Goal: Task Accomplishment & Management: Manage account settings

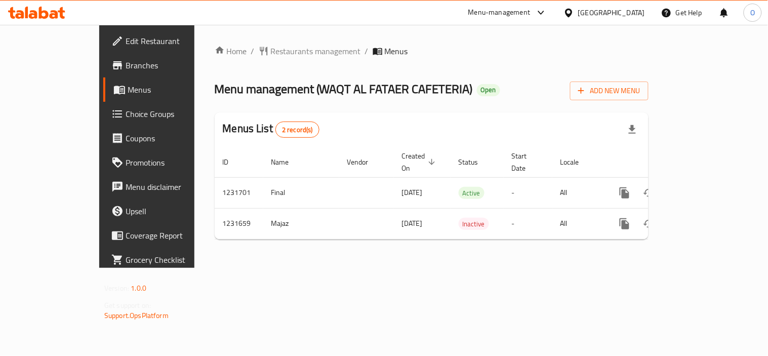
click at [126, 64] on span "Branches" at bounding box center [173, 65] width 94 height 12
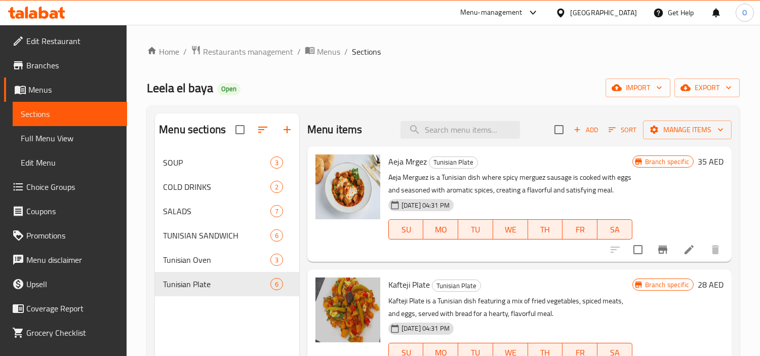
scroll to position [337, 0]
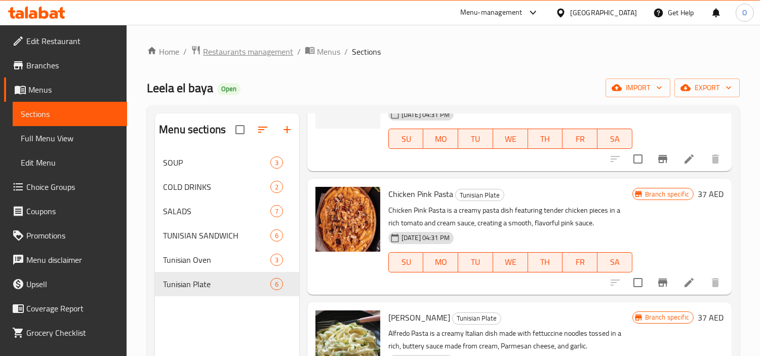
click at [211, 50] on span "Restaurants management" at bounding box center [248, 52] width 90 height 12
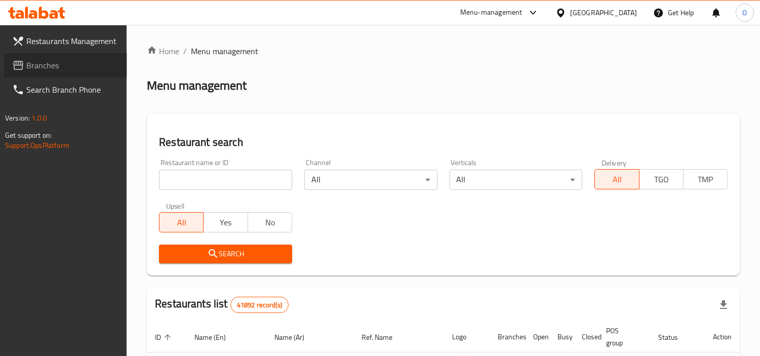
click at [28, 65] on span "Branches" at bounding box center [72, 65] width 93 height 12
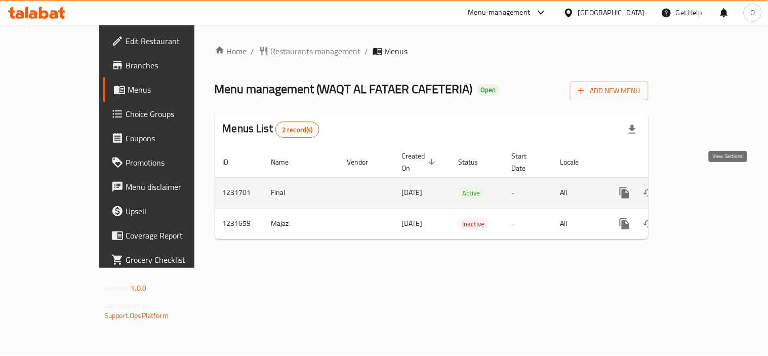
click at [704, 187] on icon "enhanced table" at bounding box center [698, 193] width 12 height 12
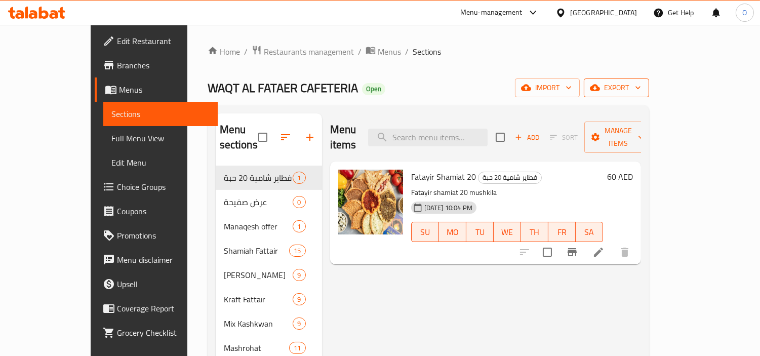
click at [641, 84] on span "export" at bounding box center [616, 88] width 49 height 13
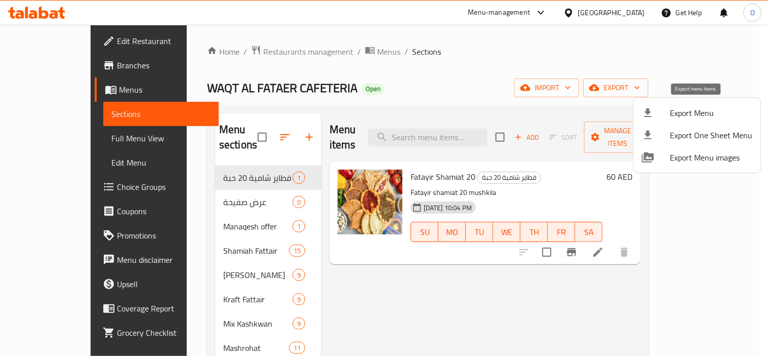
click at [706, 115] on span "Export Menu" at bounding box center [711, 113] width 83 height 12
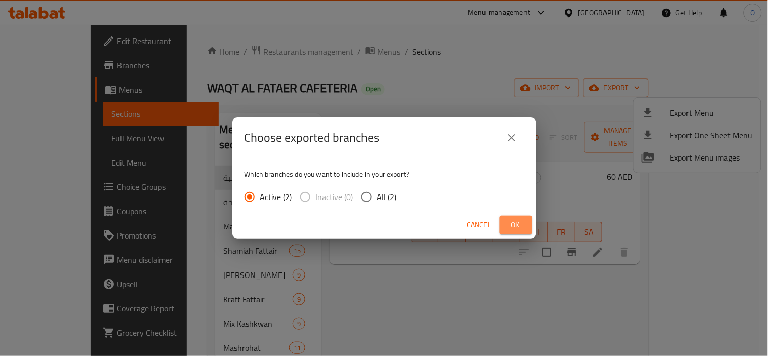
click at [524, 223] on span "Ok" at bounding box center [516, 225] width 16 height 13
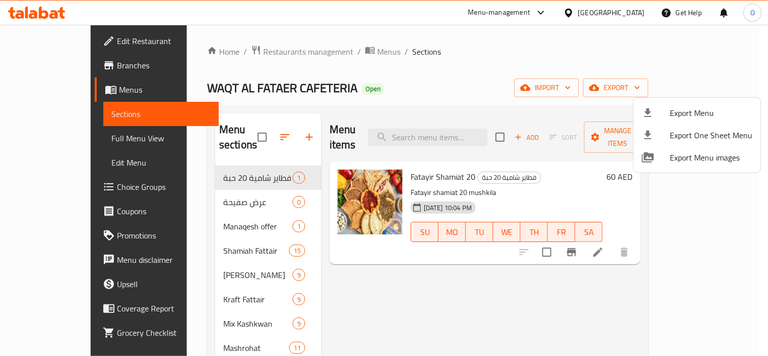
click at [218, 90] on div at bounding box center [384, 178] width 768 height 356
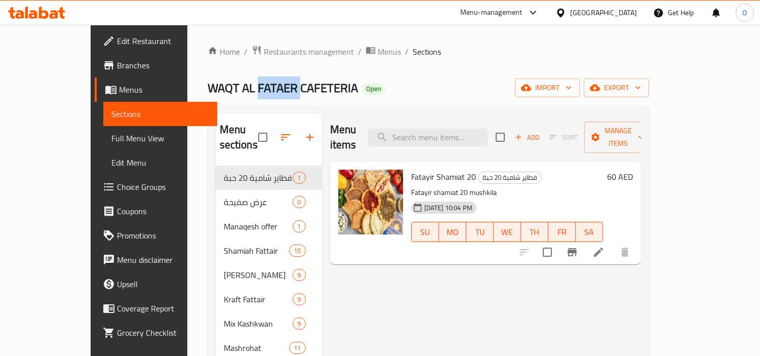
click at [218, 90] on span "WAQT AL FATAER CAFETERIA" at bounding box center [283, 87] width 150 height 23
copy span "WAQT AL FATAER CAFETERIA"
click at [644, 130] on span "Manage items" at bounding box center [618, 137] width 52 height 25
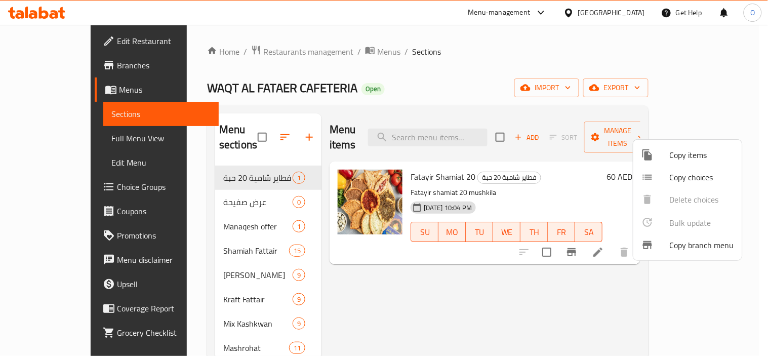
click at [433, 71] on div at bounding box center [384, 178] width 768 height 356
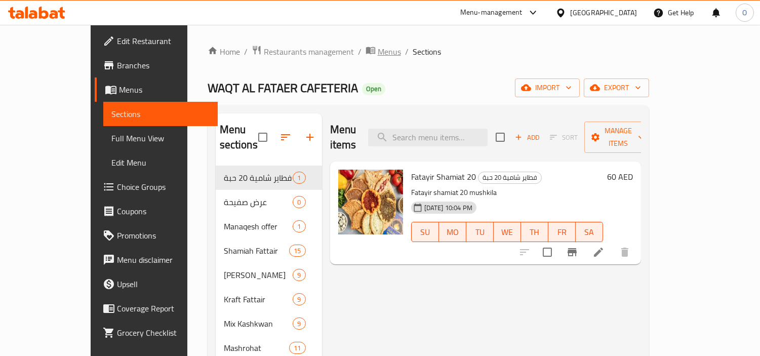
click at [378, 57] on span "Menus" at bounding box center [389, 52] width 23 height 12
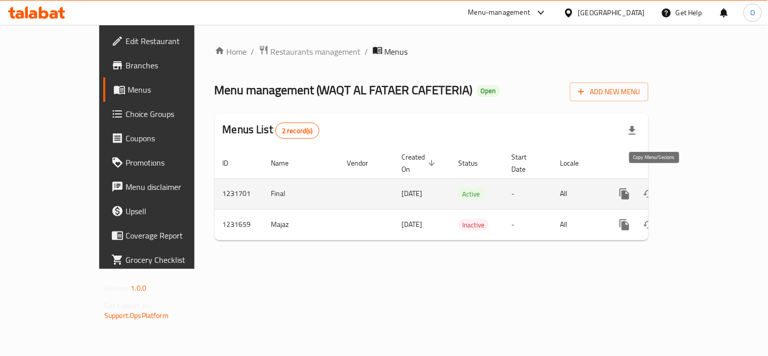
click at [629, 188] on icon "more" at bounding box center [625, 193] width 10 height 11
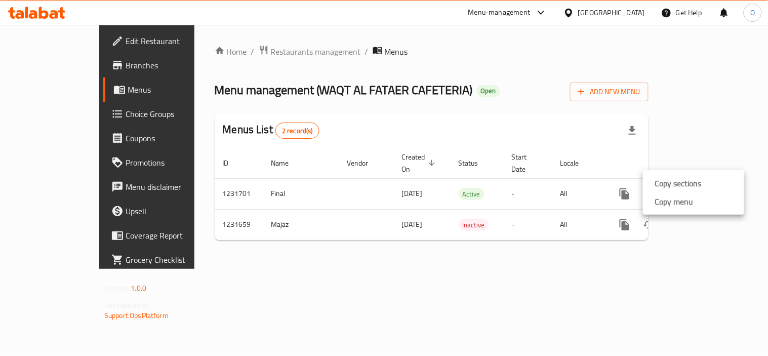
click at [723, 205] on li "Copy menu" at bounding box center [693, 201] width 101 height 18
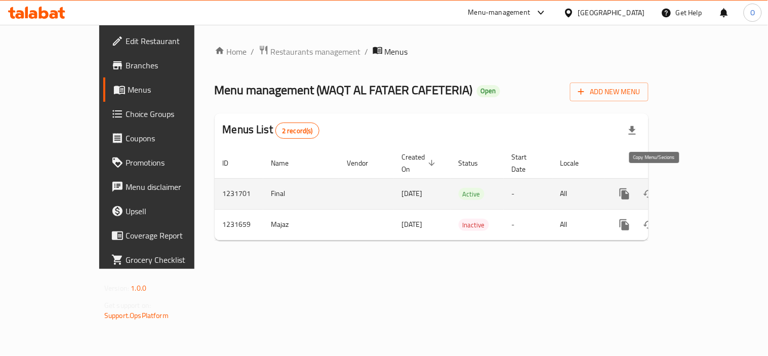
click at [631, 188] on icon "more" at bounding box center [625, 194] width 12 height 12
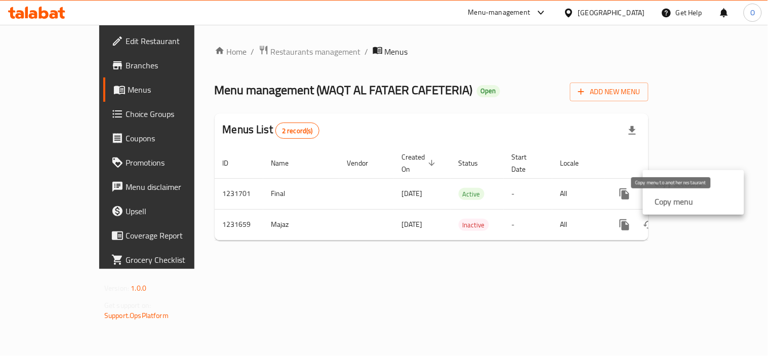
click at [691, 199] on strong "Copy menu" at bounding box center [674, 201] width 38 height 12
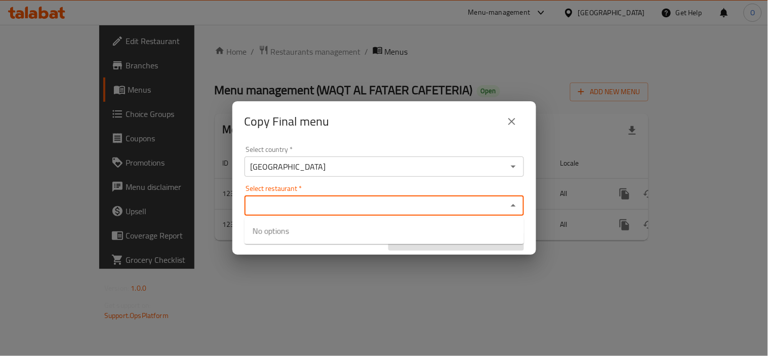
click at [327, 212] on input "Select restaurant   *" at bounding box center [376, 206] width 257 height 14
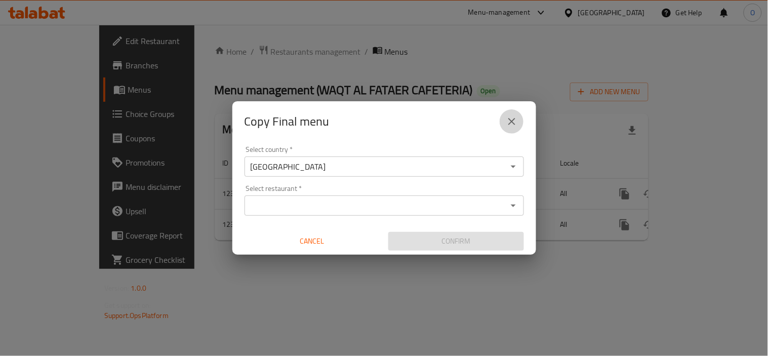
click at [512, 118] on icon "close" at bounding box center [512, 121] width 12 height 12
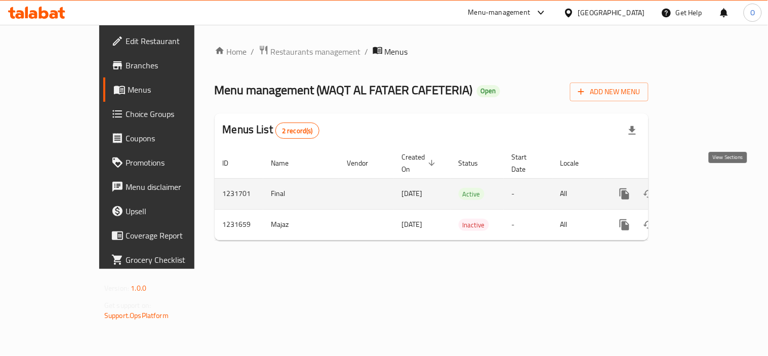
click at [710, 184] on link "enhanced table" at bounding box center [698, 194] width 24 height 24
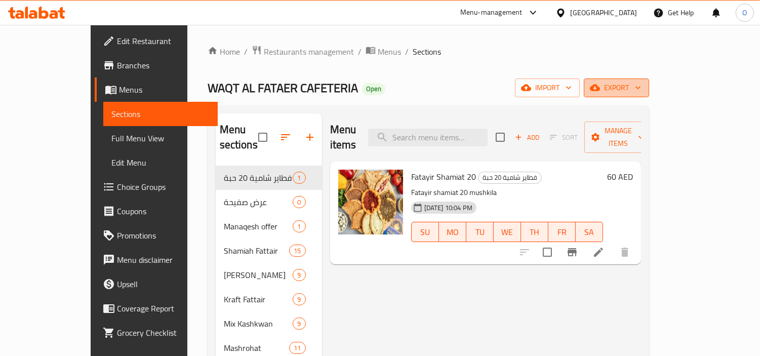
click at [641, 86] on span "export" at bounding box center [616, 88] width 49 height 13
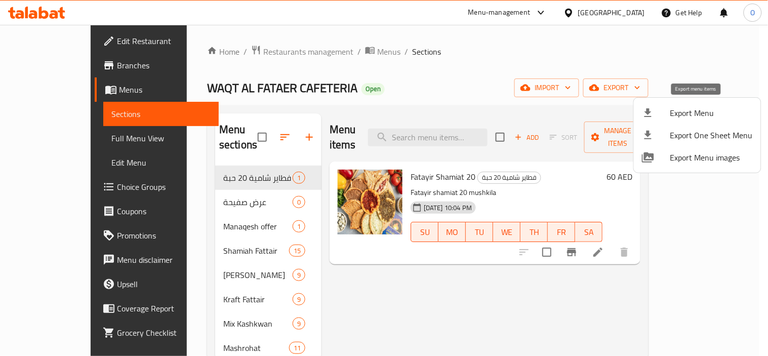
click at [681, 107] on span "Export Menu" at bounding box center [711, 113] width 83 height 12
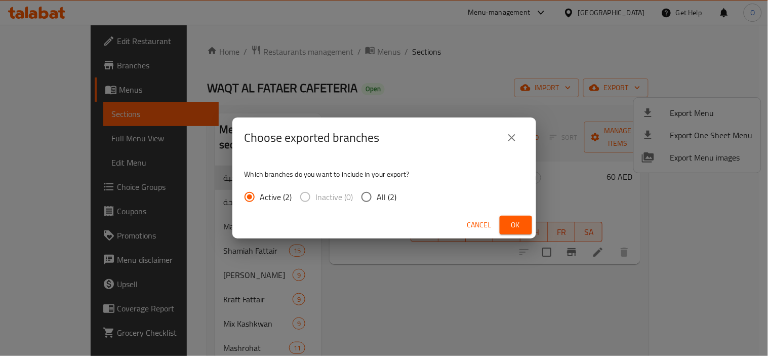
click at [523, 224] on span "Ok" at bounding box center [516, 225] width 16 height 13
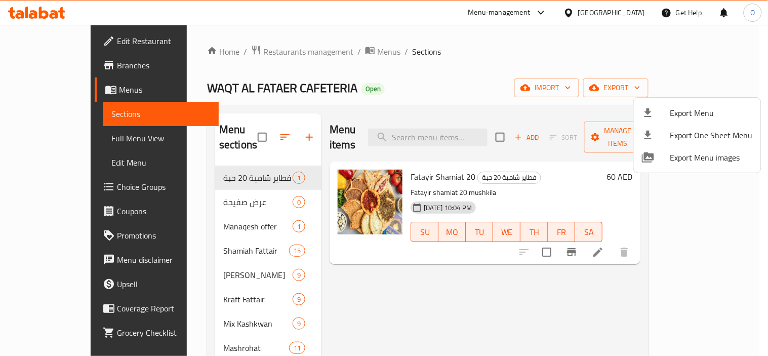
click at [49, 67] on div at bounding box center [384, 178] width 768 height 356
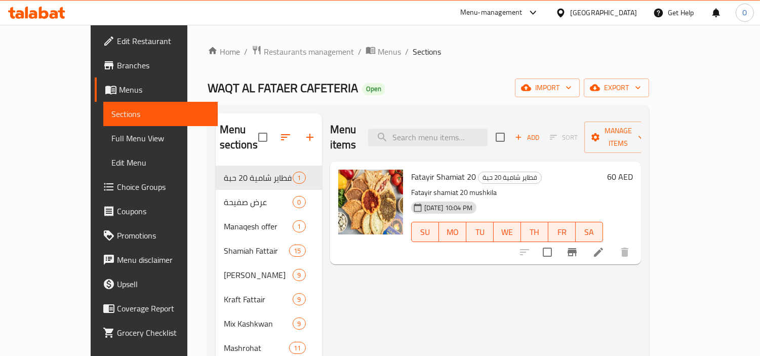
click at [117, 67] on span "Branches" at bounding box center [163, 65] width 93 height 12
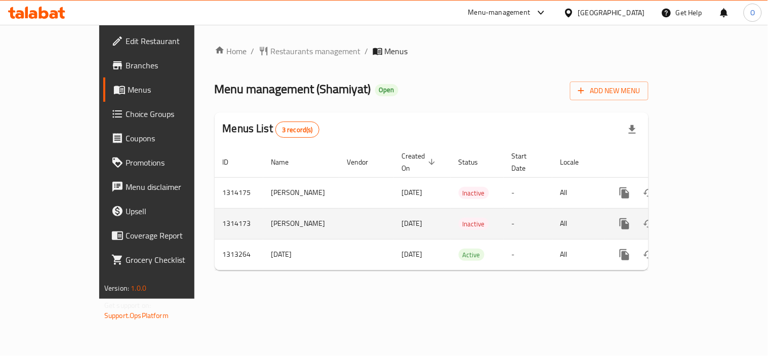
drag, startPoint x: 351, startPoint y: 212, endPoint x: 364, endPoint y: 212, distance: 12.2
click at [402, 217] on span "[DATE]" at bounding box center [412, 223] width 21 height 13
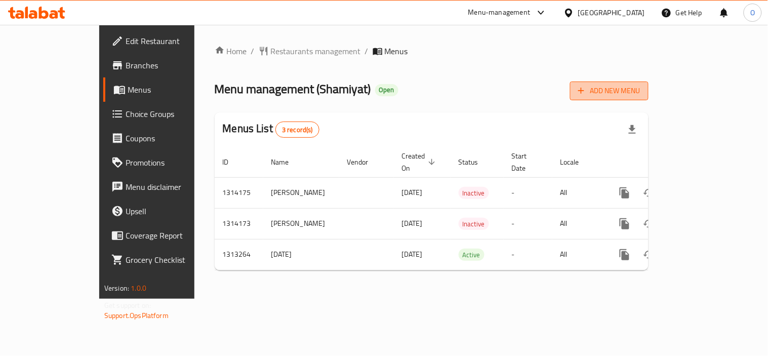
click at [641, 85] on span "Add New Menu" at bounding box center [609, 91] width 62 height 13
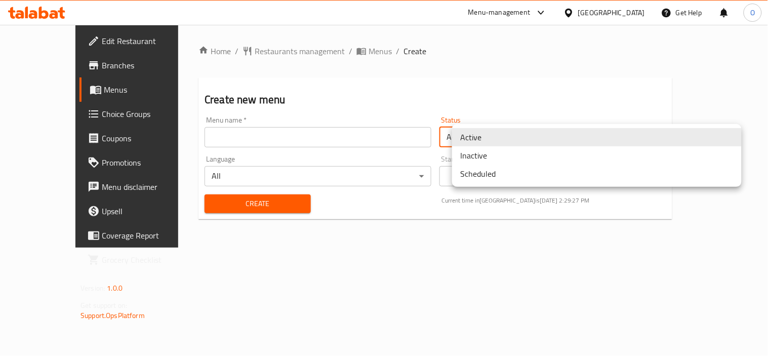
click at [487, 138] on body "​ Menu-management United Arab Emirates Get Help O Edit Restaurant Branches Menu…" at bounding box center [384, 190] width 768 height 331
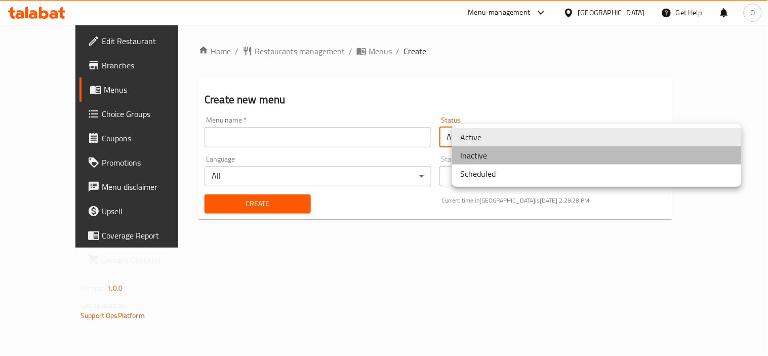
click at [484, 152] on li "Inactive" at bounding box center [597, 155] width 290 height 18
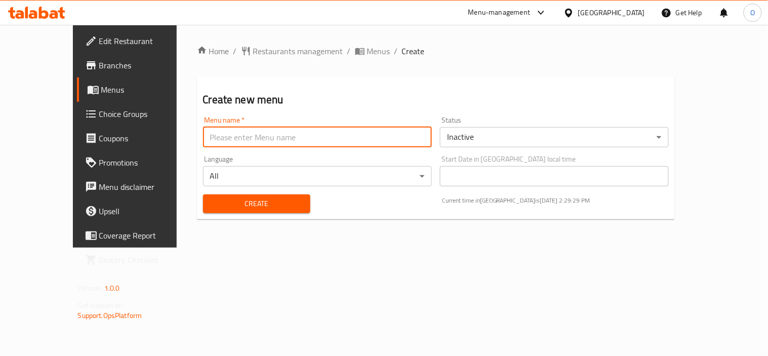
click at [295, 133] on input "text" at bounding box center [317, 137] width 229 height 20
click at [203, 137] on input "text" at bounding box center [317, 137] width 229 height 20
paste input "342818031"
type input "nc342818031"
click at [234, 204] on span "Create" at bounding box center [256, 203] width 91 height 13
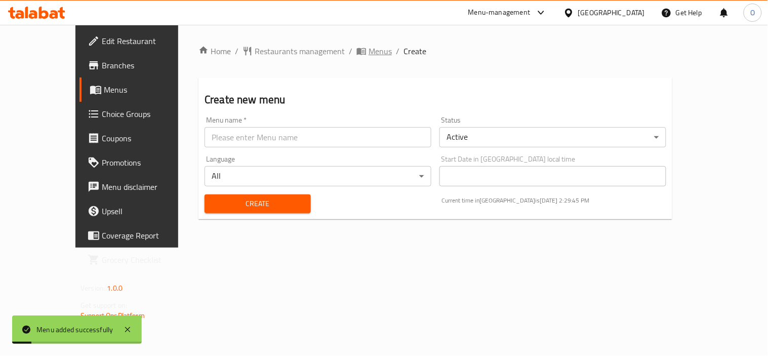
click at [369, 46] on span "Menus" at bounding box center [380, 51] width 23 height 12
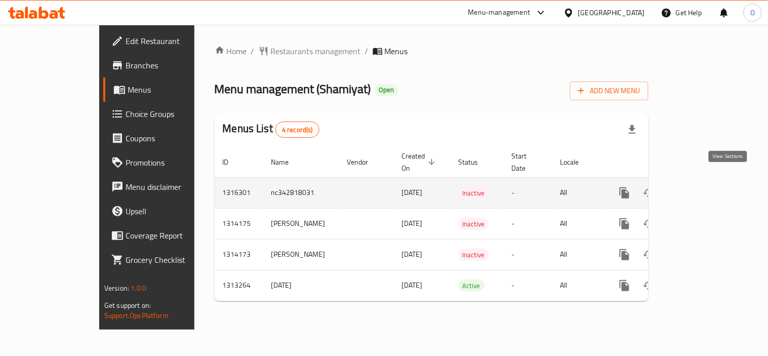
click at [710, 183] on link "enhanced table" at bounding box center [698, 193] width 24 height 24
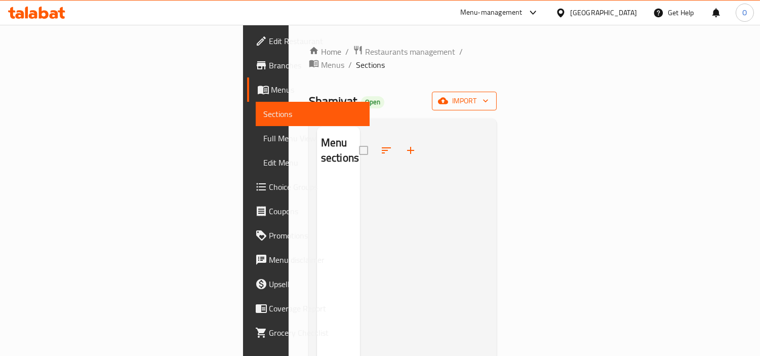
click at [489, 95] on span "import" at bounding box center [464, 101] width 49 height 13
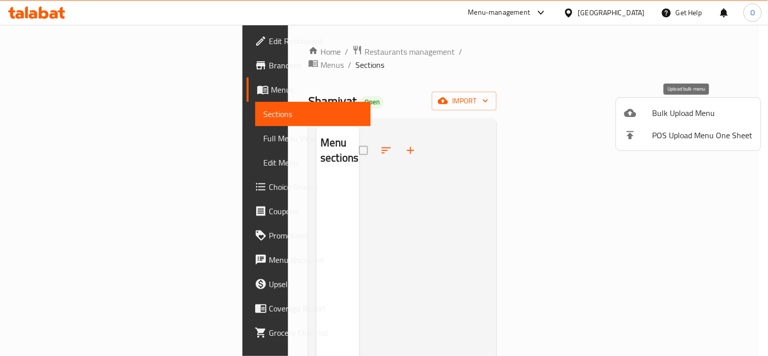
click at [705, 103] on li "Bulk Upload Menu" at bounding box center [688, 113] width 145 height 22
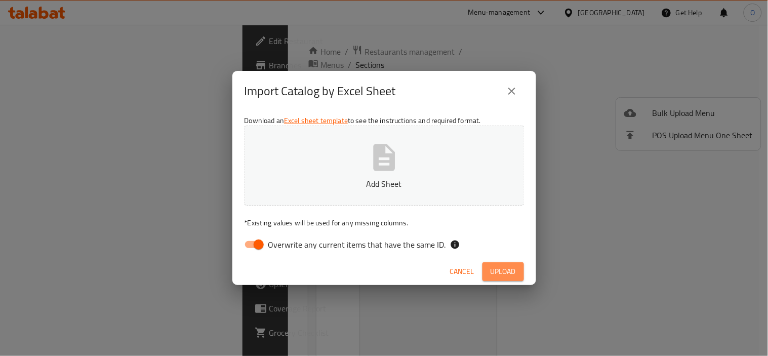
click at [503, 275] on span "Upload" at bounding box center [503, 271] width 25 height 13
click at [164, 234] on div "Import Catalog by Excel Sheet Download an Excel sheet template to see the instr…" at bounding box center [384, 178] width 768 height 356
drag, startPoint x: 501, startPoint y: 90, endPoint x: 495, endPoint y: 265, distance: 175.8
click at [492, 235] on div "Import Catalog by Excel Sheet Download an Excel sheet template to see the instr…" at bounding box center [384, 178] width 304 height 214
click at [494, 274] on span "Upload" at bounding box center [503, 271] width 25 height 13
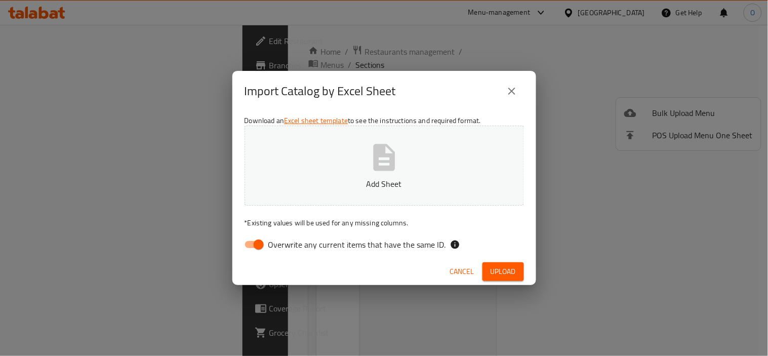
click at [512, 88] on icon "close" at bounding box center [512, 91] width 12 height 12
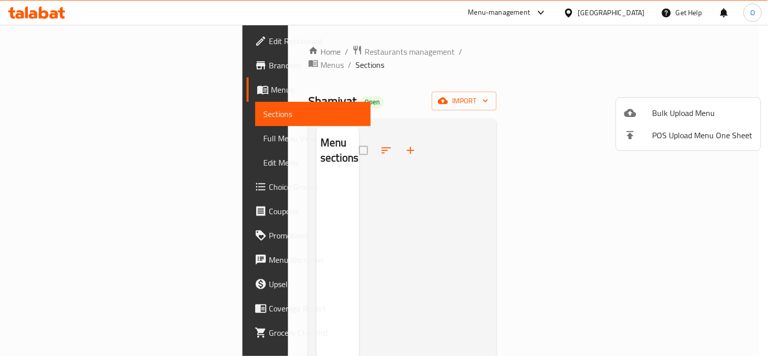
click at [640, 66] on div at bounding box center [384, 178] width 768 height 356
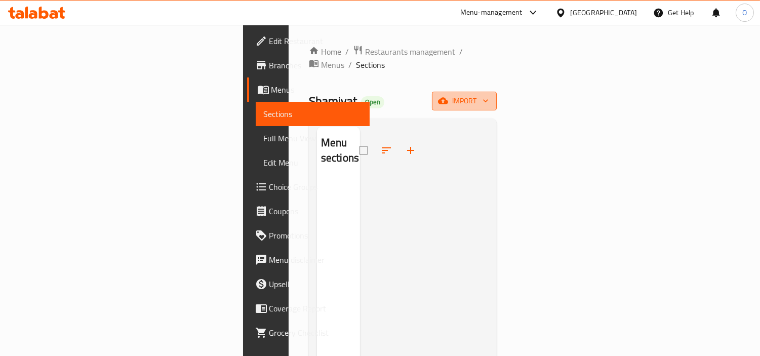
click at [489, 95] on span "import" at bounding box center [464, 101] width 49 height 13
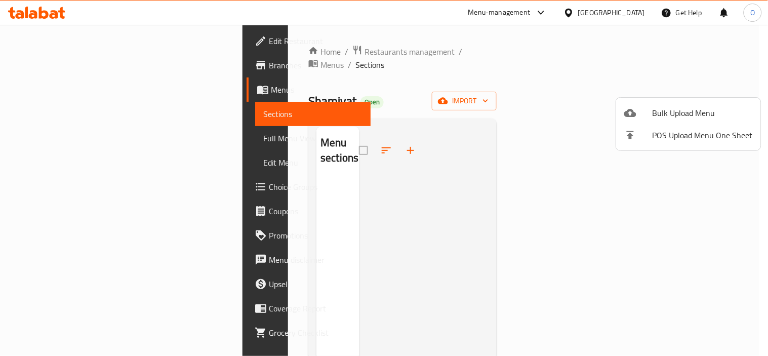
click at [533, 204] on div at bounding box center [384, 178] width 768 height 356
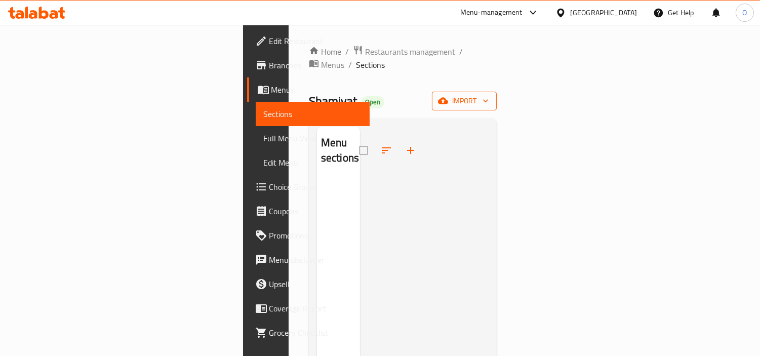
click at [489, 95] on span "import" at bounding box center [464, 101] width 49 height 13
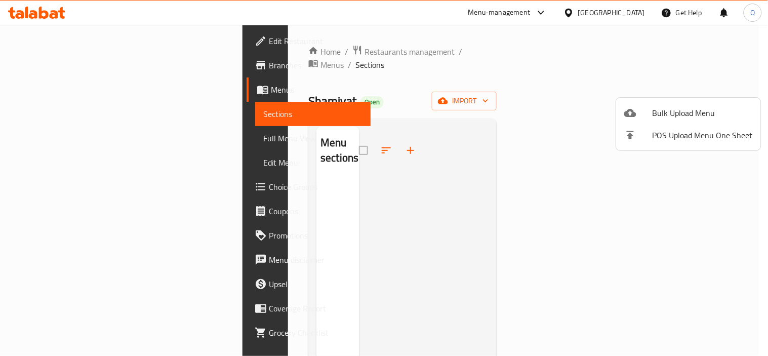
click at [322, 51] on div at bounding box center [384, 178] width 768 height 356
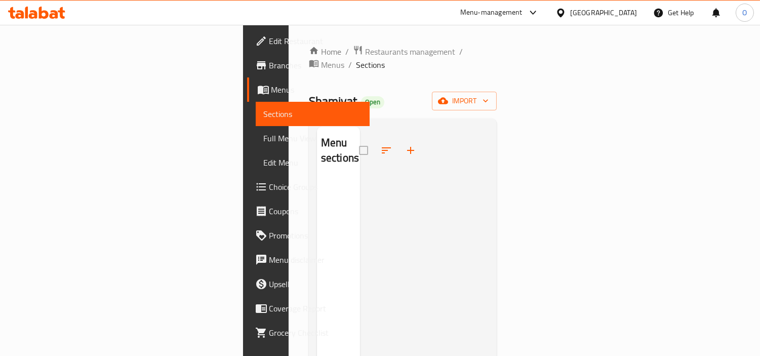
click at [322, 59] on span "Menus" at bounding box center [332, 65] width 23 height 12
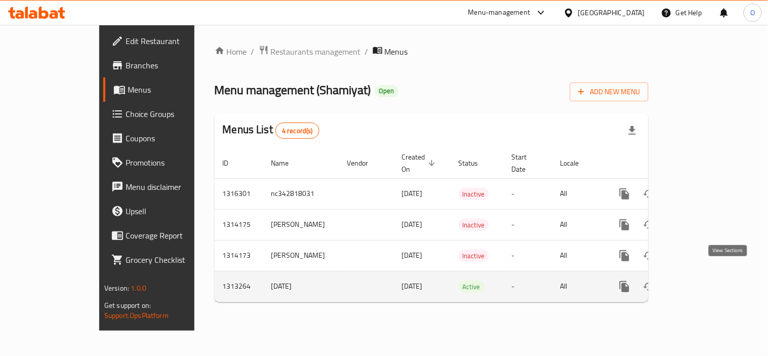
click at [710, 275] on link "enhanced table" at bounding box center [698, 286] width 24 height 24
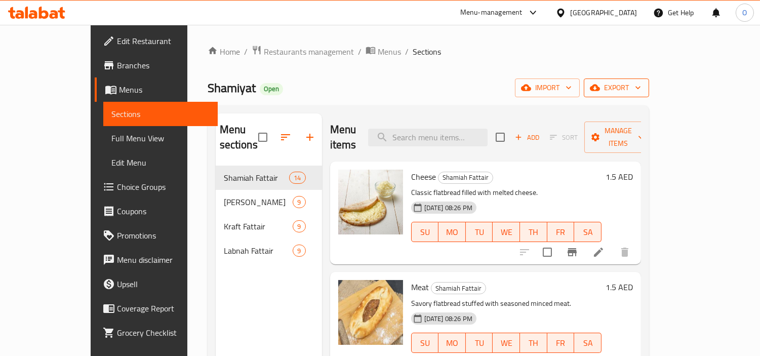
click at [641, 88] on span "export" at bounding box center [616, 88] width 49 height 13
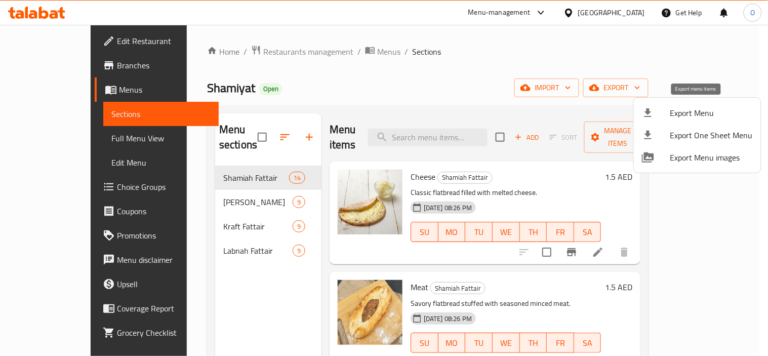
click at [693, 114] on span "Export Menu" at bounding box center [711, 113] width 83 height 12
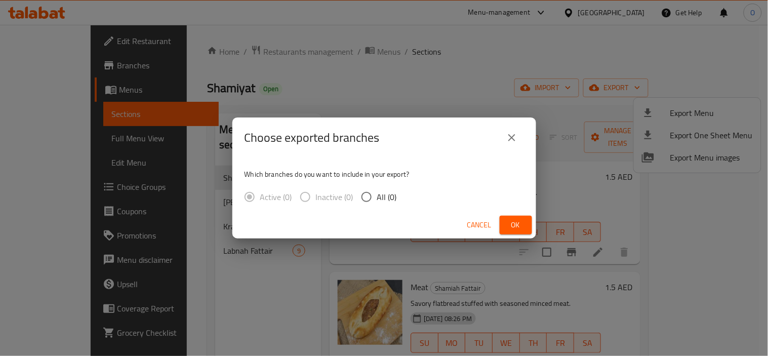
click at [506, 225] on button "Ok" at bounding box center [516, 225] width 32 height 19
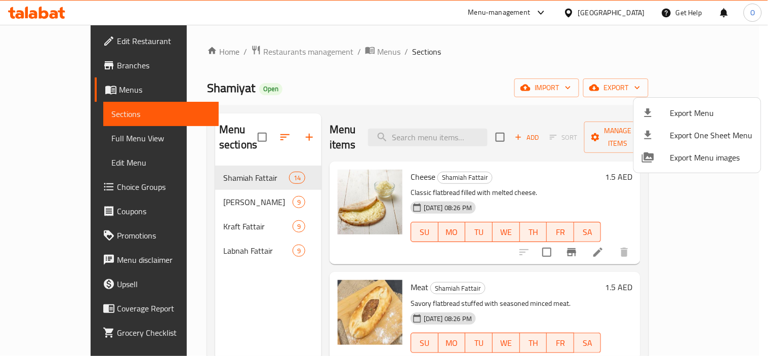
click at [326, 53] on div at bounding box center [384, 178] width 768 height 356
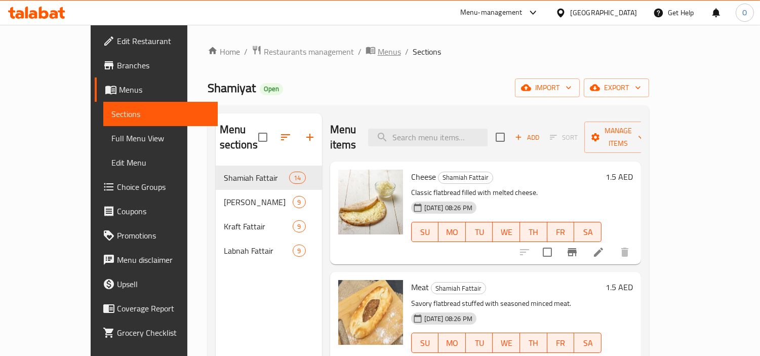
click at [378, 53] on span "Menus" at bounding box center [389, 52] width 23 height 12
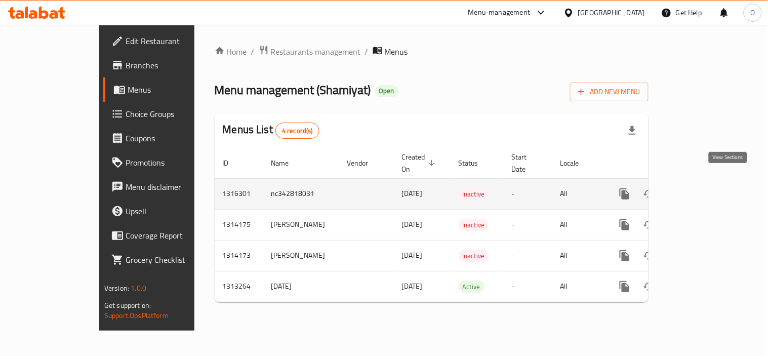
click at [710, 184] on link "enhanced table" at bounding box center [698, 194] width 24 height 24
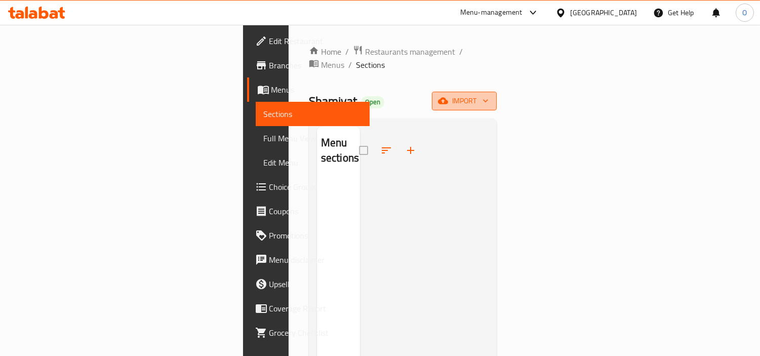
click at [497, 94] on button "import" at bounding box center [464, 101] width 65 height 19
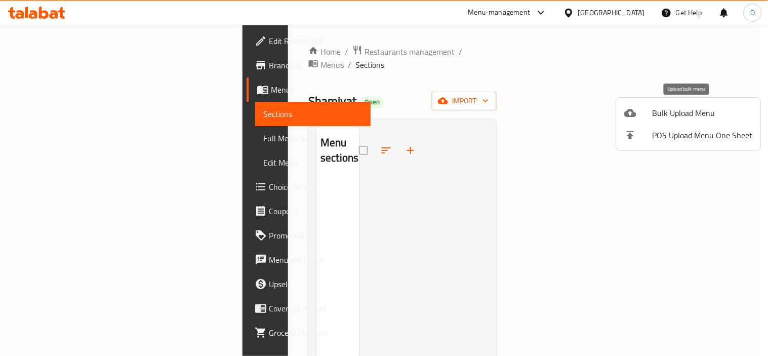
click at [681, 110] on span "Bulk Upload Menu" at bounding box center [703, 113] width 100 height 12
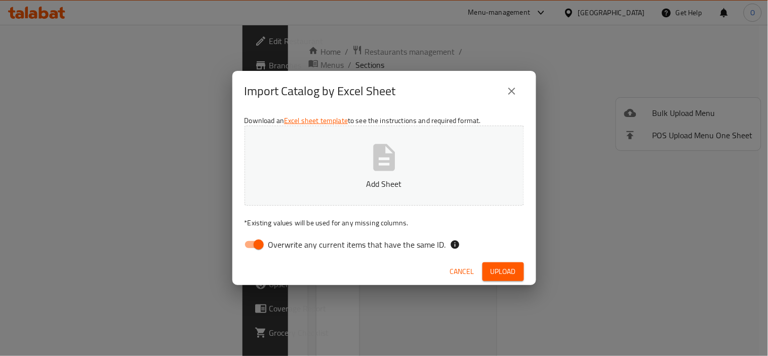
click at [378, 168] on icon "button" at bounding box center [384, 157] width 22 height 27
click at [258, 245] on input "Overwrite any current items that have the same ID." at bounding box center [259, 244] width 58 height 19
checkbox input "false"
click at [510, 272] on span "Upload" at bounding box center [503, 271] width 25 height 13
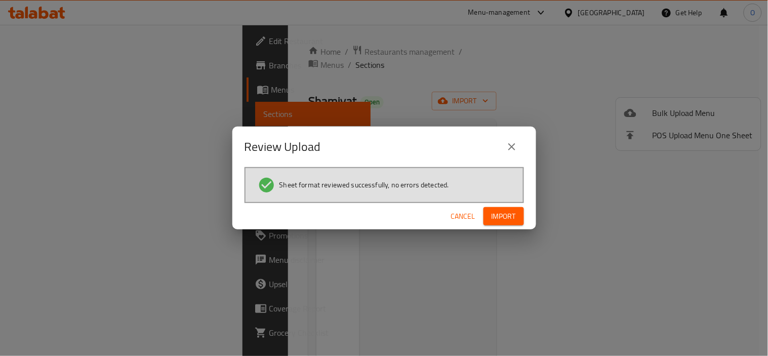
click at [509, 223] on button "Import" at bounding box center [504, 216] width 41 height 19
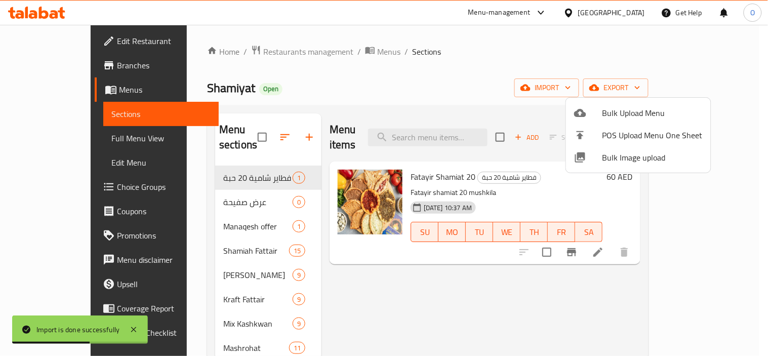
click at [500, 68] on div at bounding box center [384, 178] width 768 height 356
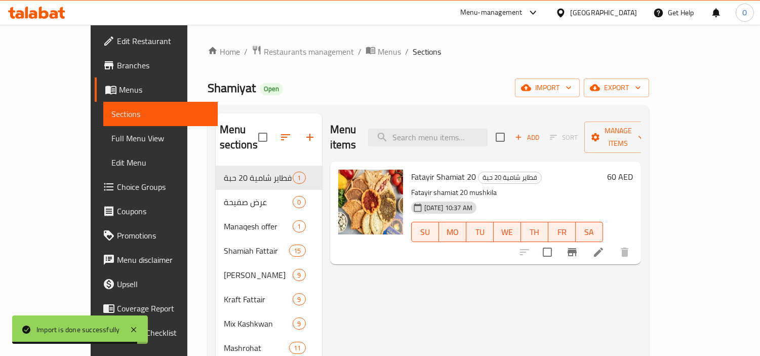
click at [337, 65] on div "Home / Restaurants management / Menus / Sections Shamiyat Open import export Me…" at bounding box center [429, 293] width 442 height 497
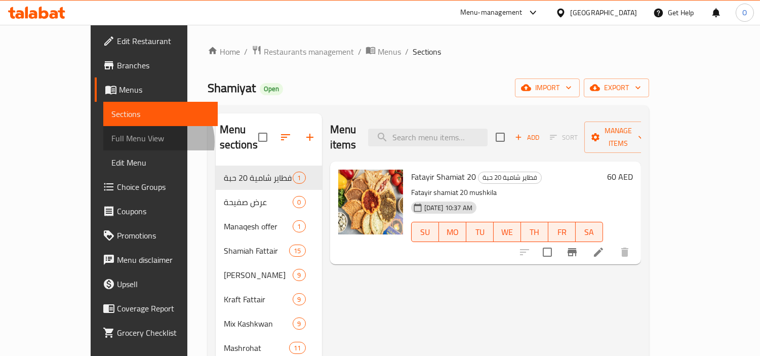
click at [111, 142] on span "Full Menu View" at bounding box center [160, 138] width 98 height 12
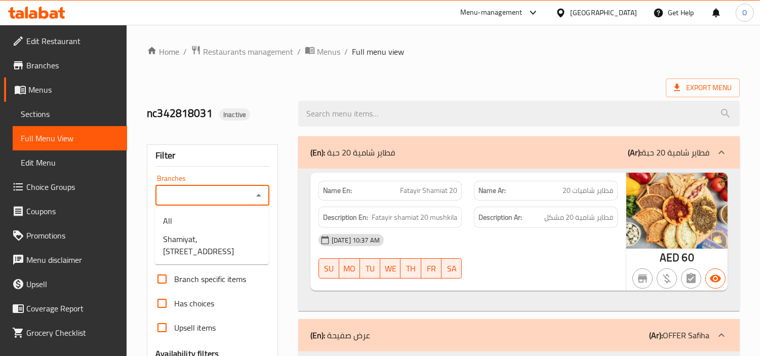
click at [243, 196] on input "Branches" at bounding box center [204, 195] width 91 height 14
click at [224, 242] on span "Shamiyat, Al Majaz 3" at bounding box center [212, 245] width 98 height 24
type input "Shamiyat, Al Majaz 3"
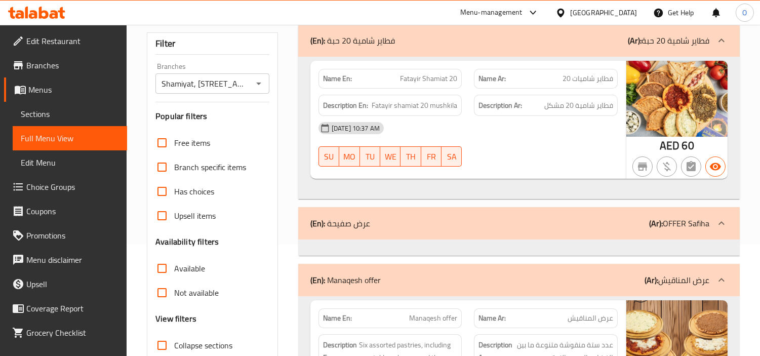
scroll to position [112, 0]
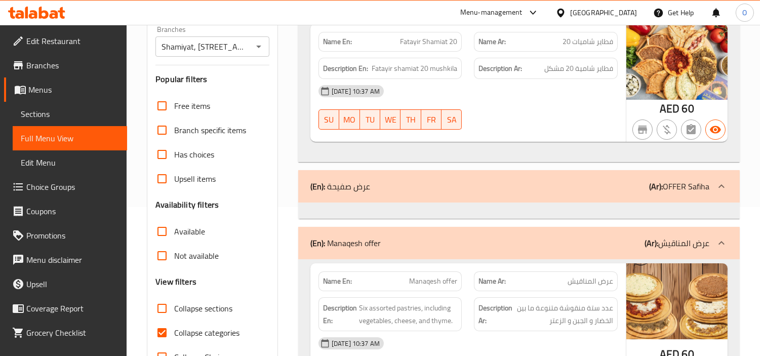
scroll to position [169, 0]
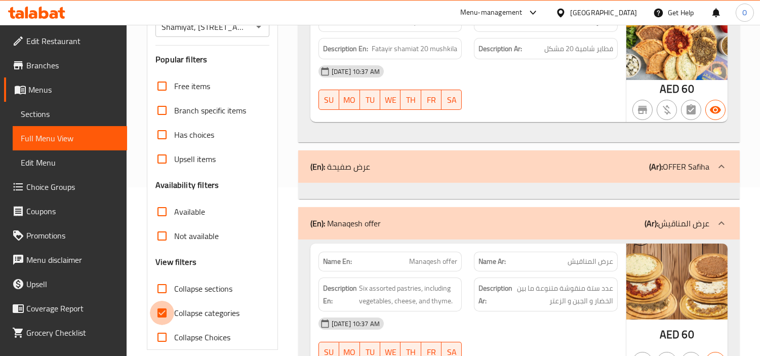
click at [163, 310] on input "Collapse categories" at bounding box center [162, 313] width 24 height 24
checkbox input "false"
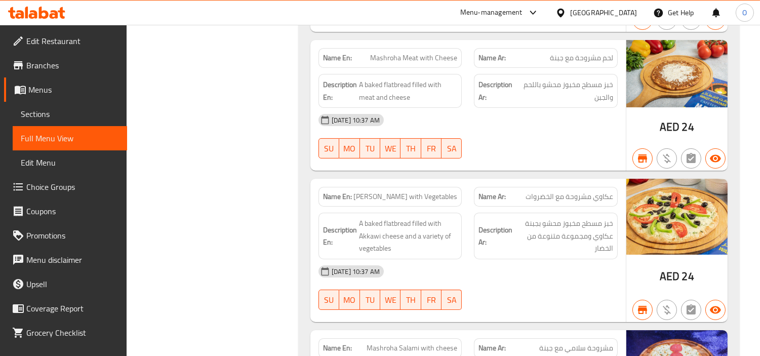
scroll to position [7311, 0]
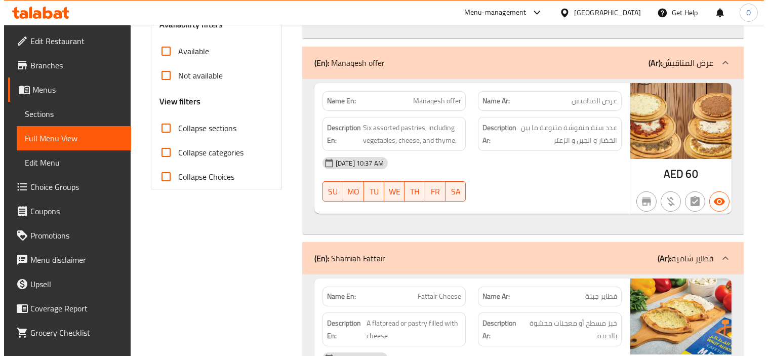
scroll to position [0, 0]
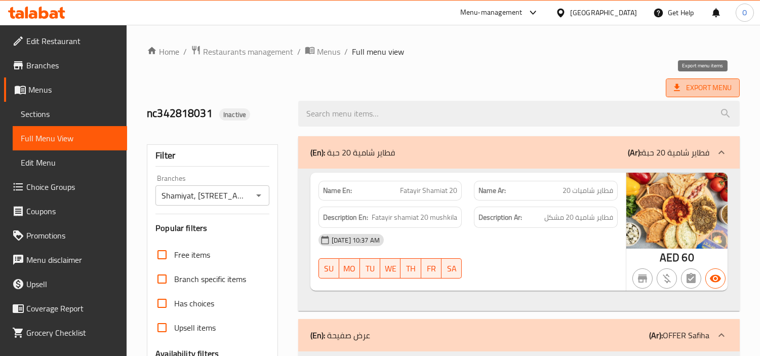
click at [697, 87] on span "Export Menu" at bounding box center [703, 88] width 58 height 13
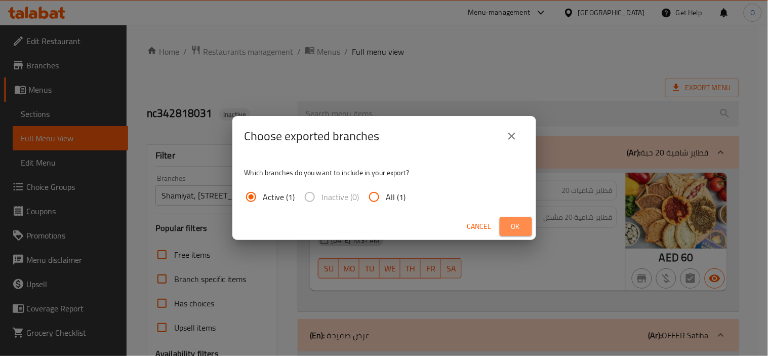
click at [513, 226] on span "Ok" at bounding box center [516, 226] width 16 height 13
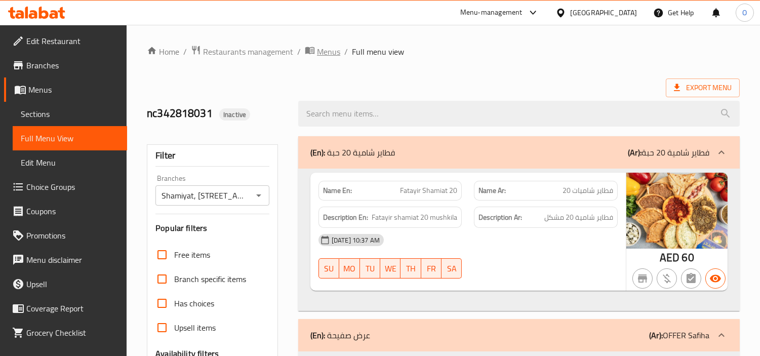
click at [330, 52] on span "Menus" at bounding box center [328, 52] width 23 height 12
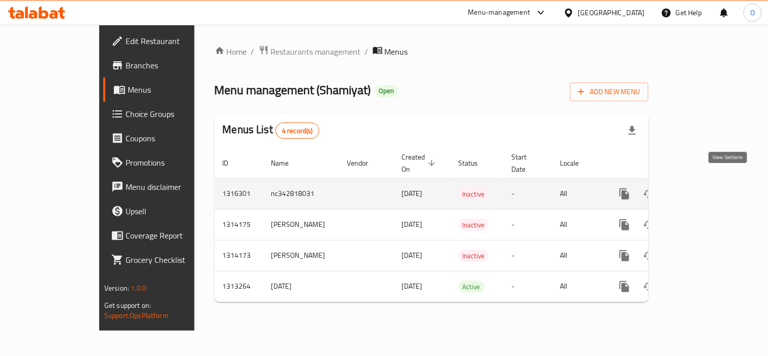
click at [704, 188] on icon "enhanced table" at bounding box center [698, 194] width 12 height 12
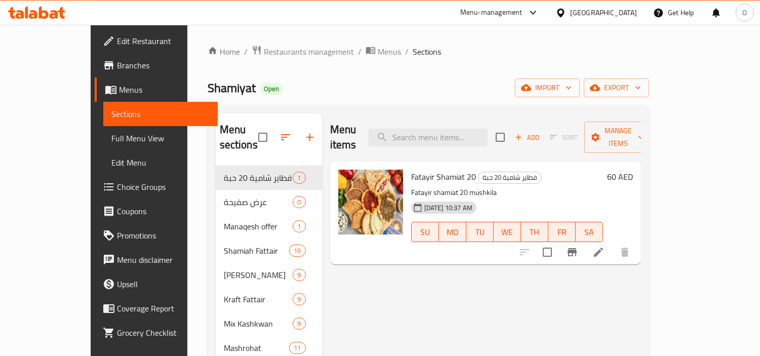
click at [111, 157] on span "Edit Menu" at bounding box center [160, 162] width 98 height 12
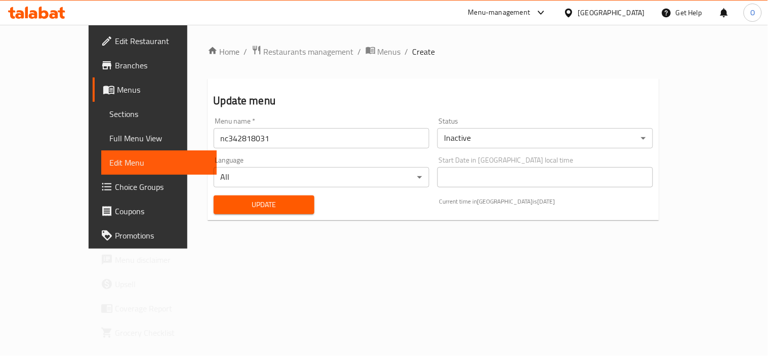
click at [524, 130] on body "​ Menu-management United Arab Emirates Get Help O Edit Restaurant Branches Menu…" at bounding box center [384, 190] width 768 height 331
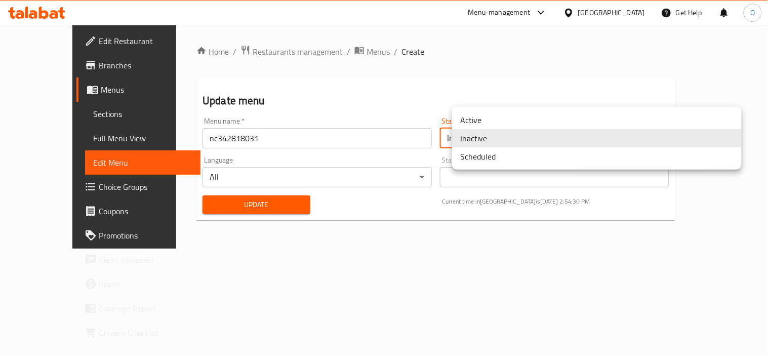
click at [494, 115] on li "Active" at bounding box center [597, 120] width 290 height 18
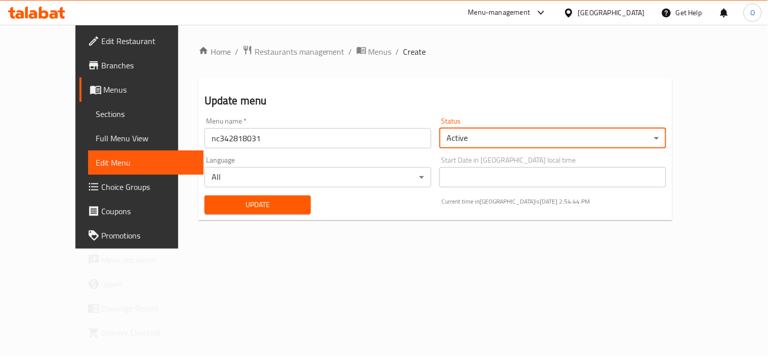
click at [264, 206] on span "Update" at bounding box center [258, 205] width 90 height 13
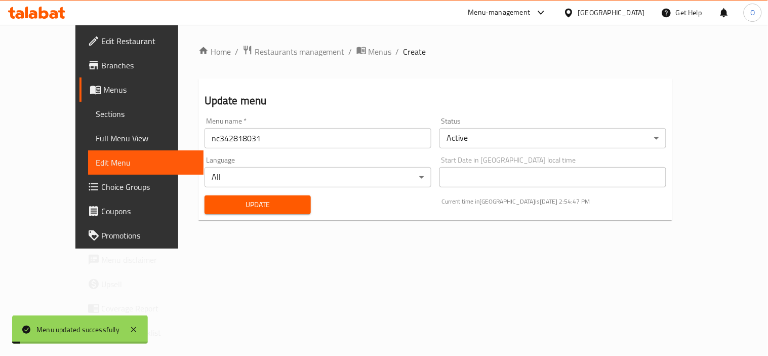
click at [227, 138] on input "nc342818031" at bounding box center [318, 138] width 227 height 20
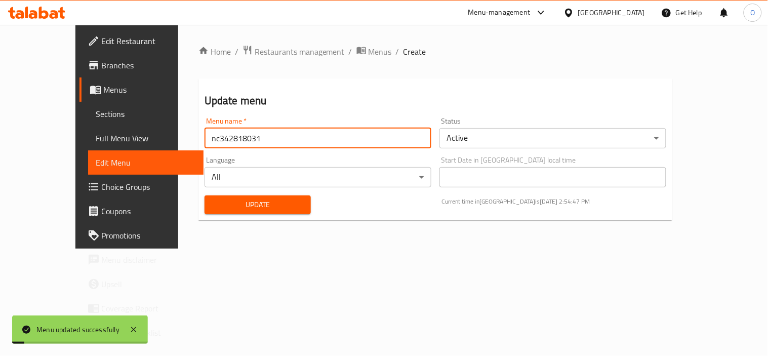
click at [227, 138] on input "nc342818031" at bounding box center [318, 138] width 227 height 20
drag, startPoint x: 227, startPoint y: 138, endPoint x: 210, endPoint y: 140, distance: 17.3
click at [210, 140] on input "nc342818031" at bounding box center [318, 138] width 227 height 20
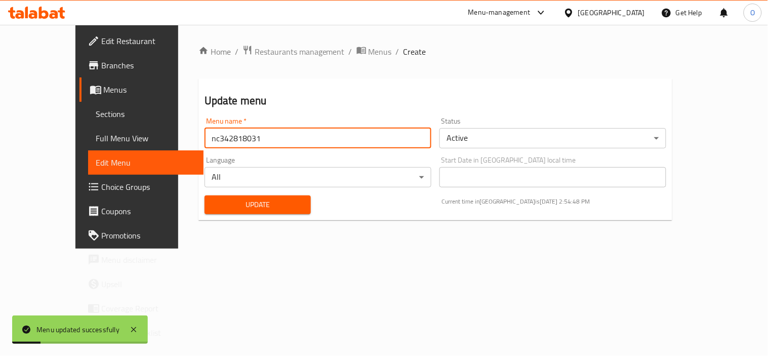
click at [210, 140] on input "nc342818031" at bounding box center [318, 138] width 227 height 20
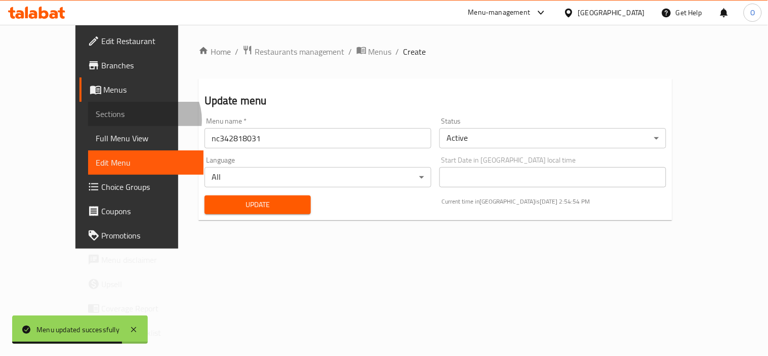
click at [88, 120] on link "Sections" at bounding box center [145, 114] width 115 height 24
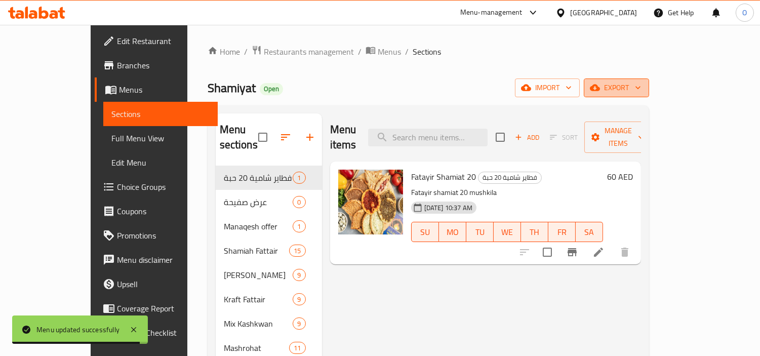
click at [600, 87] on icon "button" at bounding box center [595, 88] width 10 height 10
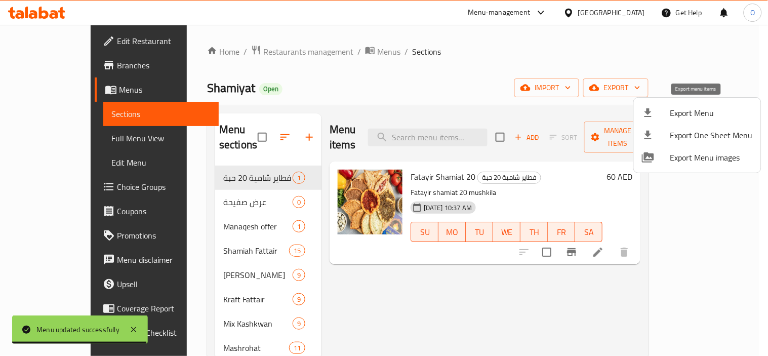
click at [682, 107] on span "Export Menu" at bounding box center [711, 113] width 83 height 12
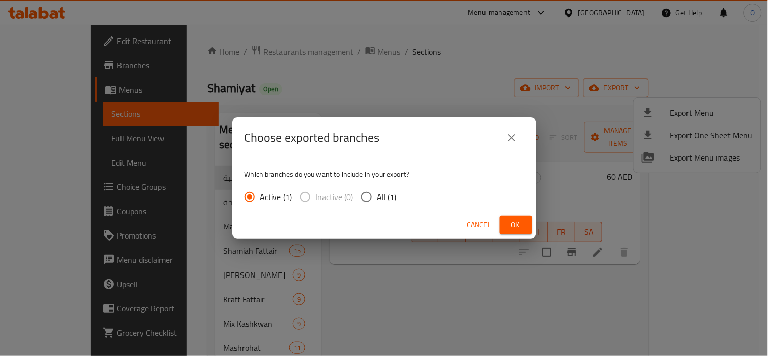
click at [520, 230] on span "Ok" at bounding box center [516, 225] width 16 height 13
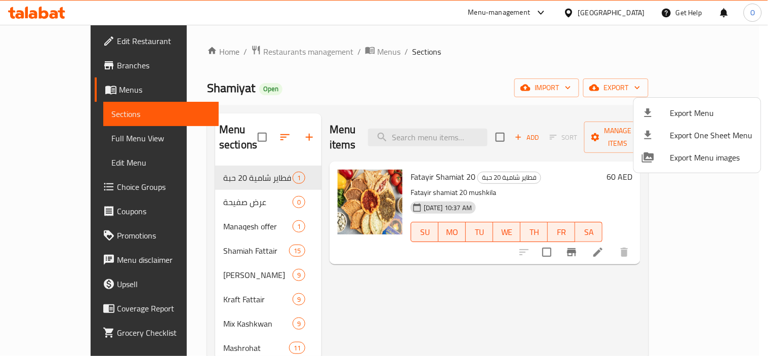
click at [330, 56] on div at bounding box center [384, 178] width 768 height 356
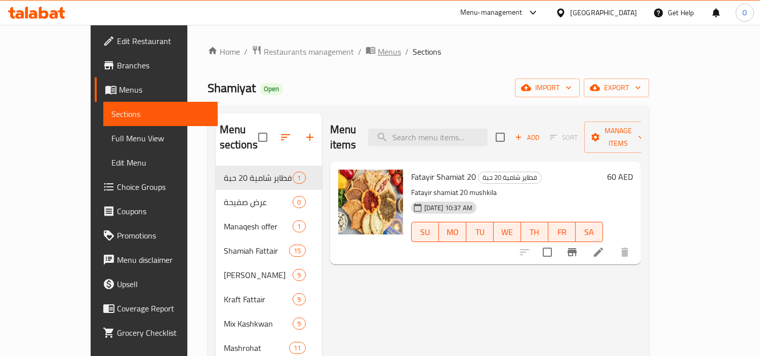
click at [378, 49] on span "Menus" at bounding box center [389, 52] width 23 height 12
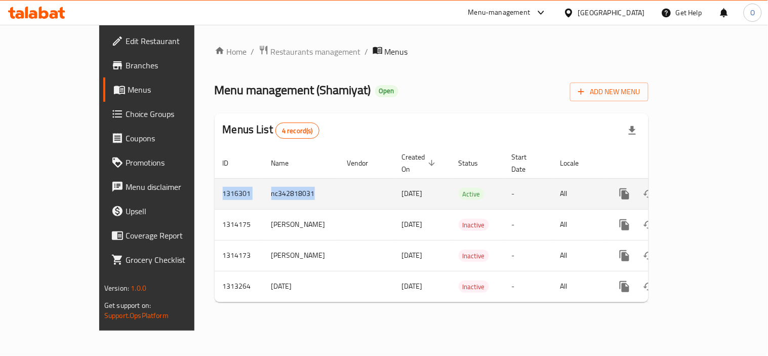
drag, startPoint x: 157, startPoint y: 181, endPoint x: 258, endPoint y: 176, distance: 101.4
click at [258, 178] on tr "1316301 nc342818031 08/10/2025 Active - All" at bounding box center [466, 193] width 503 height 31
copy tr "1316301 nc342818031"
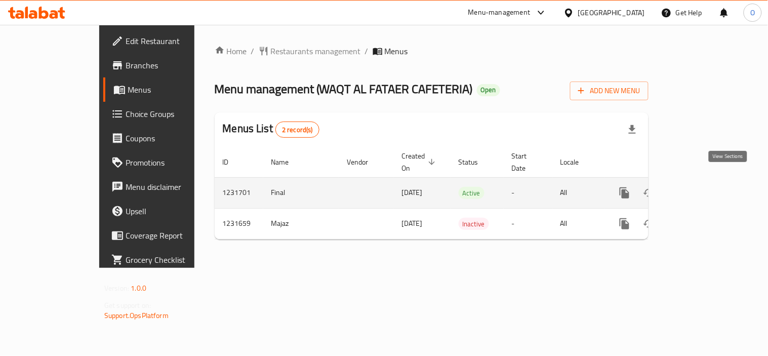
click at [702, 188] on icon "enhanced table" at bounding box center [697, 192] width 9 height 9
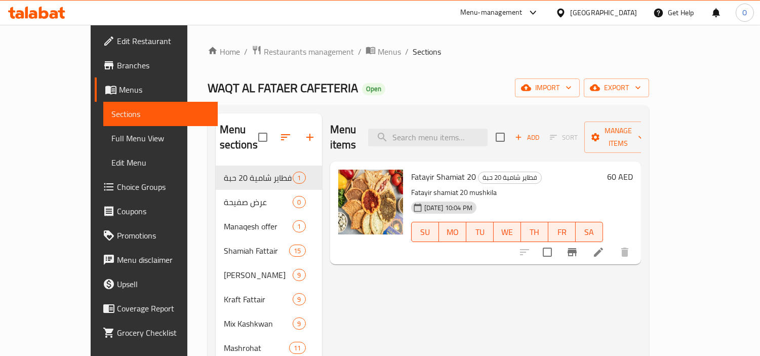
click at [111, 139] on span "Full Menu View" at bounding box center [160, 138] width 98 height 12
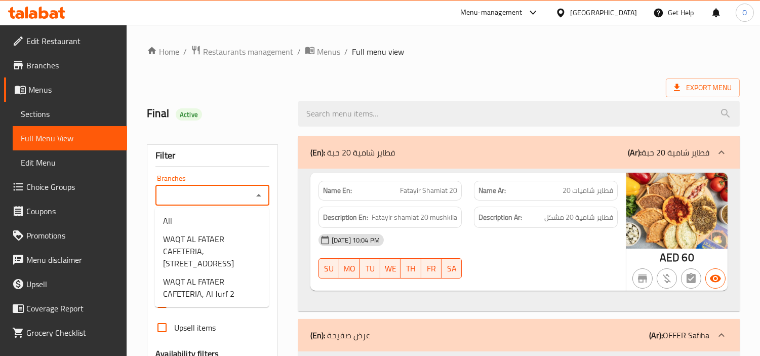
click at [206, 196] on input "Branches" at bounding box center [204, 195] width 91 height 14
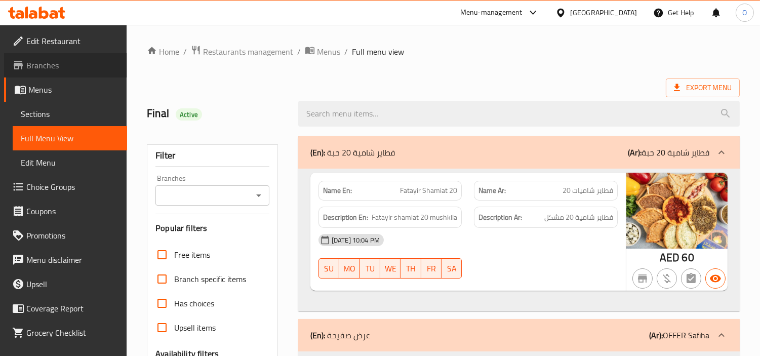
click at [93, 68] on span "Branches" at bounding box center [72, 65] width 93 height 12
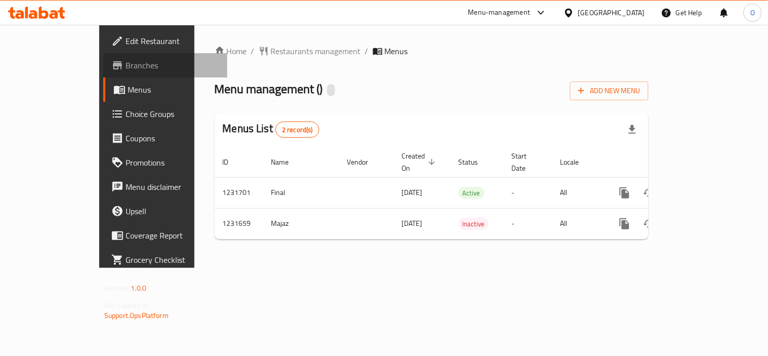
click at [126, 71] on span "Branches" at bounding box center [173, 65] width 94 height 12
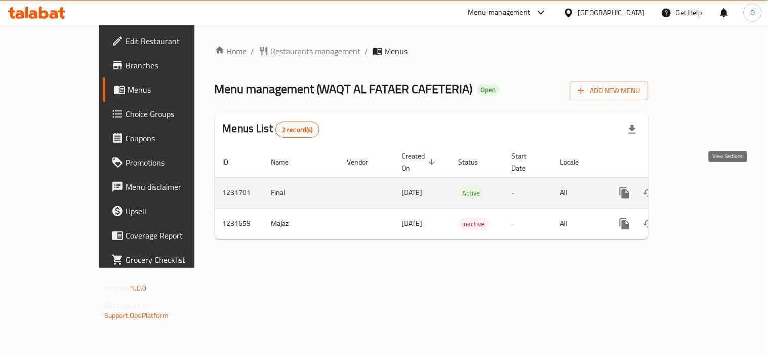
click at [710, 191] on link "enhanced table" at bounding box center [698, 193] width 24 height 24
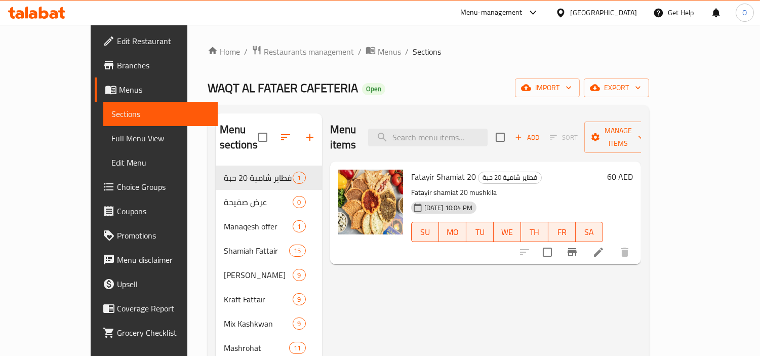
click at [111, 143] on span "Full Menu View" at bounding box center [160, 138] width 98 height 12
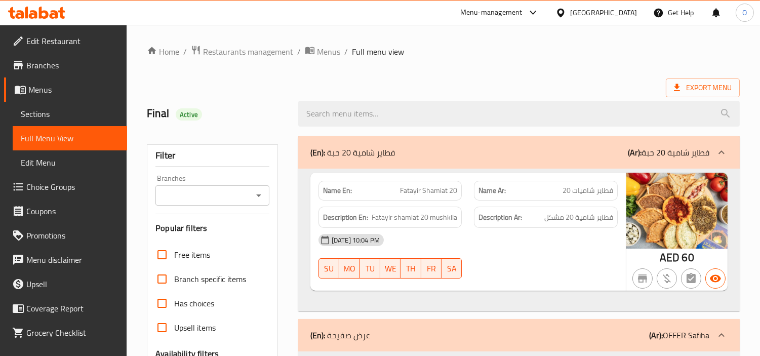
click at [221, 204] on div "Branches" at bounding box center [212, 195] width 114 height 20
click at [262, 195] on icon "Open" at bounding box center [259, 195] width 12 height 12
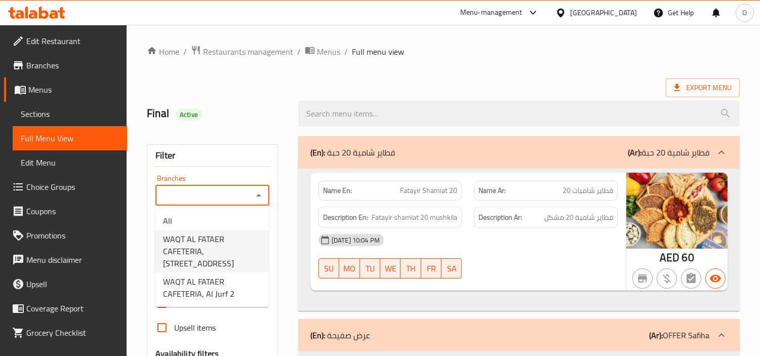
click at [232, 240] on span "WAQT AL FATAER CAFETERIA, Al Majaz 3" at bounding box center [212, 251] width 98 height 36
type input "WAQT AL FATAER CAFETERIA, Al Majaz 3"
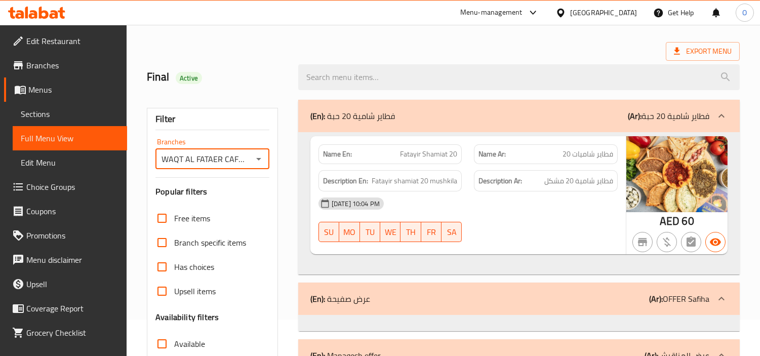
scroll to position [56, 0]
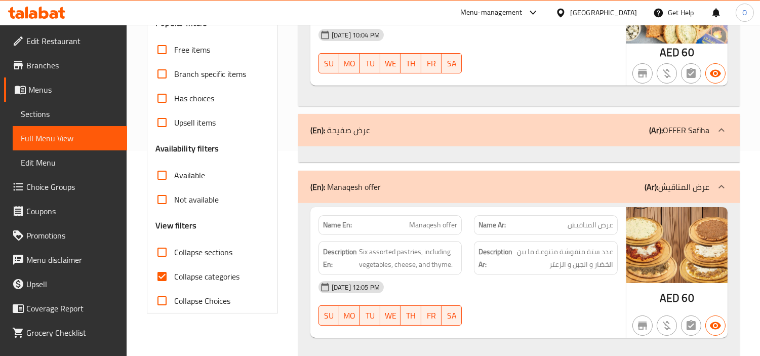
scroll to position [225, 0]
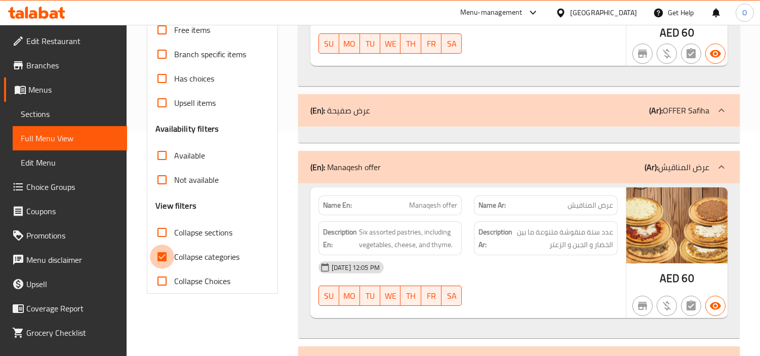
click at [166, 254] on input "Collapse categories" at bounding box center [162, 257] width 24 height 24
checkbox input "false"
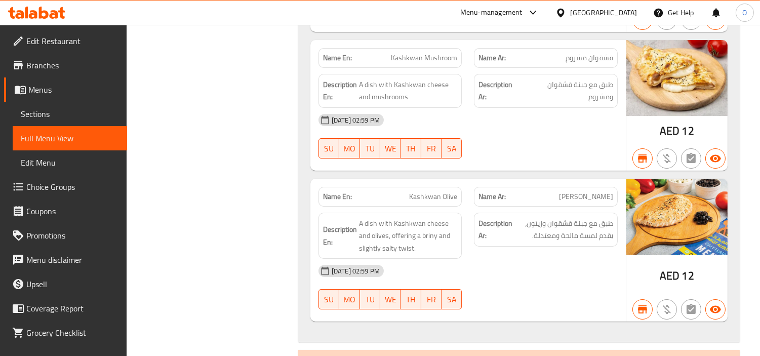
scroll to position [6828, 0]
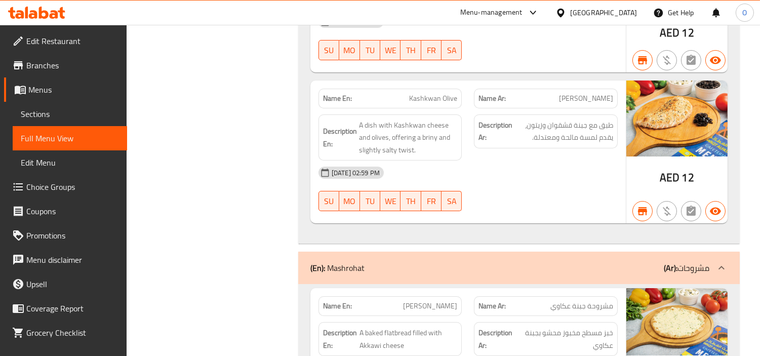
click at [494, 16] on div "Menu-management" at bounding box center [491, 13] width 62 height 12
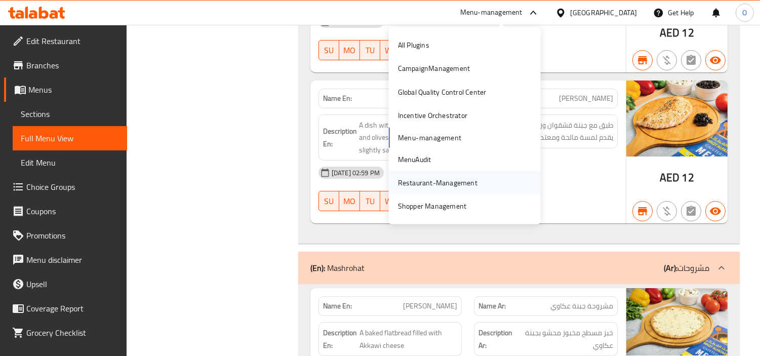
click at [413, 184] on div "Restaurant-Management" at bounding box center [438, 182] width 80 height 11
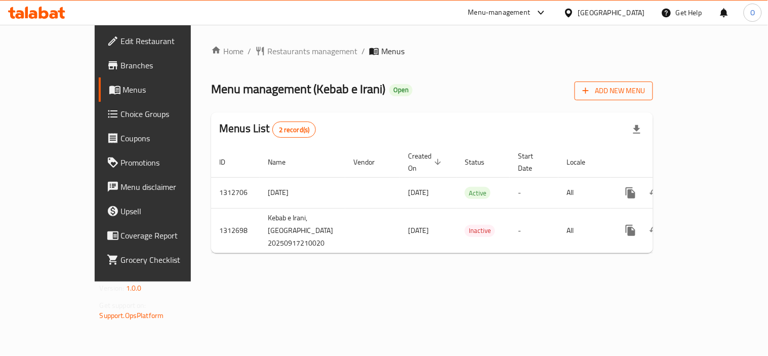
click at [645, 94] on span "Add New Menu" at bounding box center [614, 91] width 62 height 13
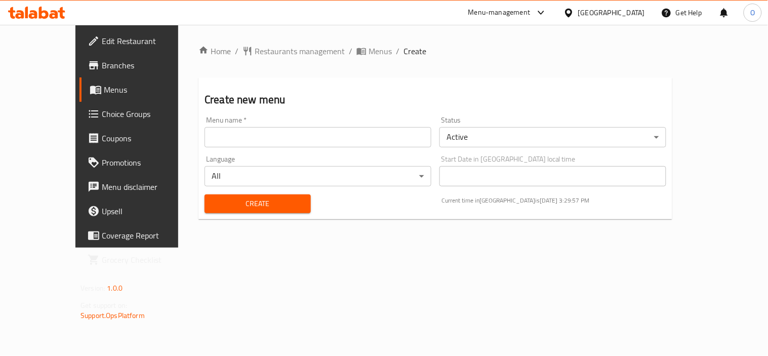
click at [473, 140] on body "​ Menu-management United Arab Emirates Get Help O Edit Restaurant Branches Menu…" at bounding box center [384, 190] width 768 height 331
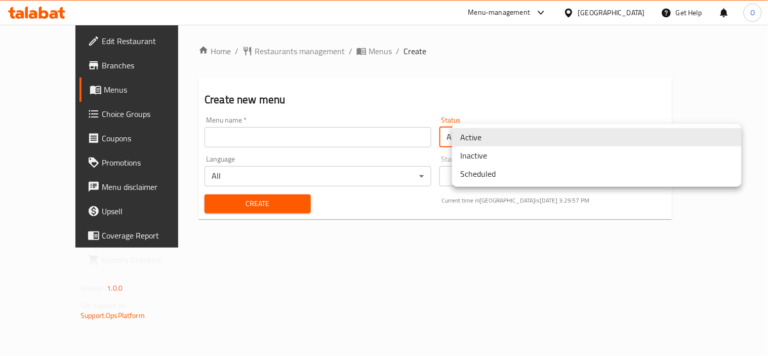
click at [479, 155] on li "Inactive" at bounding box center [597, 155] width 290 height 18
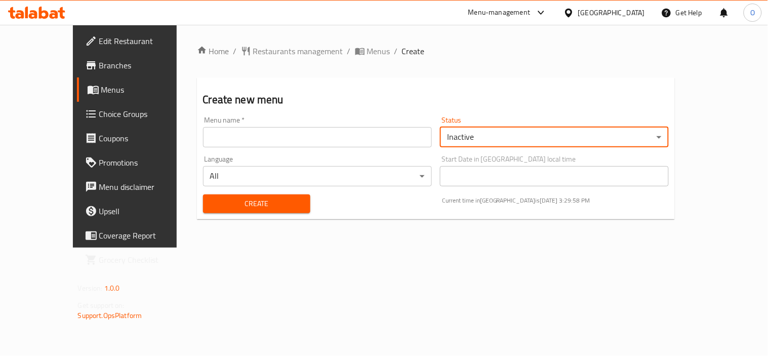
click at [313, 144] on input "text" at bounding box center [317, 137] width 229 height 20
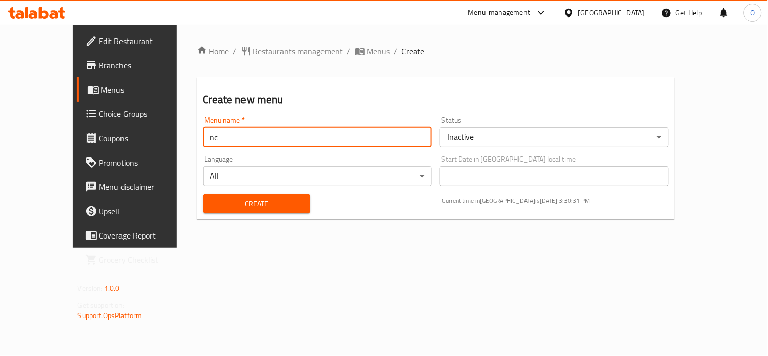
paste input "342738615"
type input "nc 342738615"
click at [211, 206] on span "Create" at bounding box center [256, 203] width 91 height 13
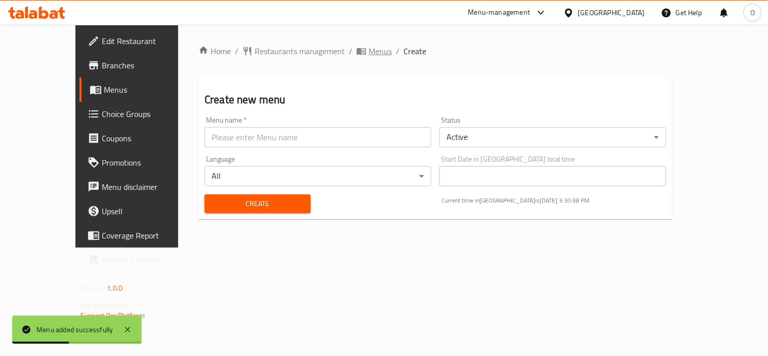
click at [369, 54] on span "Menus" at bounding box center [380, 51] width 23 height 12
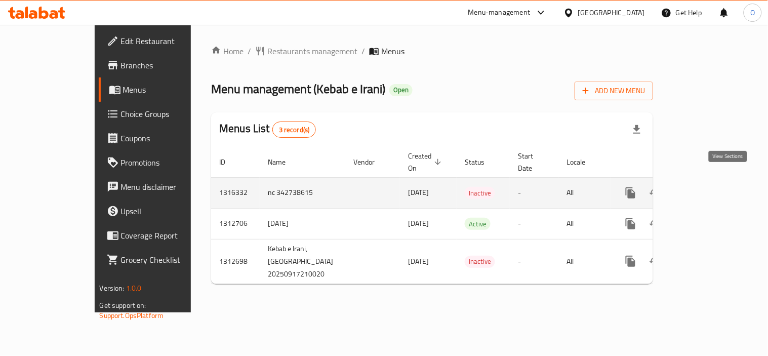
click at [710, 187] on icon "enhanced table" at bounding box center [704, 193] width 12 height 12
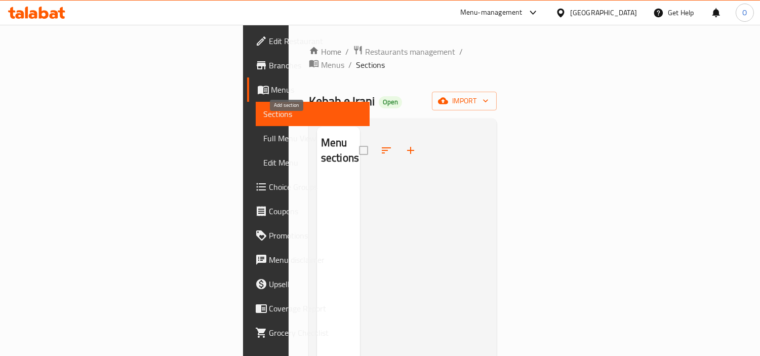
click at [399, 138] on button "button" at bounding box center [411, 150] width 24 height 24
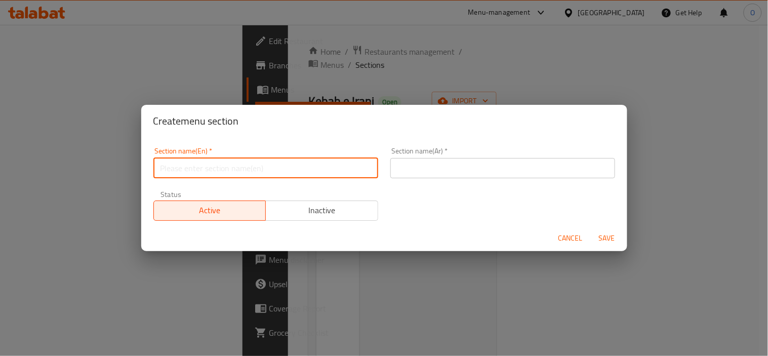
paste input "Biryani"
type input "Biryani"
click at [473, 168] on input "text" at bounding box center [502, 168] width 225 height 20
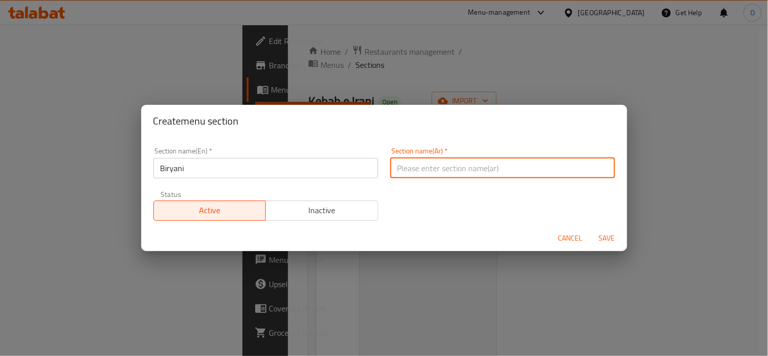
paste input "برياني"
type input "برياني"
click at [610, 244] on span "Save" at bounding box center [607, 238] width 24 height 13
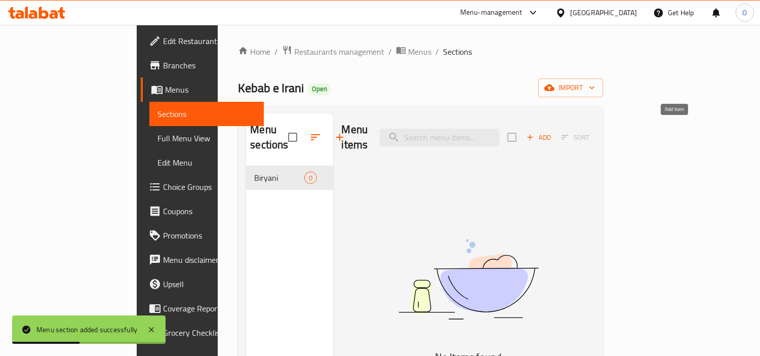
click at [555, 137] on button "Add" at bounding box center [539, 138] width 32 height 16
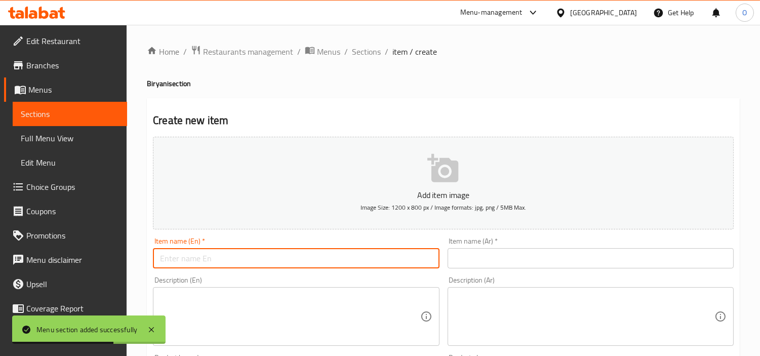
paste input "Chicken Dumpukht Biryani"
type input "Chicken Dumpukht Biryani"
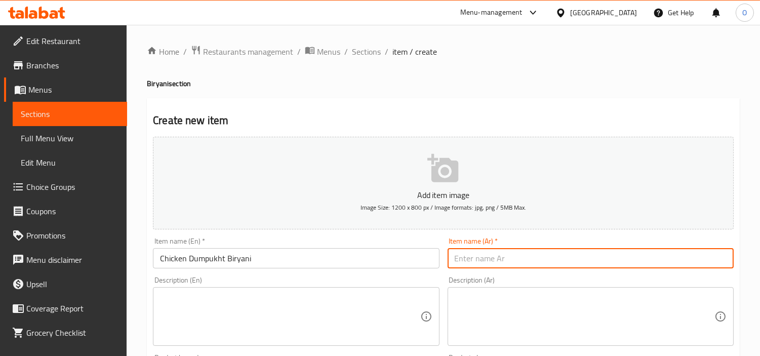
paste input "برياني دجاج دمبوخت"
type input "برياني دجاج دمبوخت"
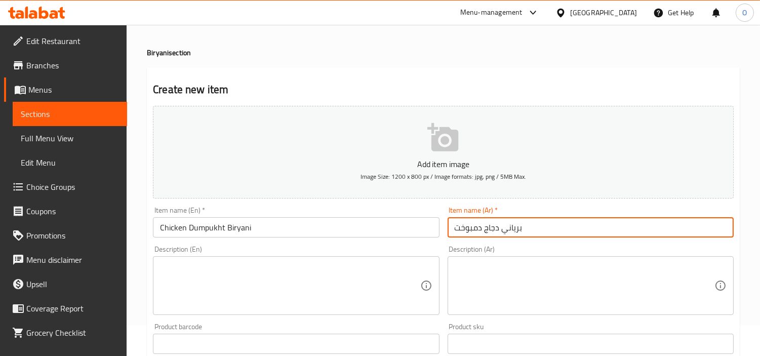
scroll to position [56, 0]
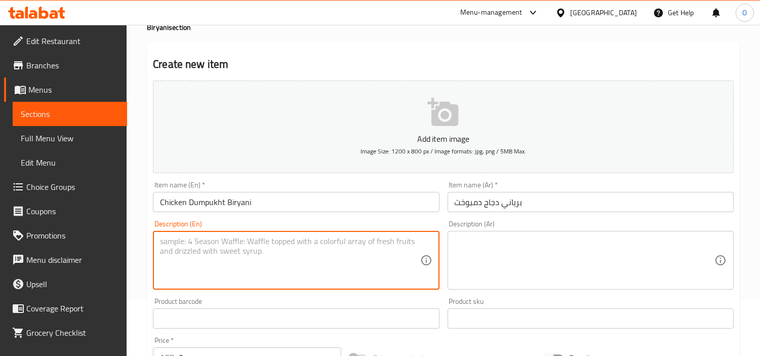
click at [202, 255] on textarea at bounding box center [290, 260] width 260 height 48
paste textarea "Fragrant rice and tender chicken slow-cooked to perfection in aromatic spices s…"
type textarea "Fragrant rice and tender chicken slow-cooked to perfection in aromatic spices s…"
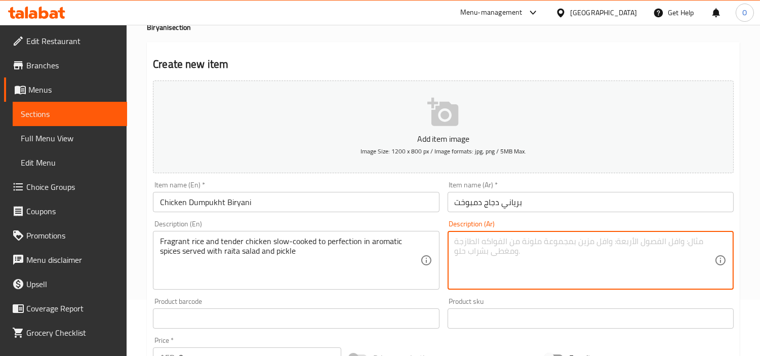
paste textarea "أرز معطر ودجاج طري مطبوخ ببطء إلى درجة الكمال في توابل عطرية يقدم مع سلطة الراي…"
type textarea "أرز معطر ودجاج طري مطبوخ ببطء إلى درجة الكمال في توابل عطرية يقدم مع سلطة الراي…"
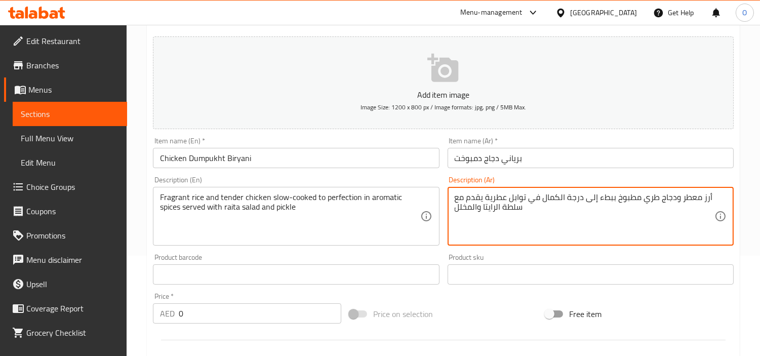
scroll to position [103, 0]
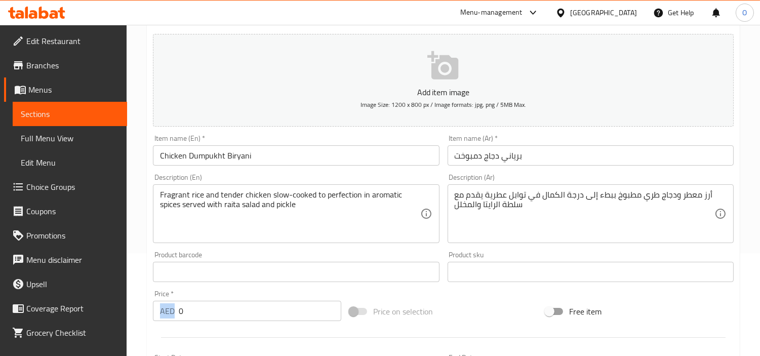
drag, startPoint x: 174, startPoint y: 314, endPoint x: 186, endPoint y: 310, distance: 12.8
click at [186, 310] on div "AED 0 Price *" at bounding box center [247, 311] width 188 height 20
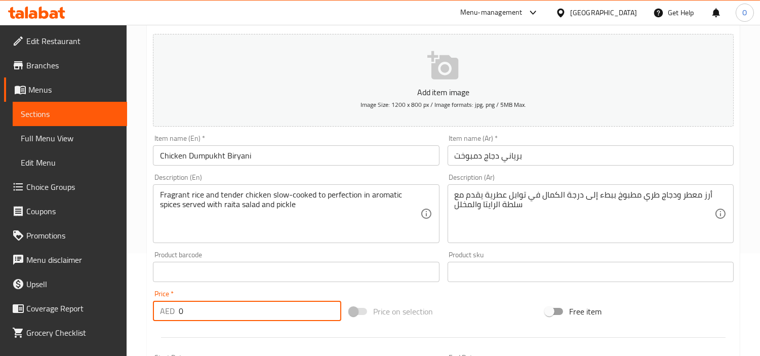
drag, startPoint x: 186, startPoint y: 310, endPoint x: 171, endPoint y: 316, distance: 16.8
click at [171, 316] on div "AED 0 Price *" at bounding box center [247, 311] width 188 height 20
paste input "39"
type input "39"
click at [218, 242] on div "Fragrant rice and tender chicken slow-cooked to perfection in aromatic spices s…" at bounding box center [296, 213] width 286 height 59
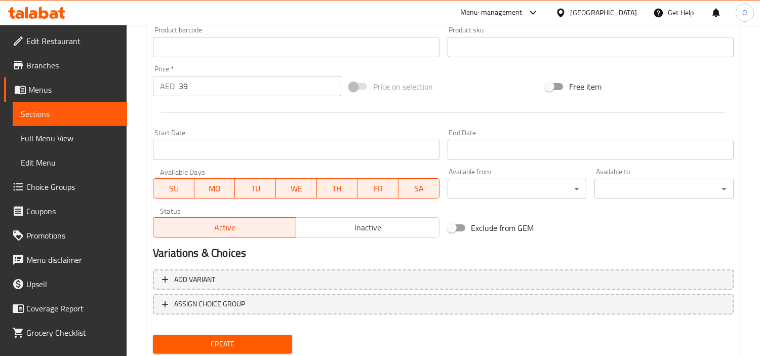
scroll to position [330, 0]
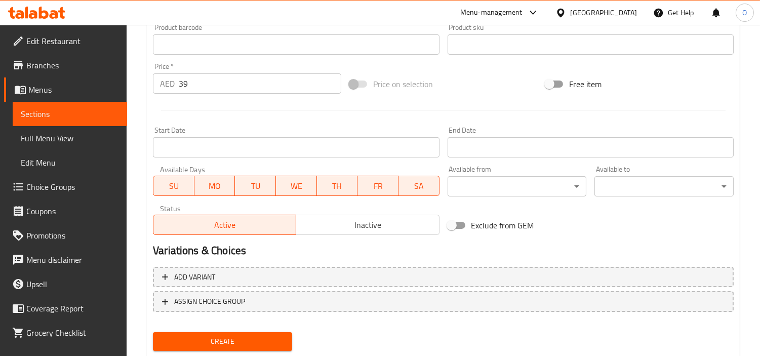
click at [259, 342] on span "Create" at bounding box center [222, 341] width 123 height 13
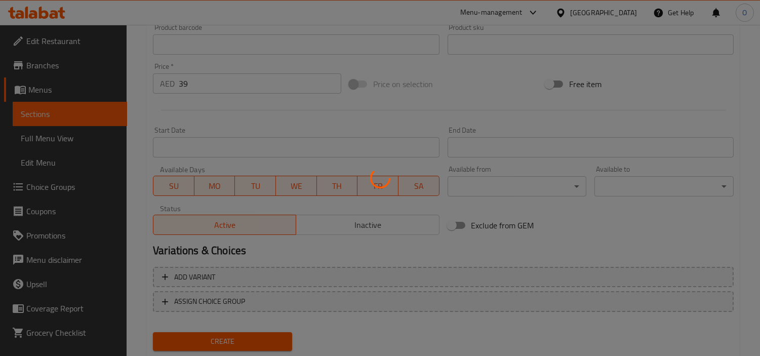
type input "0"
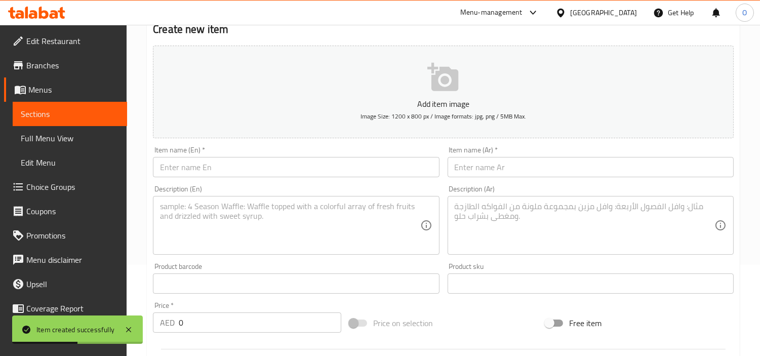
scroll to position [73, 0]
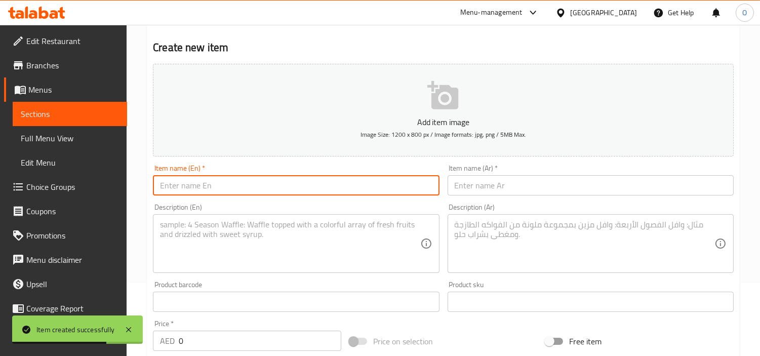
paste input "Mutton Dumpukht Biryani"
type input "Mutton Dumpukht Biryani"
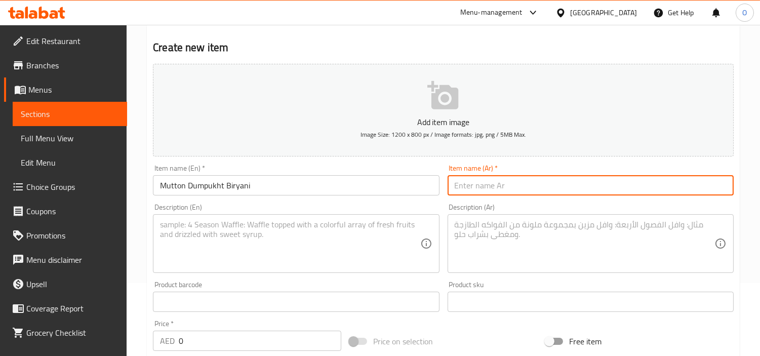
paste input "برياني لحم الضأن"
type input "برياني لحم الضأن"
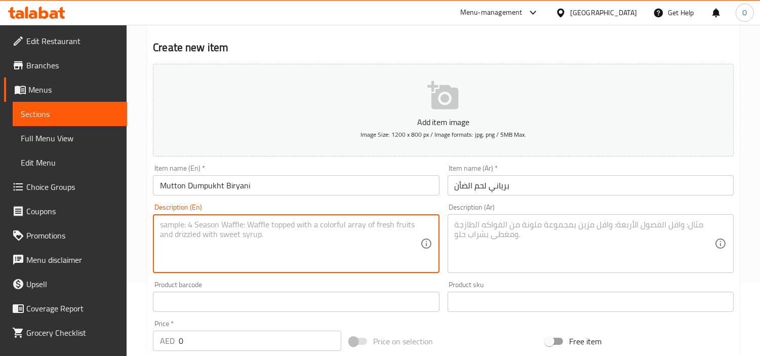
paste textarea "Tender mutton simmered with basmati rice for a deep, royal flavor in every bite…"
type textarea "Tender mutton simmered with basmati rice for a deep, royal flavor in every bite…"
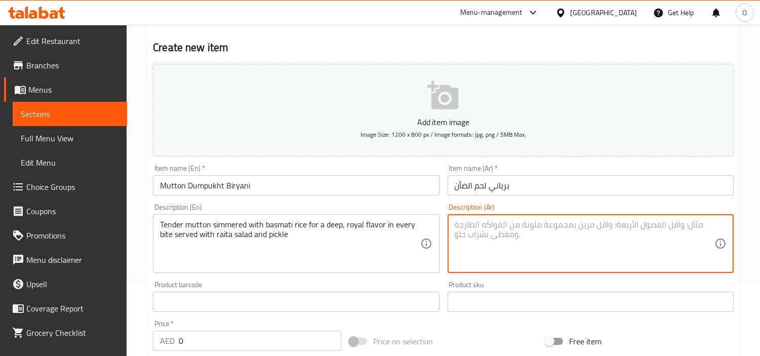
paste textarea "لحم ضأن طري مطهو على نار هادئة مع أرز بسمتي لإضفاء نكهة ملكية عميقة في كل قضمة،…"
type textarea "لحم ضأن طري مطهو على نار هادئة مع أرز بسمتي لإضفاء نكهة ملكية عميقة في كل قضمة،…"
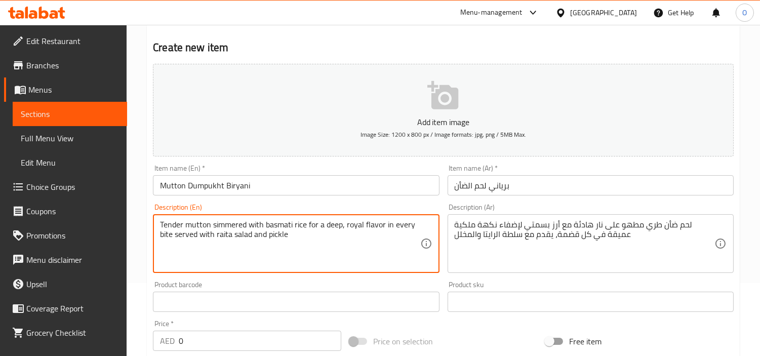
scroll to position [74, 0]
drag, startPoint x: 186, startPoint y: 343, endPoint x: 152, endPoint y: 343, distance: 33.9
click at [152, 343] on div "Price   * AED 0 Price *" at bounding box center [247, 334] width 196 height 39
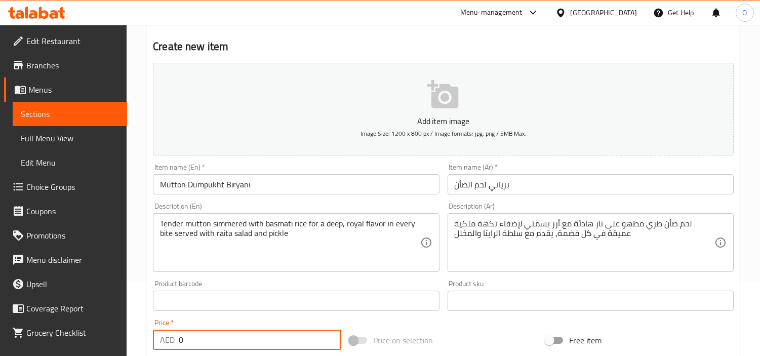
paste input "43"
type input "43"
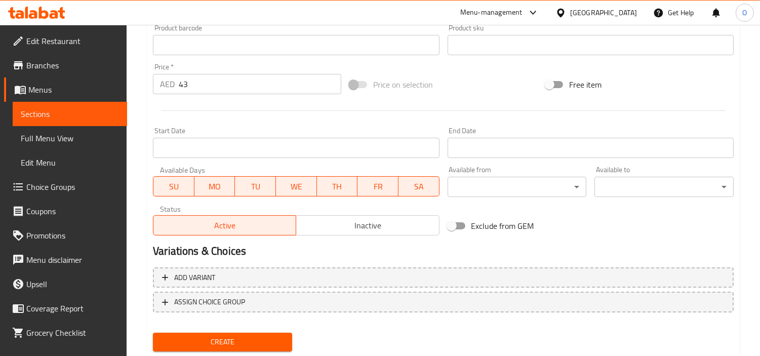
scroll to position [358, 0]
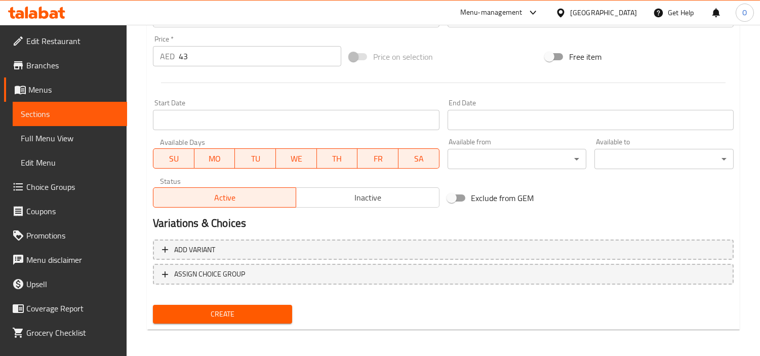
click at [217, 318] on span "Create" at bounding box center [222, 314] width 123 height 13
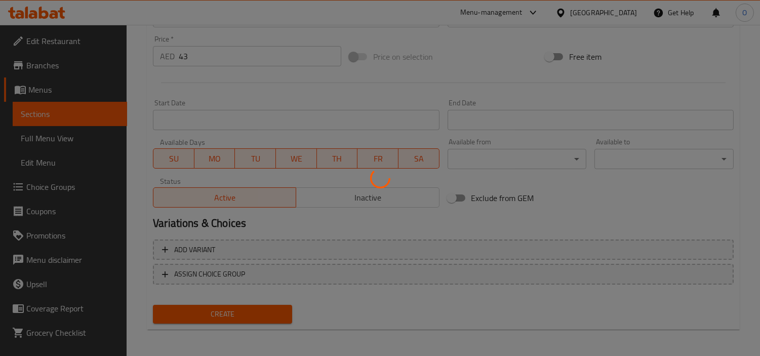
type input "0"
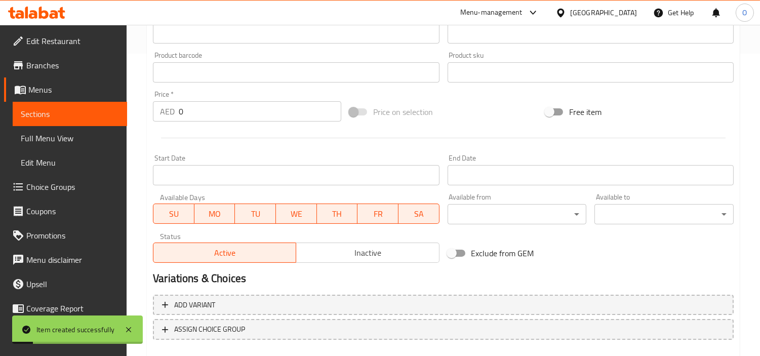
scroll to position [189, 0]
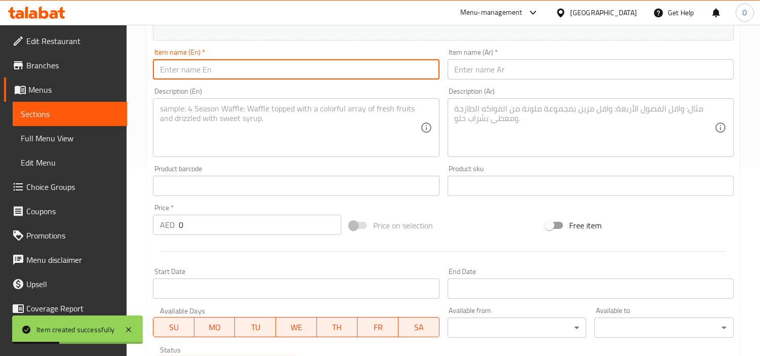
paste input "Chicken Hyderabadi Dum Biryani"
type input "Chicken Hyderabadi Dum Biryani"
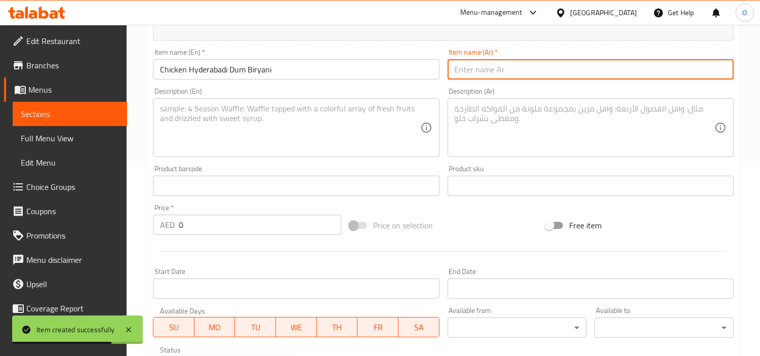
paste input "برياني دجاج حيدر آباد"
type input "برياني دجاج حيدر آباد"
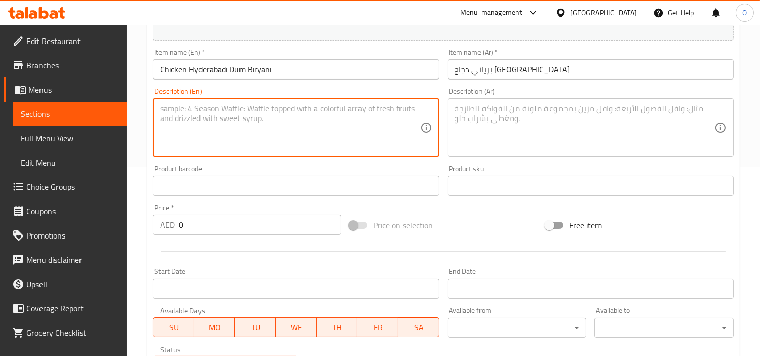
paste textarea "Chef Special - juicy chicken layered with basmati rice and Hyderabadi spices, s…"
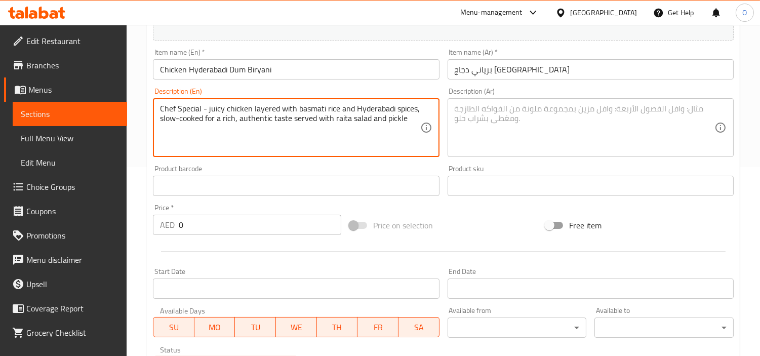
type textarea "Chef Special - juicy chicken layered with basmati rice and Hyderabadi spices, s…"
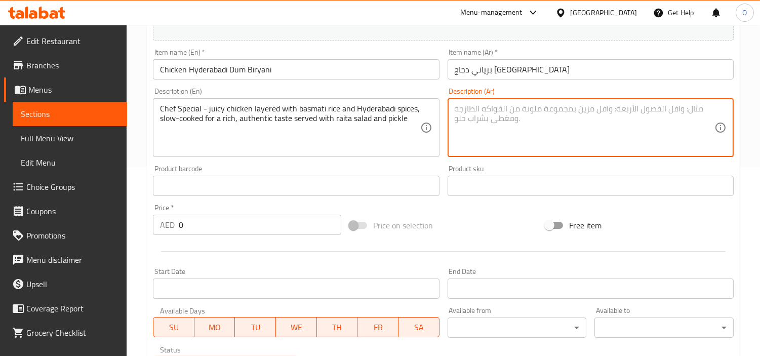
paste textarea "طبق الشيف الخاص - دجاج شهي مع أرز بسمتي وتوابل حيدر آباد، مطبوخ ببطء للحصول على…"
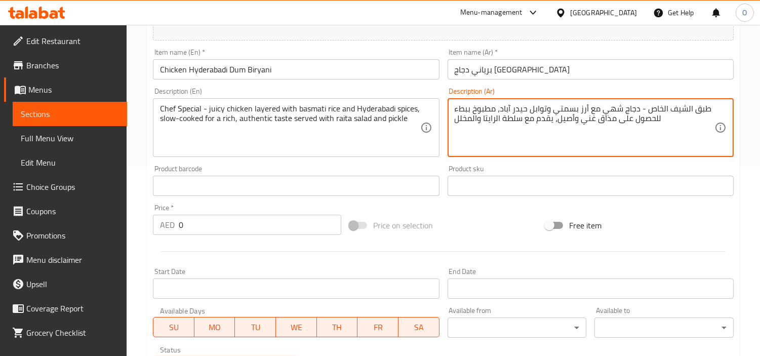
type textarea "طبق الشيف الخاص - دجاج شهي مع أرز بسمتي وتوابل حيدر آباد، مطبوخ ببطء للحصول على…"
drag, startPoint x: 194, startPoint y: 229, endPoint x: 154, endPoint y: 228, distance: 40.0
click at [154, 228] on div "AED 0 Price *" at bounding box center [247, 225] width 188 height 20
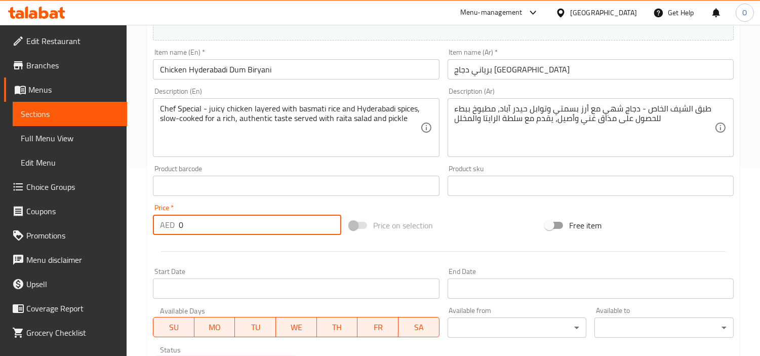
paste input "42"
type input "42"
click at [201, 243] on div at bounding box center [443, 251] width 589 height 25
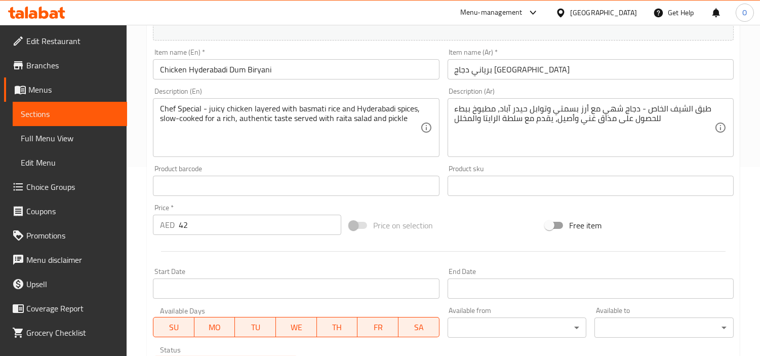
scroll to position [358, 0]
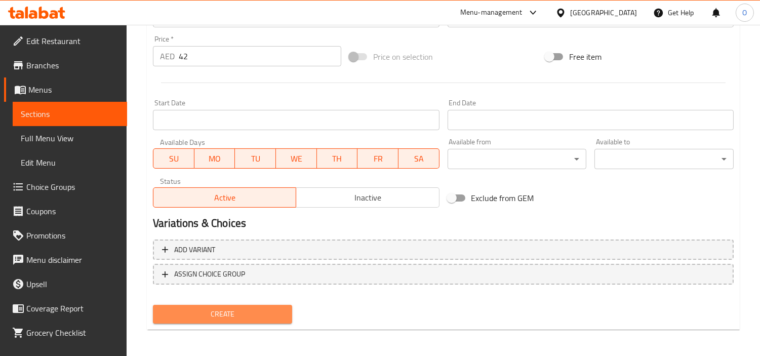
click at [256, 308] on span "Create" at bounding box center [222, 314] width 123 height 13
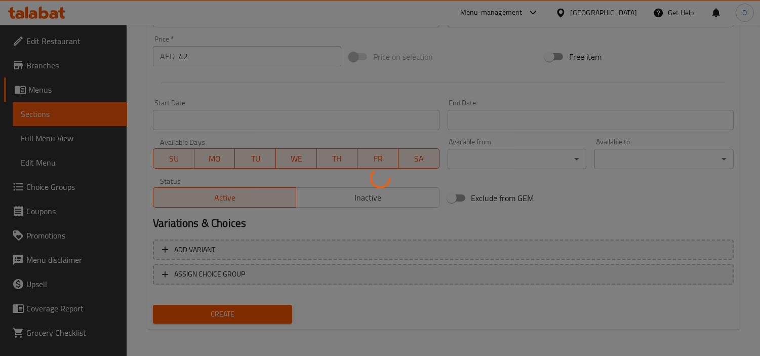
type input "0"
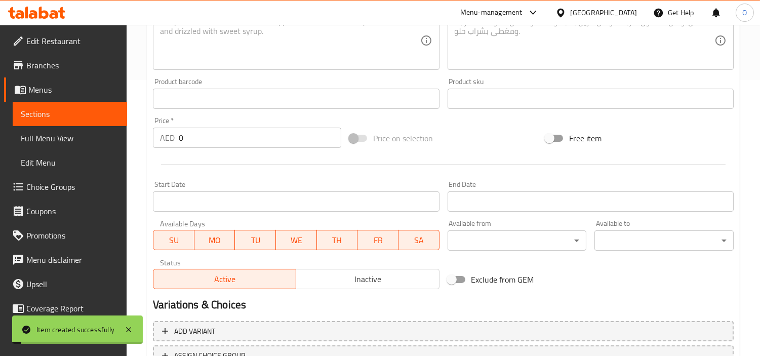
scroll to position [189, 0]
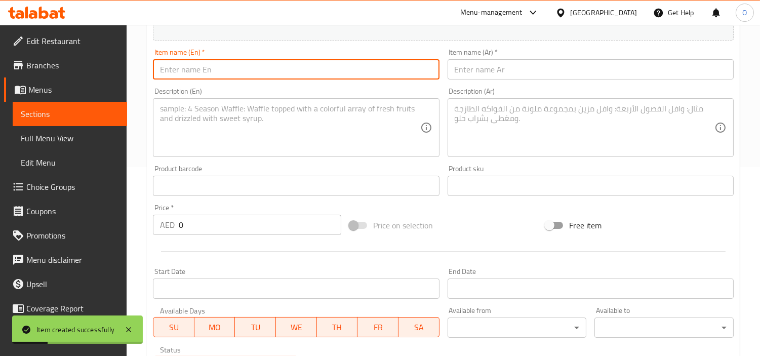
paste input "Mutton Tawa Biryani"
type input "Mutton Tawa Biryani"
click at [543, 67] on input "text" at bounding box center [591, 69] width 286 height 20
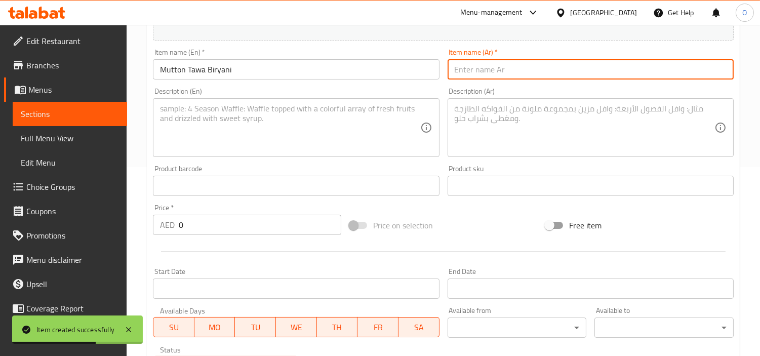
paste input "برياني لحم الضأن"
type input "برياني لحم الضأن"
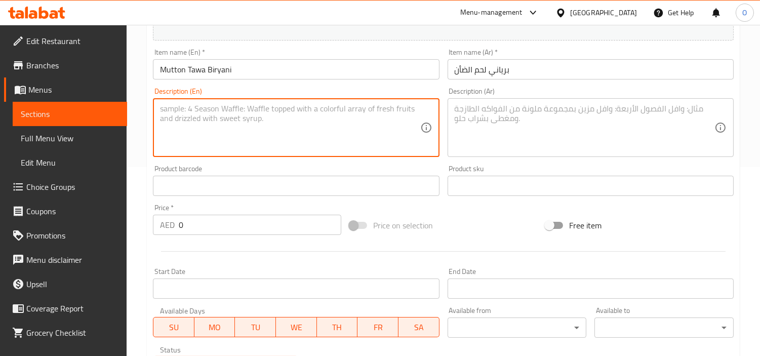
paste textarea "Tender mutton and basmati rice tossed on a tawa for a smoky, flavorful twist se…"
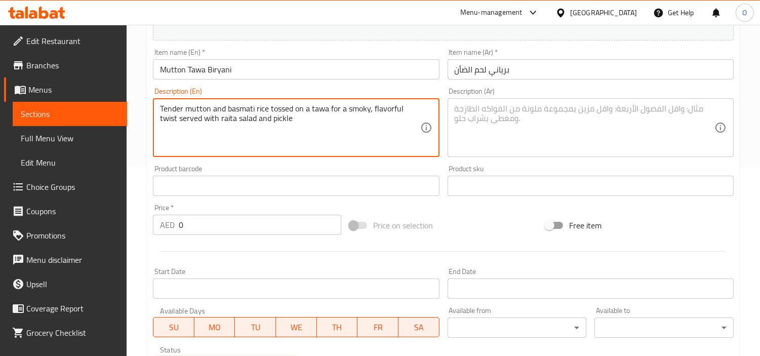
type textarea "Tender mutton and basmati rice tossed on a tawa for a smoky, flavorful twist se…"
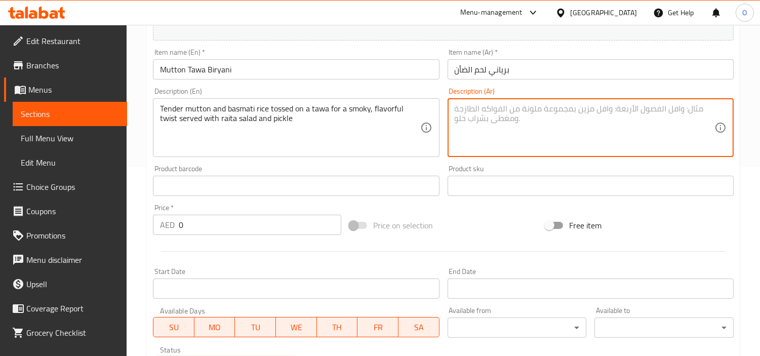
click at [487, 130] on textarea at bounding box center [585, 128] width 260 height 48
paste textarea "لحم ضأن طري وأرز بسمتي ممزوج على خبز التاوا للحصول على نكهة مدخنة ولذيذة، يقدم …"
type textarea "لحم ضأن طري وأرز بسمتي ممزوج على خبز التاوا للحصول على نكهة مدخنة ولذيذة، يقدم …"
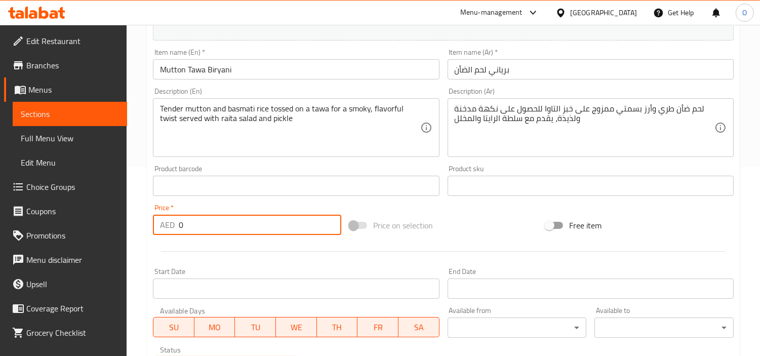
drag, startPoint x: 190, startPoint y: 229, endPoint x: 169, endPoint y: 232, distance: 21.9
click at [169, 232] on div "AED 0 Price *" at bounding box center [247, 225] width 188 height 20
paste input "43"
type input "43"
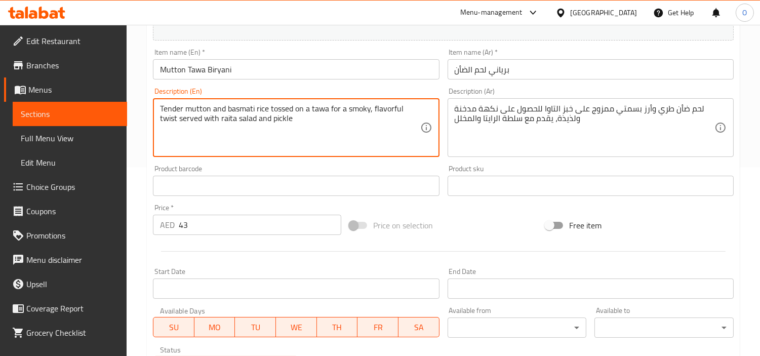
scroll to position [358, 0]
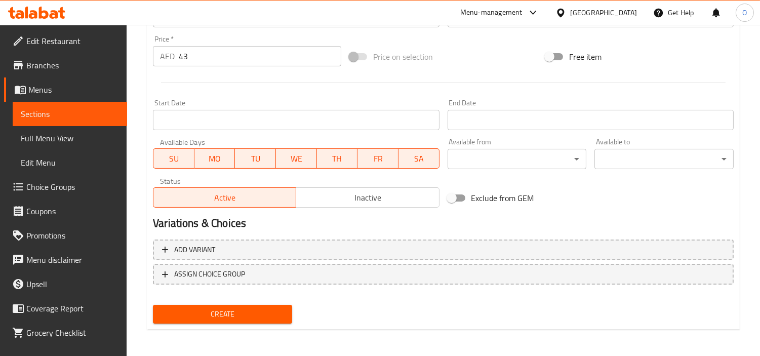
click at [251, 315] on span "Create" at bounding box center [222, 314] width 123 height 13
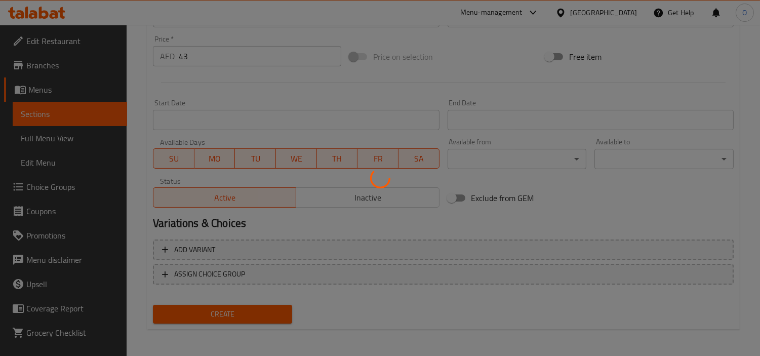
type input "0"
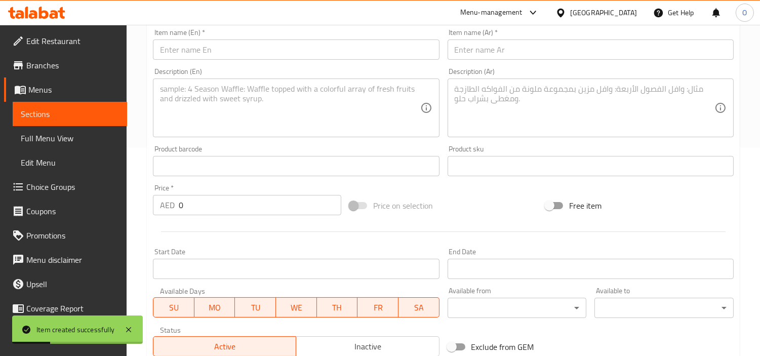
scroll to position [189, 0]
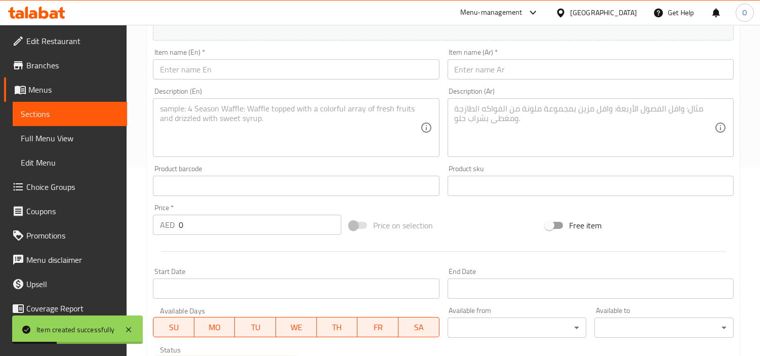
click at [226, 72] on input "text" at bounding box center [296, 69] width 286 height 20
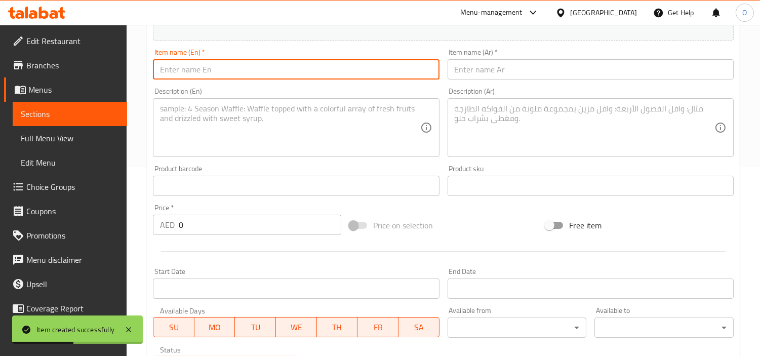
paste input "Zaffarani Beef Biryani"
type input "Zaffarani Beef Biryani"
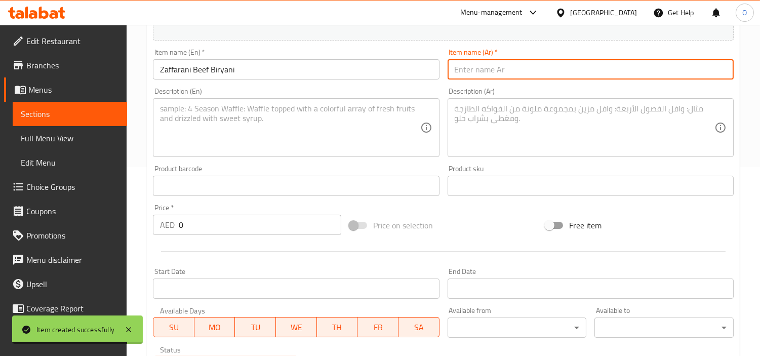
paste input "برياني لحم بقري زعفراني"
type input "برياني لحم بقري زعفراني"
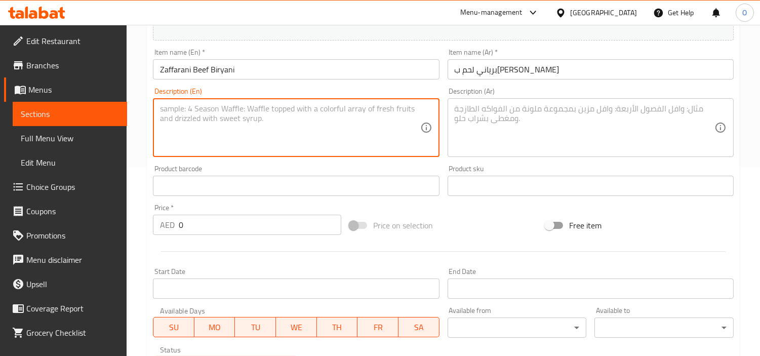
paste textarea "Beef and basmati rice cooked with a touch of saffron for a rich, royal aroma se…"
type textarea "Beef and basmati rice cooked with a touch of saffron for a rich, royal aroma se…"
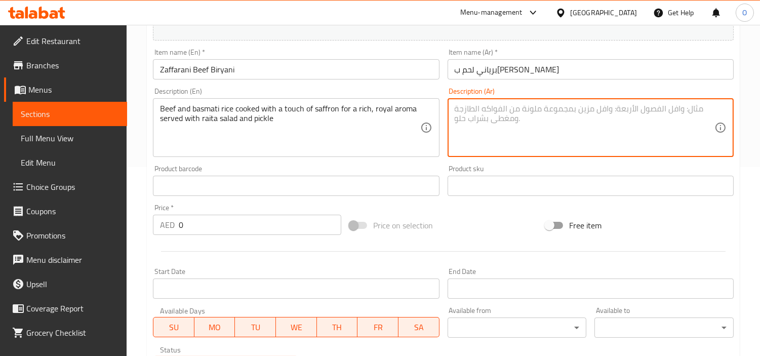
paste textarea "لحم البقر والأرز البسمتي المطبوخ مع لمسة من الزعفران للحصول على رائحة غنية وملك…"
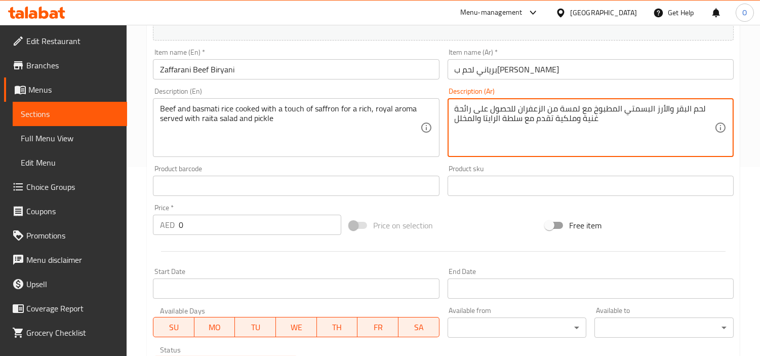
type textarea "لحم البقر والأرز البسمتي المطبوخ مع لمسة من الزعفران للحصول على رائحة غنية وملك…"
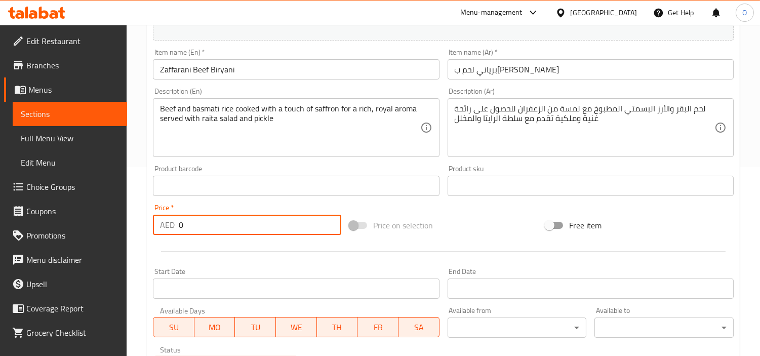
drag, startPoint x: 185, startPoint y: 228, endPoint x: 177, endPoint y: 231, distance: 8.0
click at [177, 231] on div "AED 0 Price *" at bounding box center [247, 225] width 188 height 20
paste input "41"
type input "41"
click at [227, 246] on div at bounding box center [443, 251] width 589 height 25
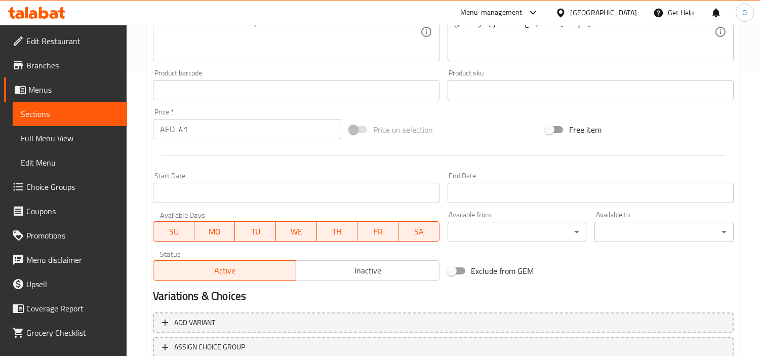
scroll to position [358, 0]
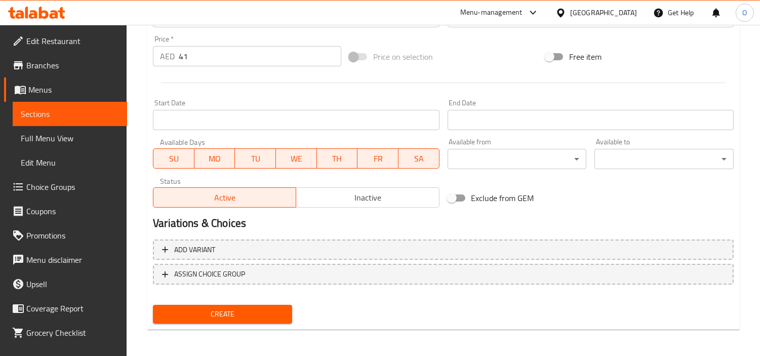
click at [246, 302] on div "Create" at bounding box center [222, 314] width 147 height 27
click at [229, 319] on button "Create" at bounding box center [222, 314] width 139 height 19
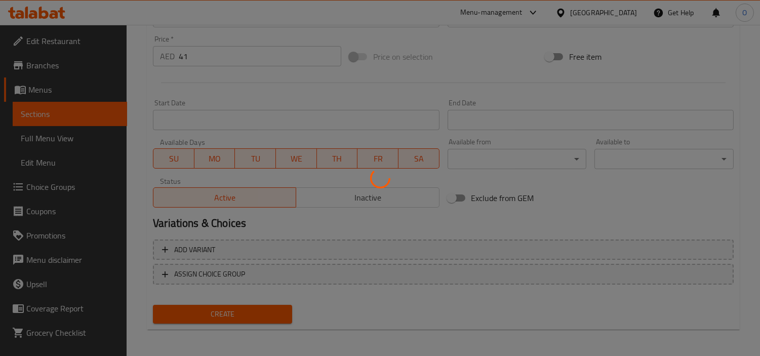
type input "0"
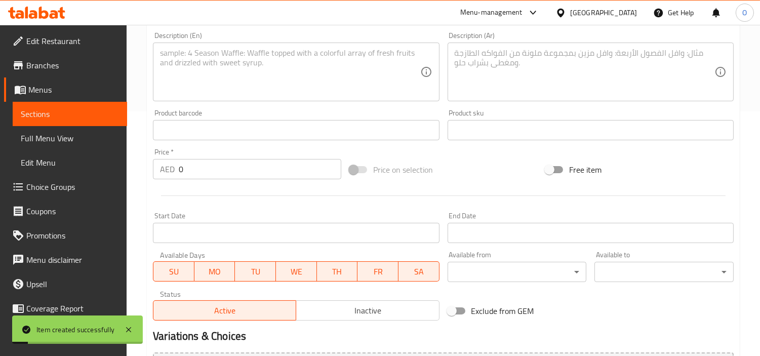
scroll to position [133, 0]
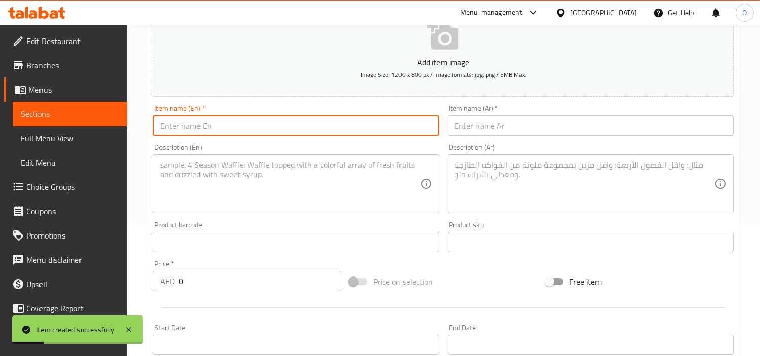
paste input "Egg Biryani"
type input "Egg Biryani"
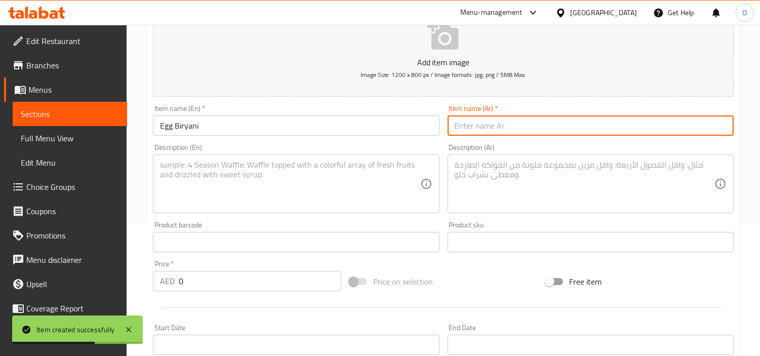
paste input "برياني البيض"
type input "برياني البيض"
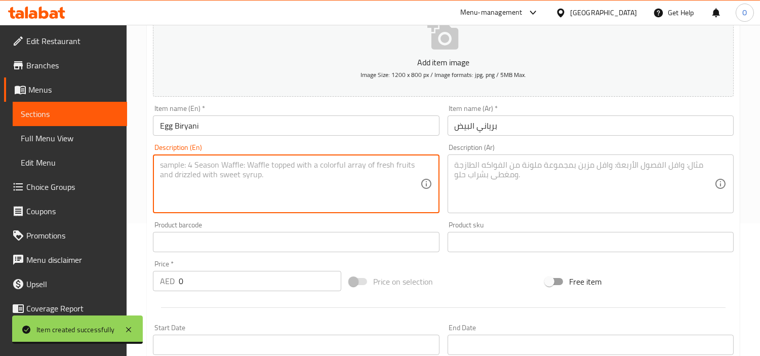
paste textarea "Boiled eggs layered with basmati rice for a simple yet hearty biryani served wi…"
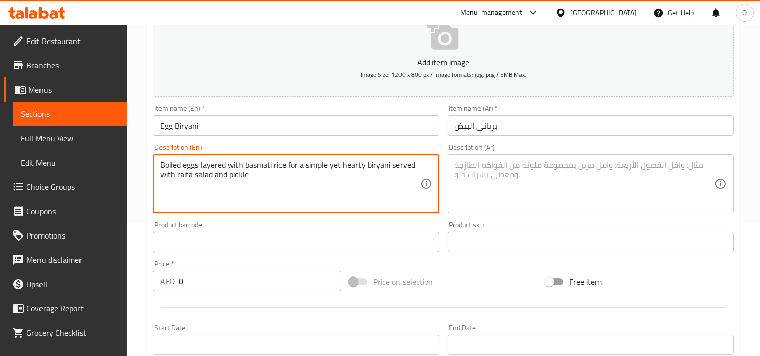
type textarea "Boiled eggs layered with basmati rice for a simple yet hearty biryani served wi…"
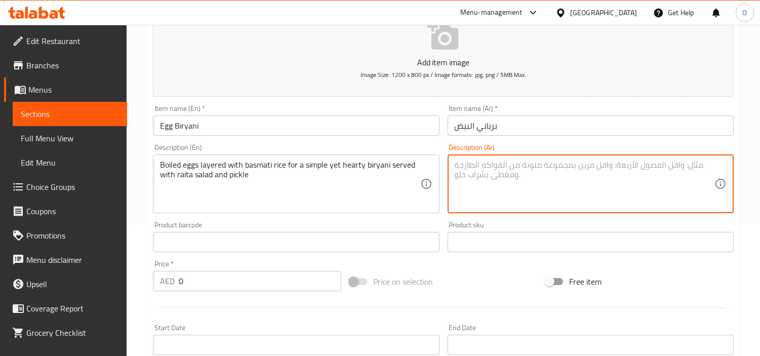
paste textarea "بيض مسلوق مع أرز بسمتي لتحضير برياني بسيط ولذيذ، يقدم مع سلطة الرايتا والمخلل"
type textarea "بيض مسلوق مع أرز بسمتي لتحضير برياني بسيط ولذيذ، يقدم مع سلطة الرايتا والمخلل"
drag, startPoint x: 187, startPoint y: 285, endPoint x: 181, endPoint y: 287, distance: 6.9
click at [181, 287] on input "0" at bounding box center [260, 281] width 163 height 20
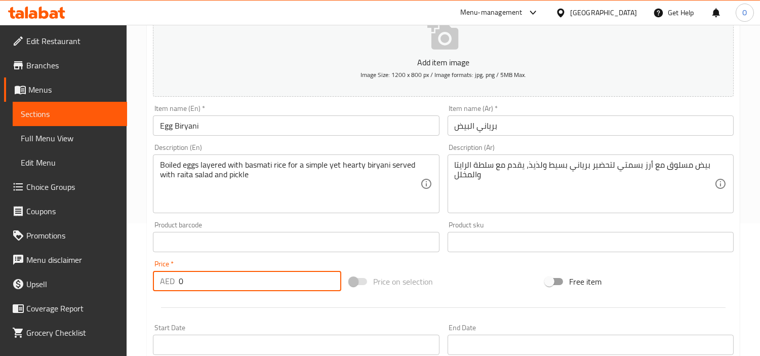
drag, startPoint x: 194, startPoint y: 281, endPoint x: 189, endPoint y: 285, distance: 6.2
click at [176, 286] on div "AED 0 Price *" at bounding box center [247, 281] width 188 height 20
paste input "37"
type input "37"
click at [191, 223] on div "Product barcode Product barcode" at bounding box center [296, 236] width 286 height 31
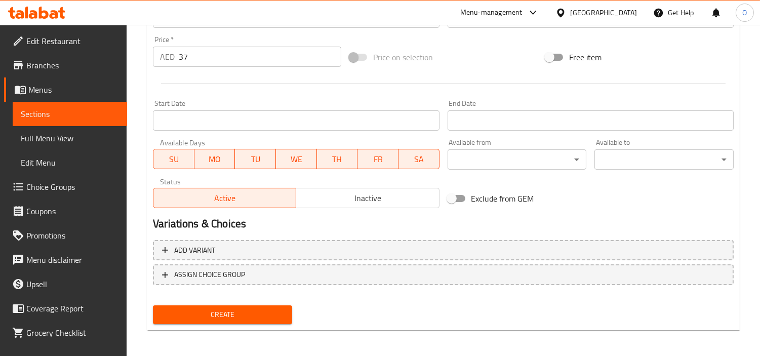
scroll to position [358, 0]
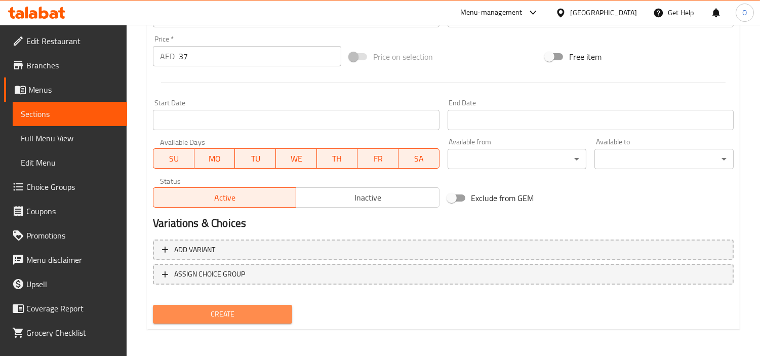
click at [206, 311] on span "Create" at bounding box center [222, 314] width 123 height 13
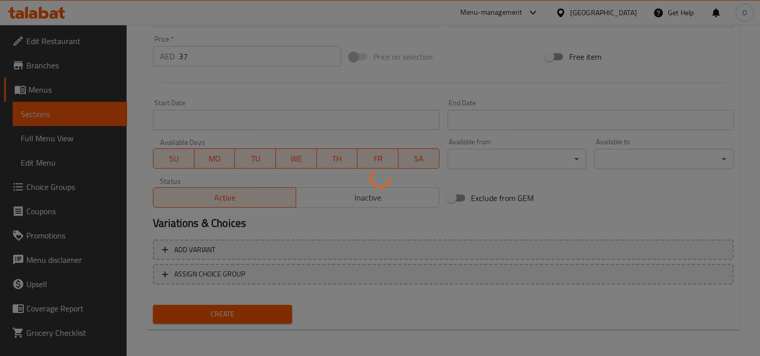
type input "0"
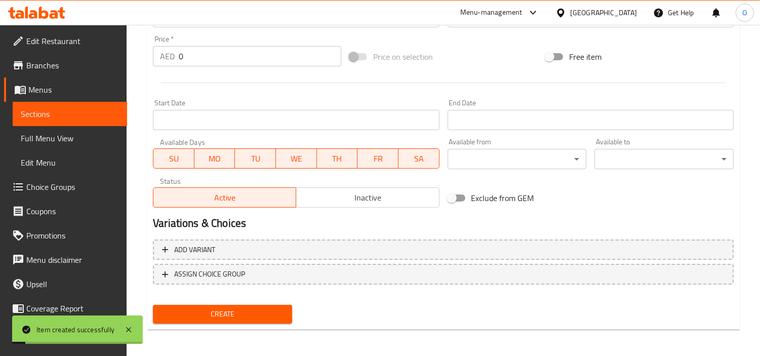
scroll to position [189, 0]
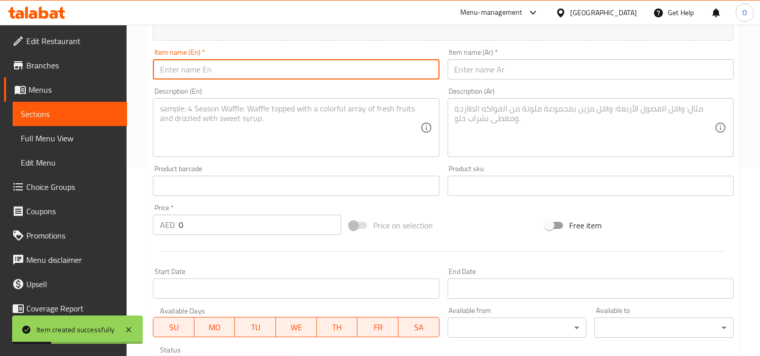
paste input "Veg Biryani"
type input "Veg Biryani"
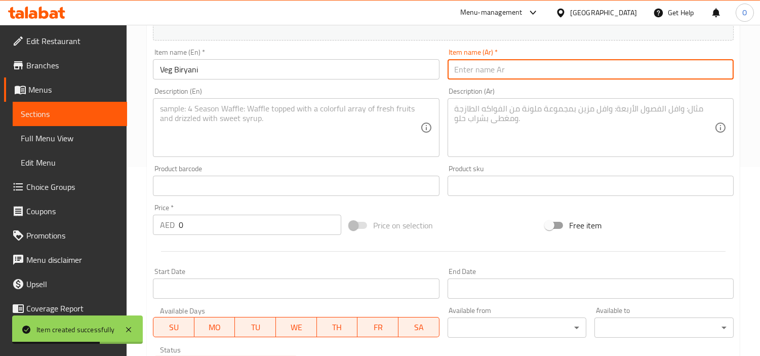
paste input "برياني نباتي"
type input "برياني نباتي"
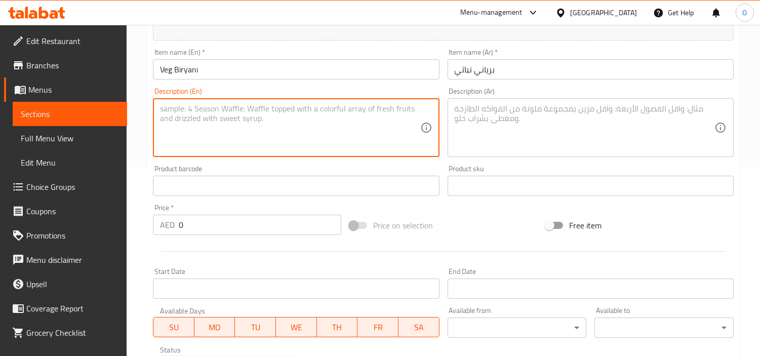
paste textarea "Fresh vegetables and basmati rice cooked together for a light, flavorful deligh…"
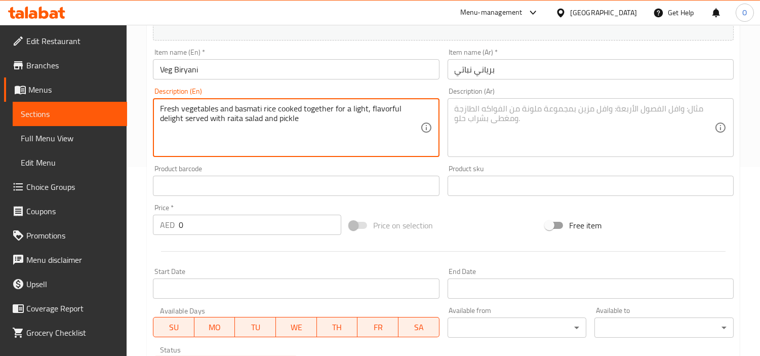
type textarea "Fresh vegetables and basmati rice cooked together for a light, flavorful deligh…"
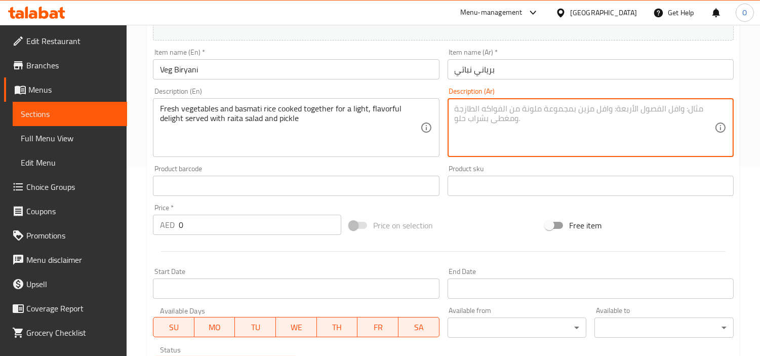
paste textarea "خضراوات طازجة وأرز بسمتي مطبوخ معًا للحصول على نكهة خفيفة ولذيذة، تقدم مع سلطة …"
type textarea "خضراوات طازجة وأرز بسمتي مطبوخ معًا للحصول على نكهة خفيفة ولذيذة، تقدم مع سلطة …"
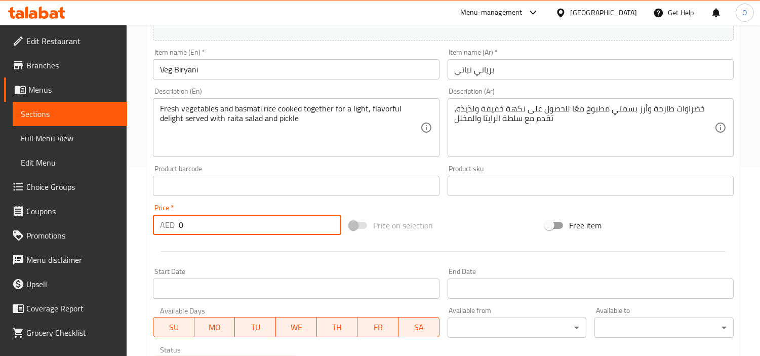
drag, startPoint x: 179, startPoint y: 227, endPoint x: 186, endPoint y: 225, distance: 6.8
click at [186, 225] on input "0" at bounding box center [260, 225] width 163 height 20
paste input "36"
type input "36"
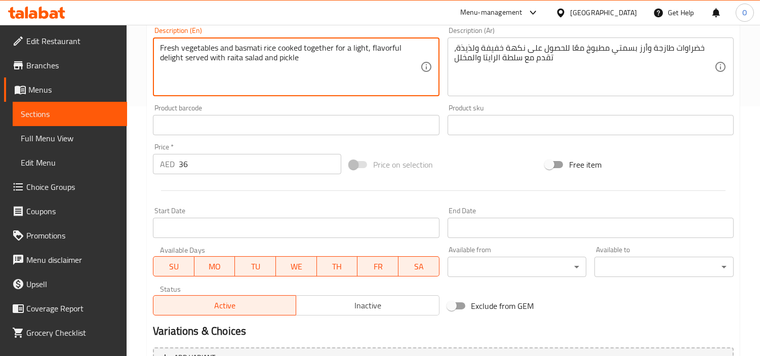
scroll to position [358, 0]
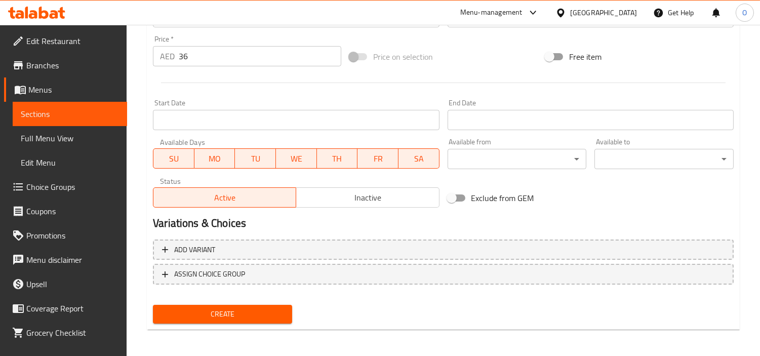
click at [221, 318] on span "Create" at bounding box center [222, 314] width 123 height 13
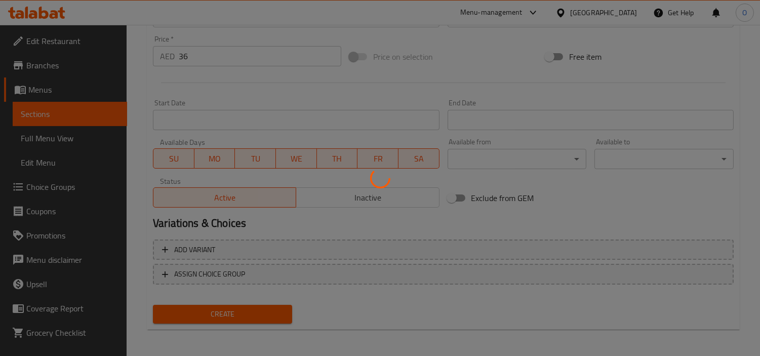
type input "0"
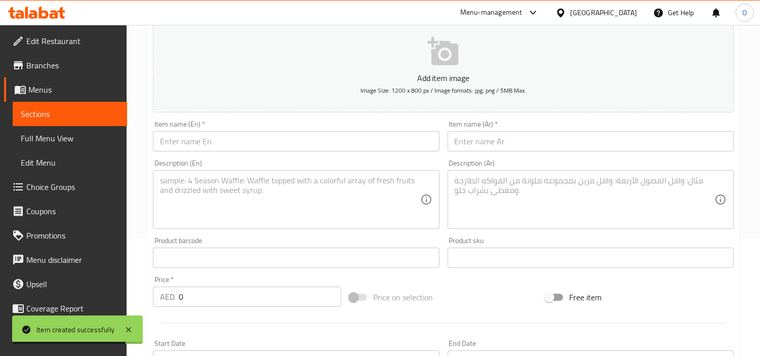
scroll to position [20, 0]
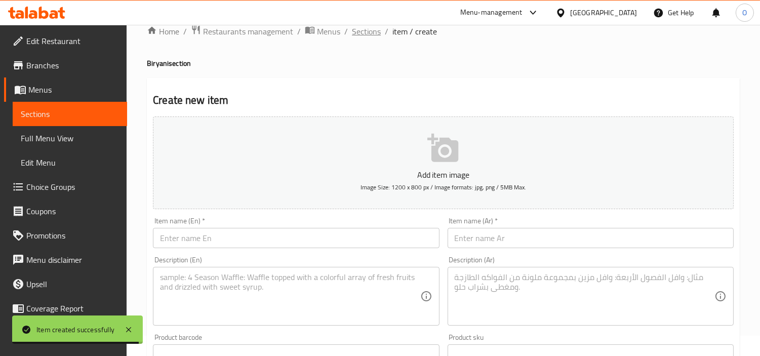
click at [370, 34] on span "Sections" at bounding box center [366, 31] width 29 height 12
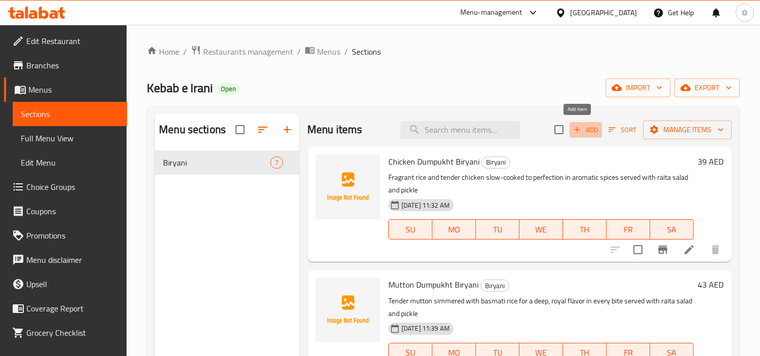
click at [573, 128] on icon "button" at bounding box center [577, 129] width 9 height 9
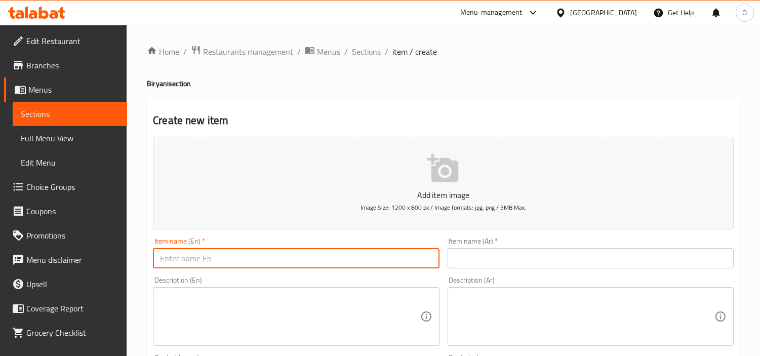
paste input "Daal Rice"
type input "Daal Rice"
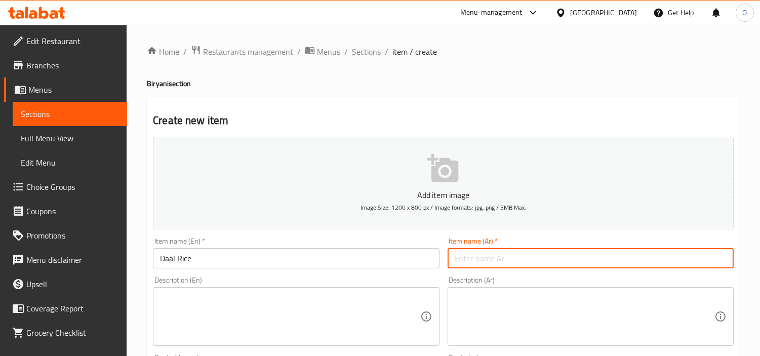
paste input "أرز دال"
type input "أرز دال"
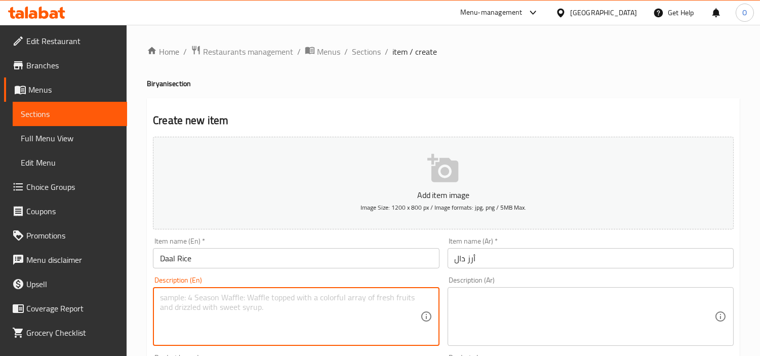
paste textarea "Comforting lentils served with fluffy white rice for a wholesome meal served wi…"
type textarea "Comforting lentils served with fluffy white rice for a wholesome meal served wi…"
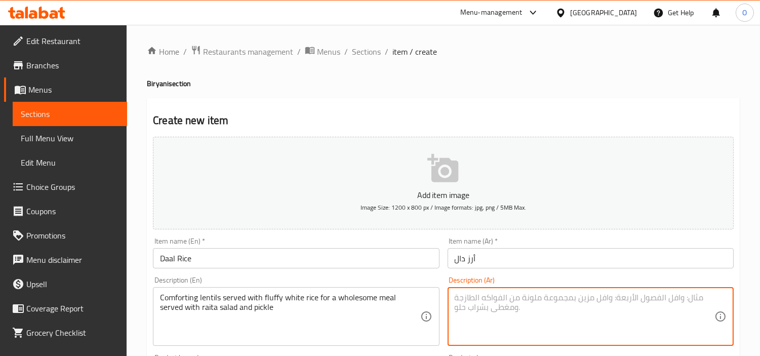
paste textarea "عدس مريح يقدم مع أرز أبيض رقيق لوجبة صحية تقدم مع سلطة الرايتا والمخلل"
type textarea "عدس مريح يقدم مع أرز أبيض رقيق لوجبة صحية تقدم مع سلطة الرايتا والمخلل"
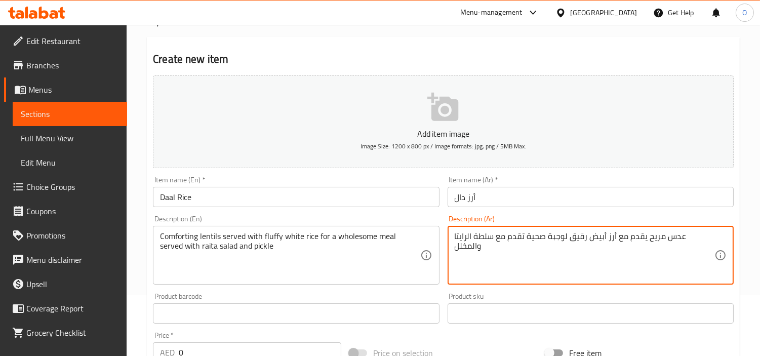
scroll to position [112, 0]
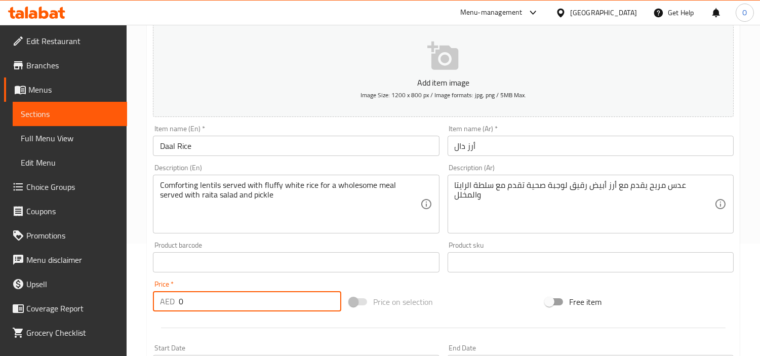
drag, startPoint x: 186, startPoint y: 299, endPoint x: 171, endPoint y: 307, distance: 17.2
click at [171, 306] on div "AED 0 Price *" at bounding box center [247, 301] width 188 height 20
paste input "36"
type input "36"
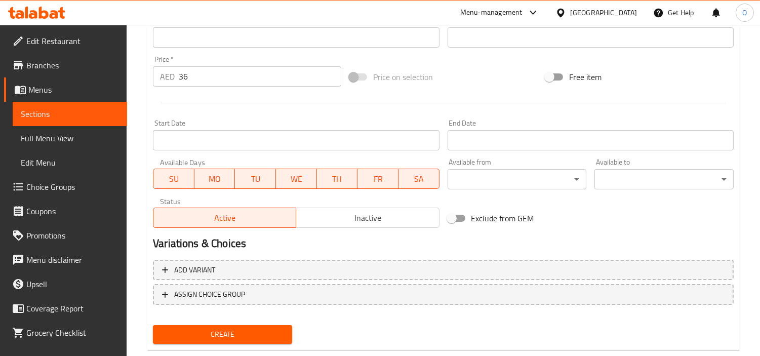
scroll to position [358, 0]
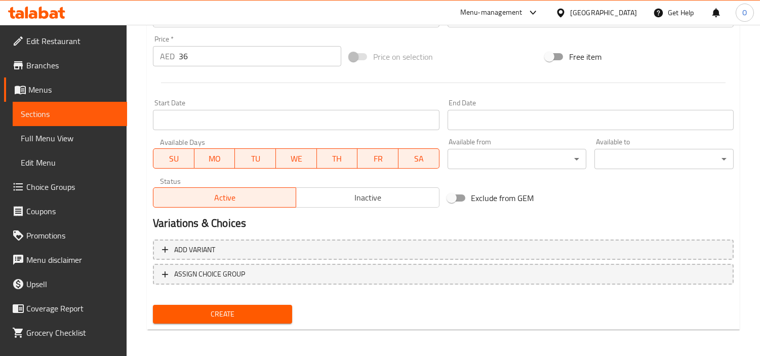
click at [210, 308] on span "Create" at bounding box center [222, 314] width 123 height 13
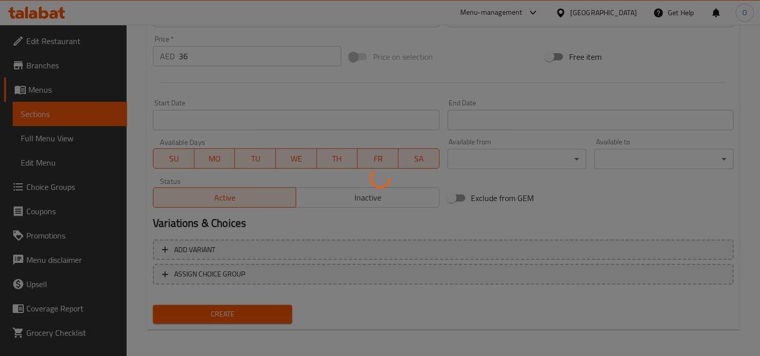
type input "0"
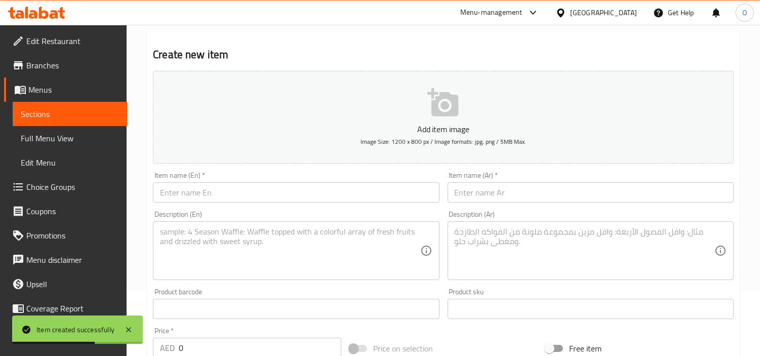
scroll to position [0, 0]
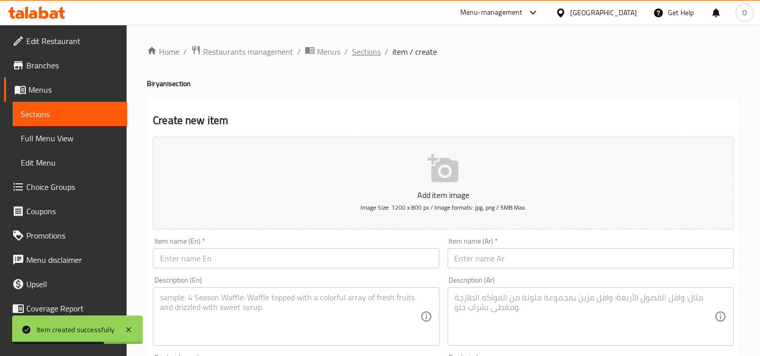
click at [361, 48] on span "Sections" at bounding box center [366, 52] width 29 height 12
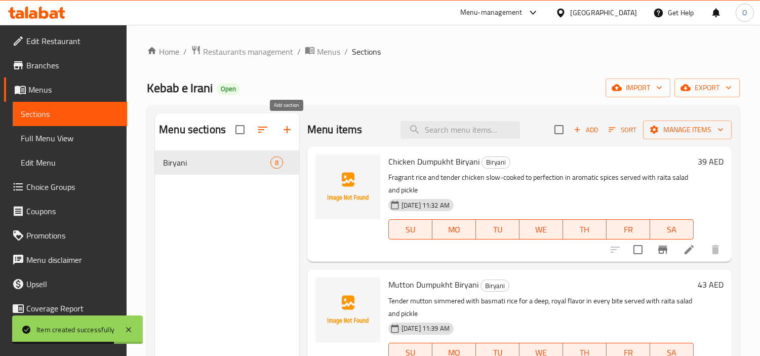
click at [284, 134] on icon "button" at bounding box center [287, 130] width 12 height 12
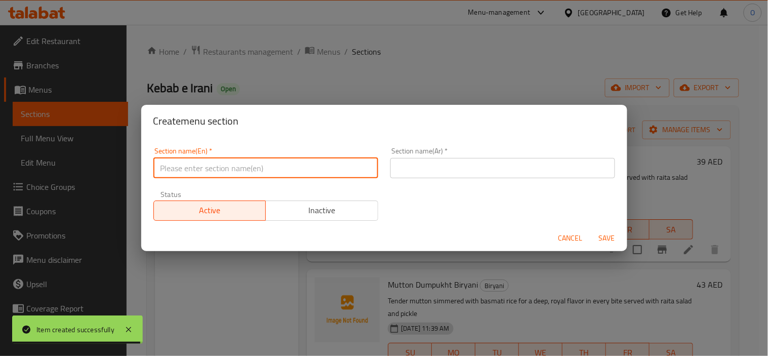
paste input "Meals"
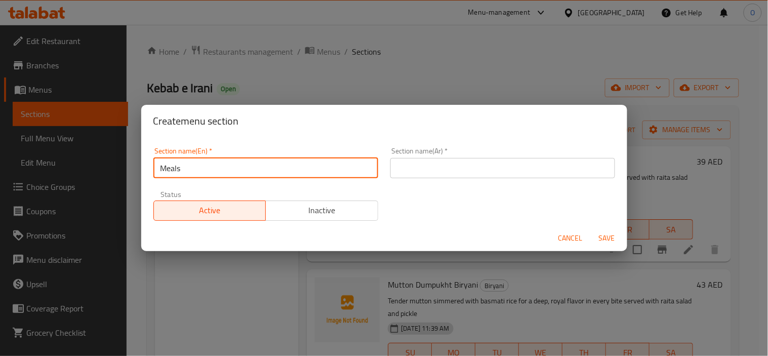
type input "Meals"
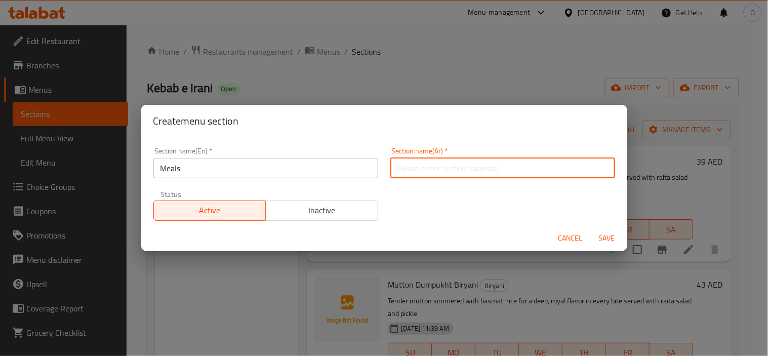
paste input "الوجبات"
type input "الوجبات"
click at [592, 230] on button "Save" at bounding box center [607, 238] width 32 height 19
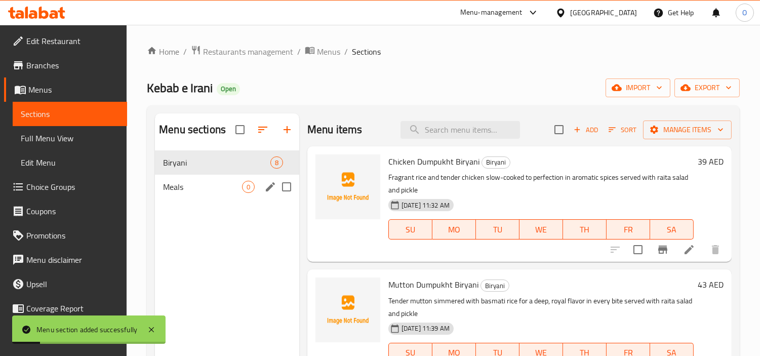
click at [231, 195] on div "Meals 0" at bounding box center [227, 187] width 144 height 24
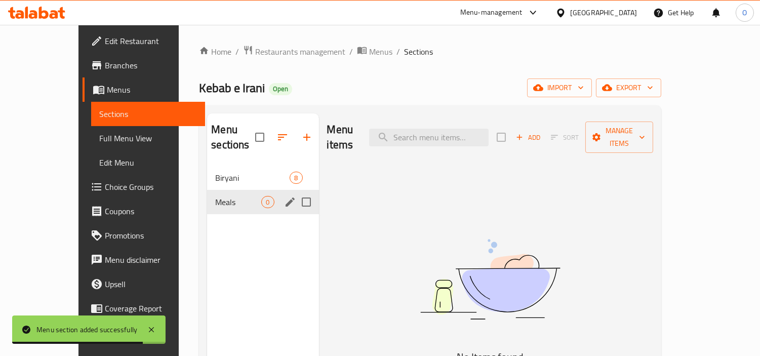
click at [231, 195] on div "Meals 0" at bounding box center [262, 202] width 111 height 24
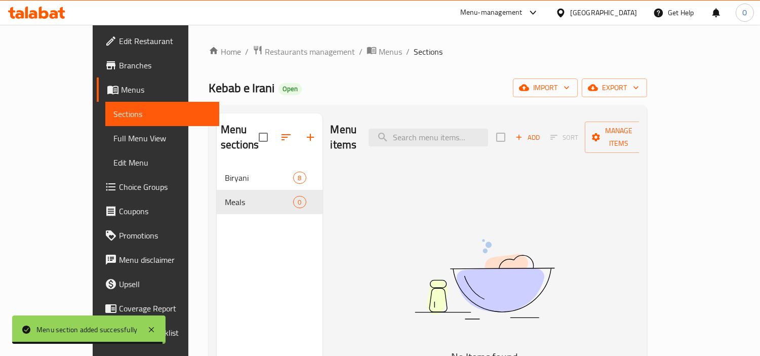
click at [541, 132] on span "Add" at bounding box center [527, 138] width 27 height 12
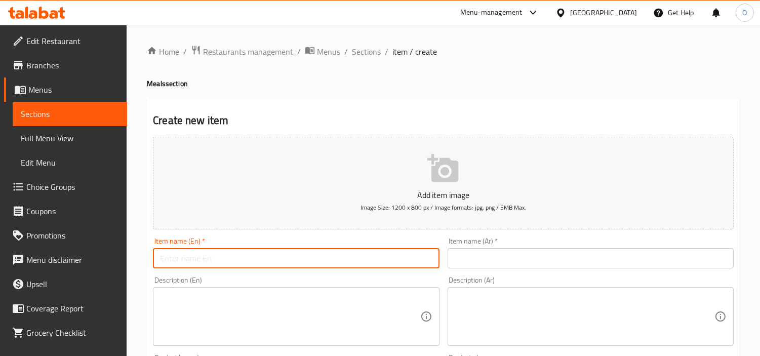
paste input "2 mini biryani's for 1"
click at [214, 265] on input "2 mini biryani's for 1" at bounding box center [296, 258] width 286 height 20
click at [203, 260] on input "2 mini biryani's for 1" at bounding box center [296, 258] width 286 height 20
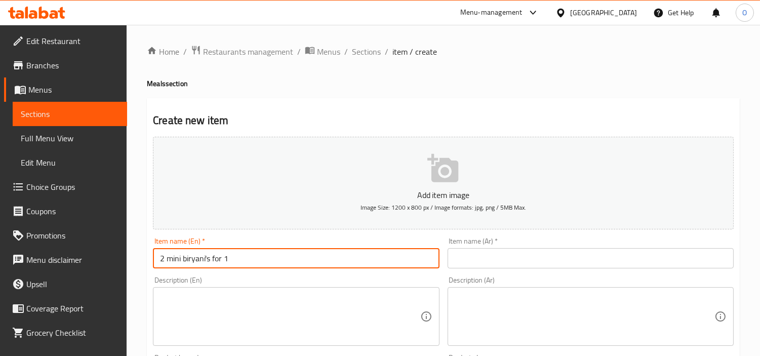
paste input "Mini Biryani's F"
type input "2 Mini Biryani's For 1"
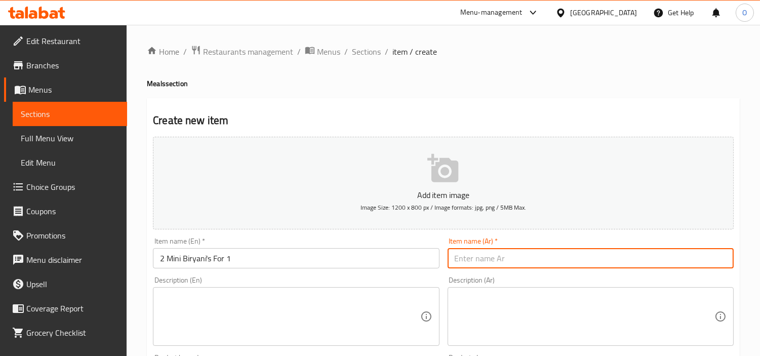
paste input "2 برياني صغير لشخص واحد"
type input "2 برياني صغير لشخص واحد"
click at [204, 333] on textarea at bounding box center [290, 317] width 260 height 48
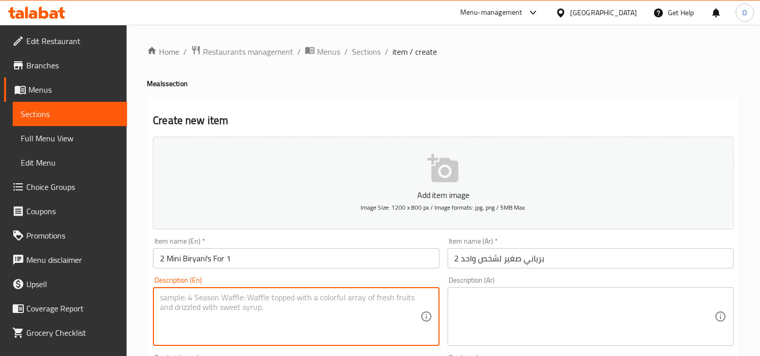
paste textarea "your choice of 2 mini biryani's with raita salad and pickle"
type textarea "your choice of 2 mini biryani's with raita salad and pickle"
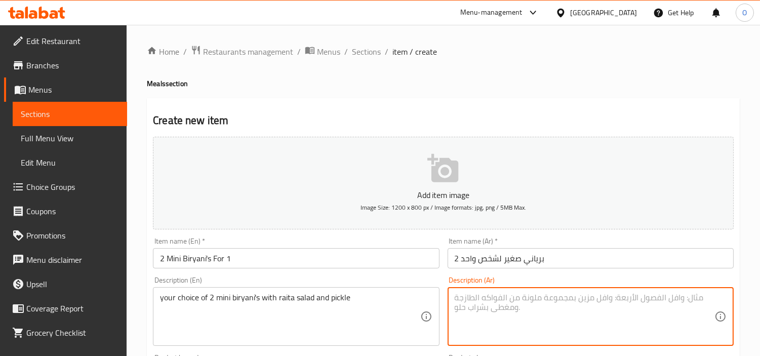
paste textarea "اختيارك من 2 برياني صغير مع سلطة رايتا ومخلل"
type textarea "اختيارك من 2 برياني صغير مع سلطة رايتا ومخلل"
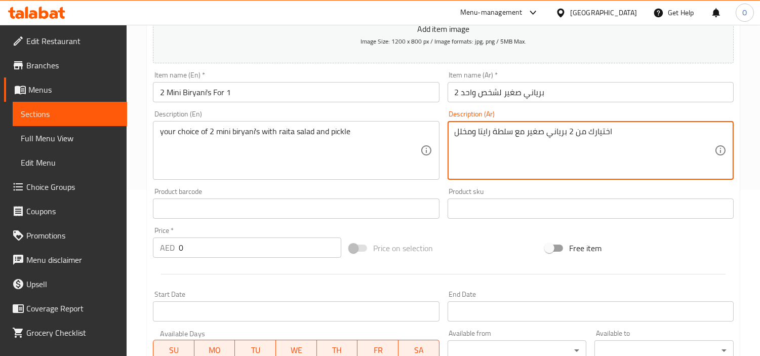
scroll to position [169, 0]
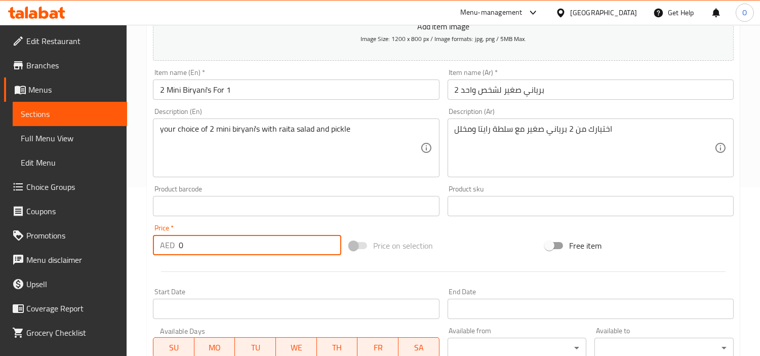
drag, startPoint x: 183, startPoint y: 239, endPoint x: 164, endPoint y: 249, distance: 22.2
click at [164, 249] on div "AED 0 Price *" at bounding box center [247, 245] width 188 height 20
paste input "45"
type input "45"
click at [213, 280] on div at bounding box center [443, 271] width 589 height 25
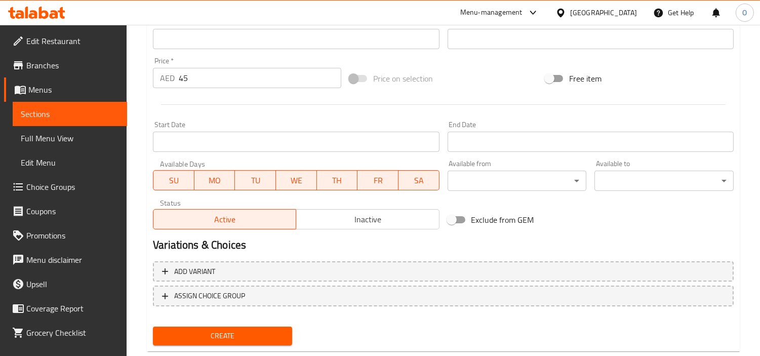
scroll to position [337, 0]
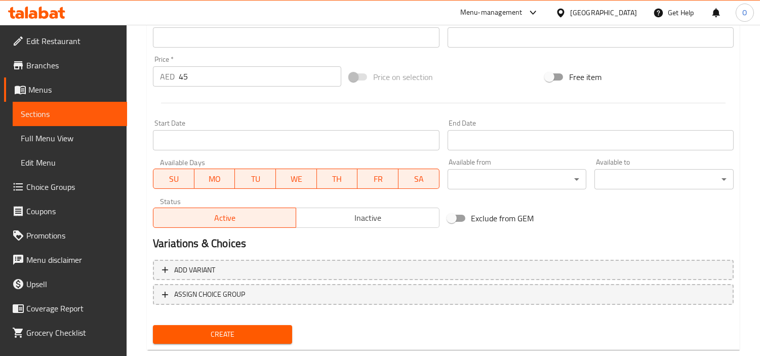
click at [184, 330] on span "Create" at bounding box center [222, 334] width 123 height 13
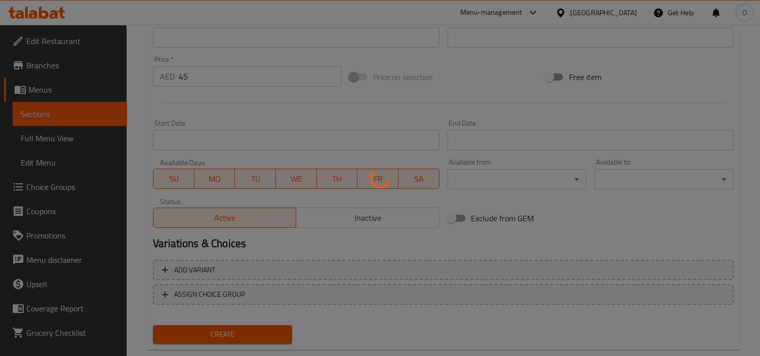
type input "0"
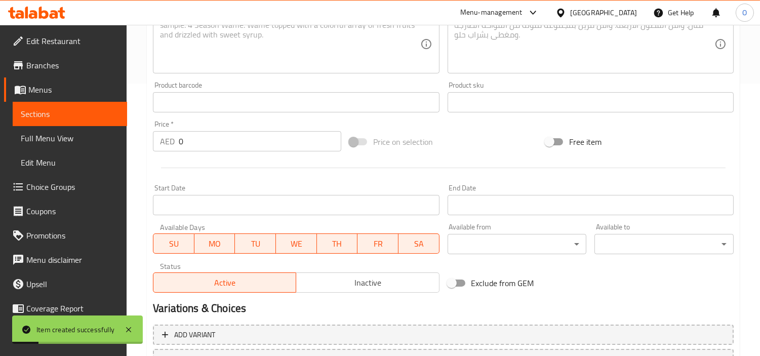
scroll to position [169, 0]
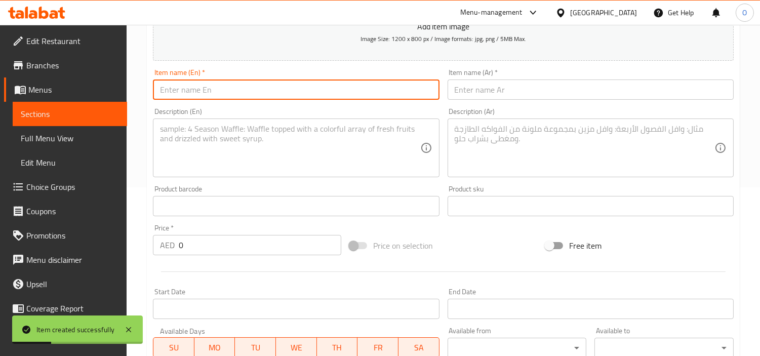
click at [194, 93] on input "text" at bounding box center [296, 90] width 286 height 20
paste input "2 Type Of Biryani's For 2"
type input "2 Type Of Biryani's For 2"
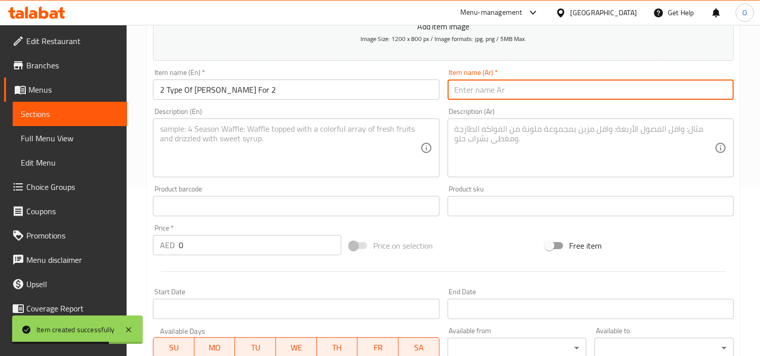
drag, startPoint x: 487, startPoint y: 79, endPoint x: 467, endPoint y: 93, distance: 23.9
click at [467, 93] on input "text" at bounding box center [591, 90] width 286 height 20
paste input "نوعان من البرياني لشخصين"
type input "نوعان من البرياني لشخصين"
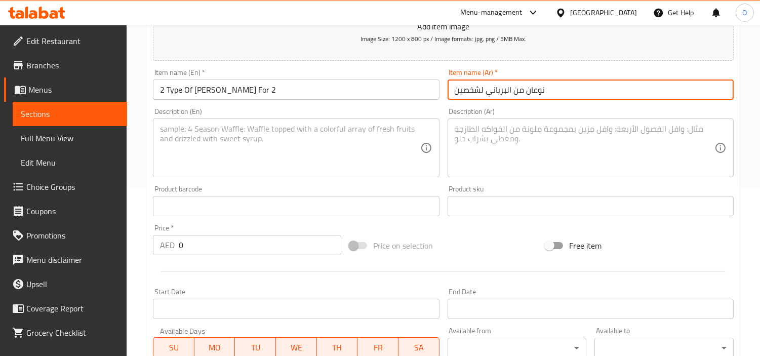
click at [196, 155] on textarea at bounding box center [290, 148] width 260 height 48
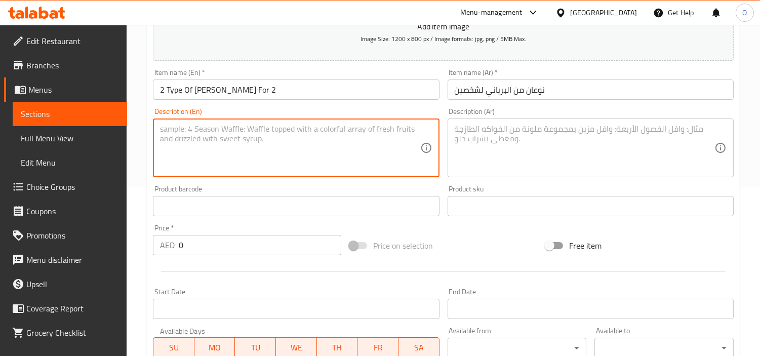
paste textarea "your choice of 2 biryani's with raita salad and pickle"
type textarea "your choice of 2 biryani's with raita salad and pickle"
click at [507, 139] on textarea at bounding box center [585, 148] width 260 height 48
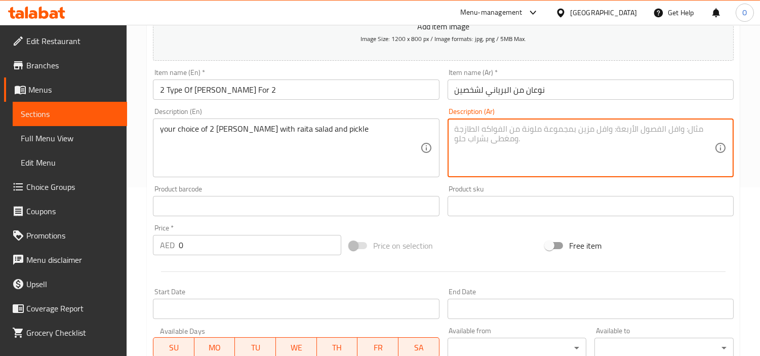
paste textarea "اختيارك من 2 برياني مع سلطة رايتا ومخلل"
type textarea "اختيارك من 2 برياني مع سلطة رايتا ومخلل"
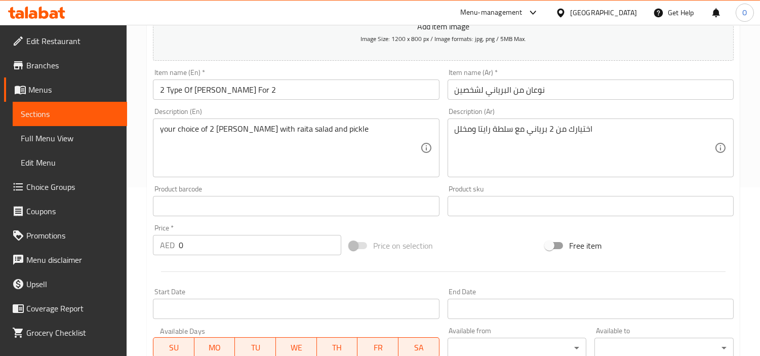
click at [175, 239] on div "AED 0 Price *" at bounding box center [247, 245] width 188 height 20
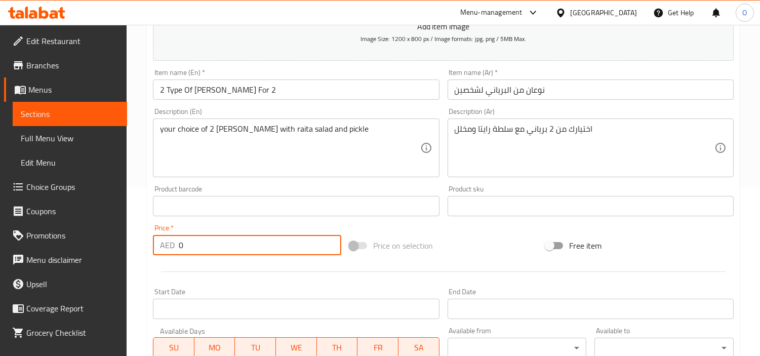
drag, startPoint x: 194, startPoint y: 252, endPoint x: 164, endPoint y: 244, distance: 31.8
click at [164, 244] on div "AED 0 Price *" at bounding box center [247, 245] width 188 height 20
paste input "66"
type input "66"
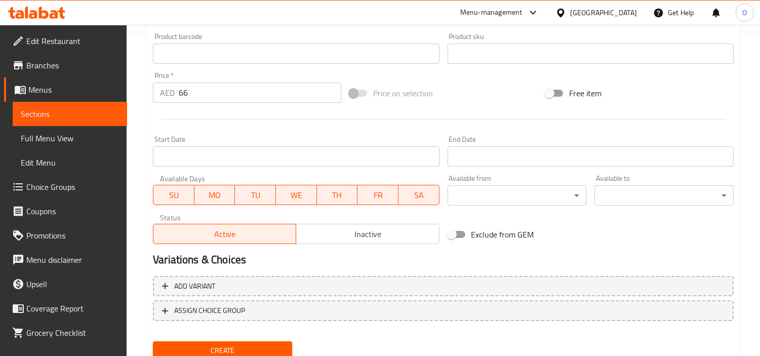
scroll to position [358, 0]
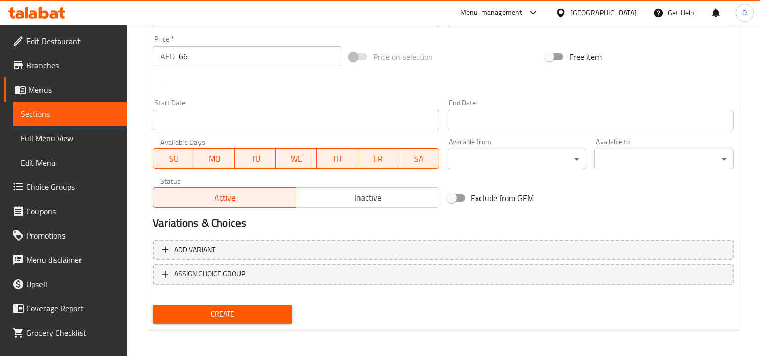
click at [236, 309] on span "Create" at bounding box center [222, 314] width 123 height 13
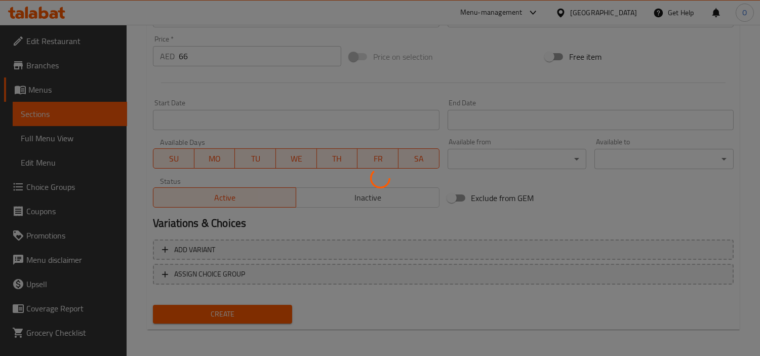
type input "0"
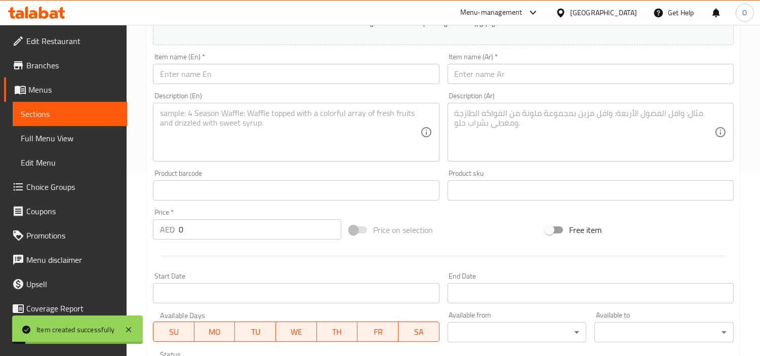
scroll to position [76, 0]
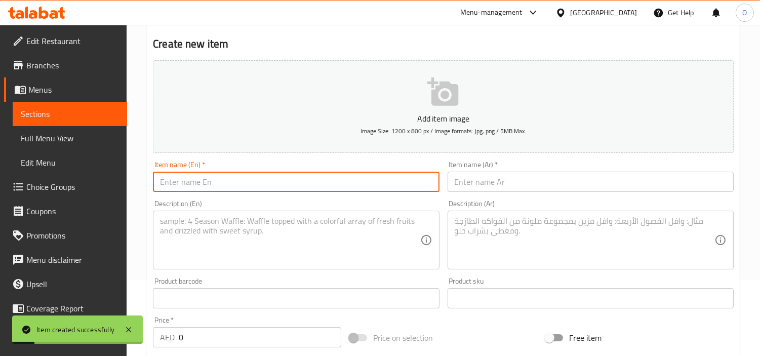
click at [178, 186] on input "text" at bounding box center [296, 182] width 286 height 20
paste input "Mini Meal/Kids Meal"
click at [170, 183] on input "Mini Meal/Kids Meal" at bounding box center [296, 182] width 286 height 20
type input "Mini Meal/Kids Meal"
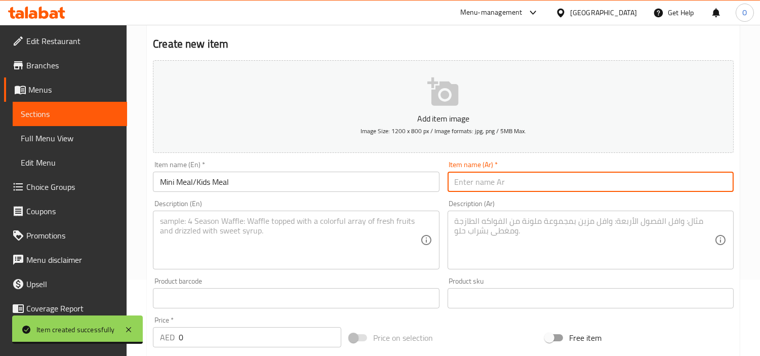
paste input "وجبة صغيرة/وجبة أطفال"
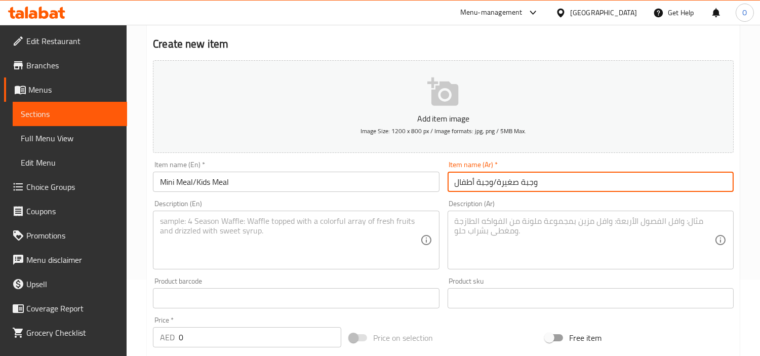
type input "وجبة صغيرة/وجبة أطفال"
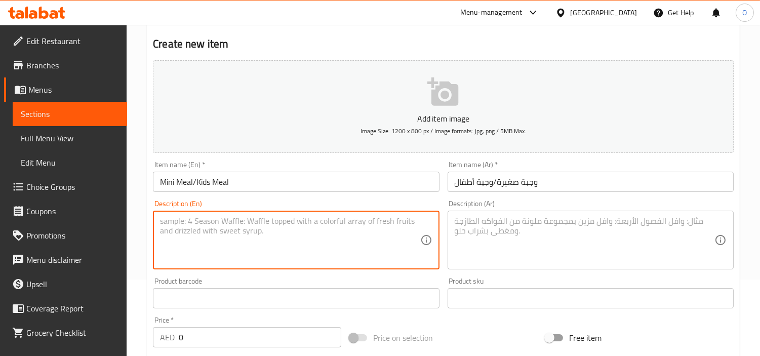
paste textarea "any type of mini biryani with 1 piece of meat with raita"
type textarea "any type of mini biryani with 1 piece of meat with raita"
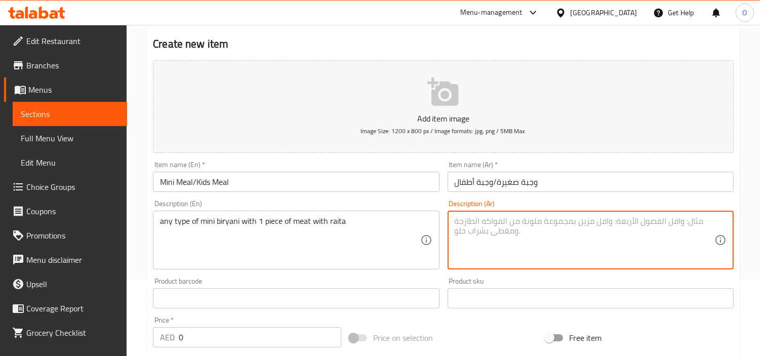
click at [512, 228] on textarea at bounding box center [585, 240] width 260 height 48
paste textarea "أي نوع من البرياني الصغير مع قطعة لحم واحدة مع الرايتا"
type textarea "أي نوع من البرياني الصغير مع قطعة لحم واحدة مع الرايتا"
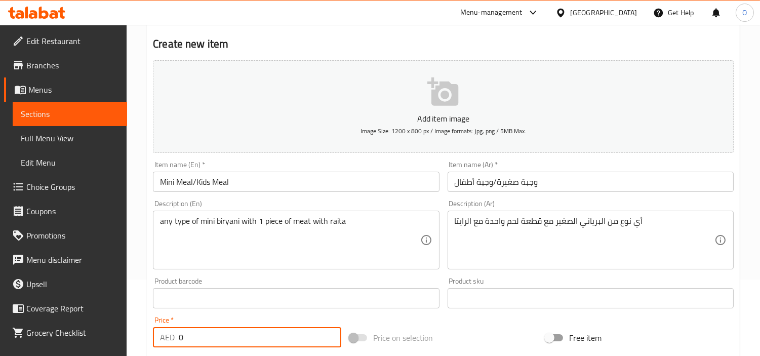
drag, startPoint x: 192, startPoint y: 336, endPoint x: 176, endPoint y: 343, distance: 18.2
click at [176, 343] on div "AED 0 Price *" at bounding box center [247, 337] width 188 height 20
paste input "29"
type input "29"
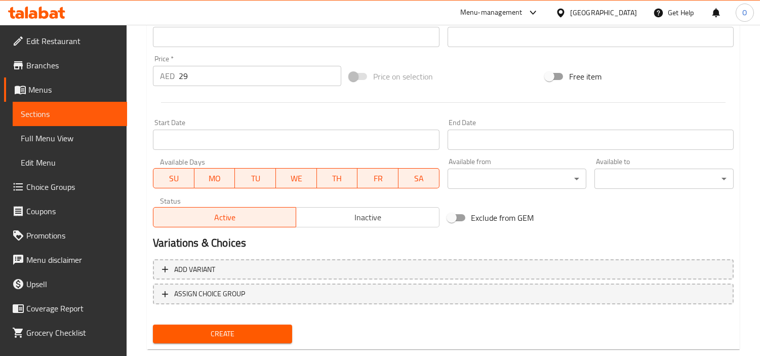
scroll to position [358, 0]
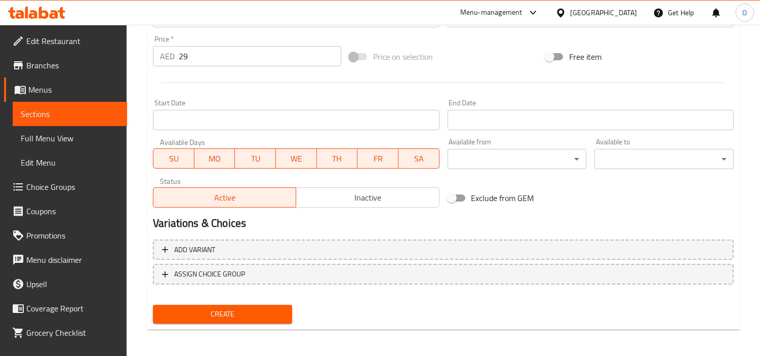
click at [210, 320] on button "Create" at bounding box center [222, 314] width 139 height 19
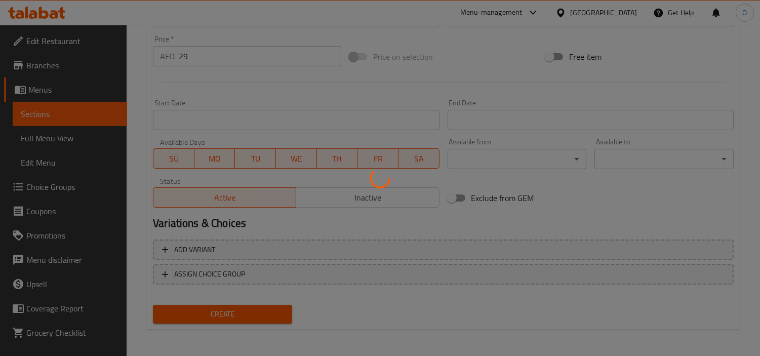
type input "0"
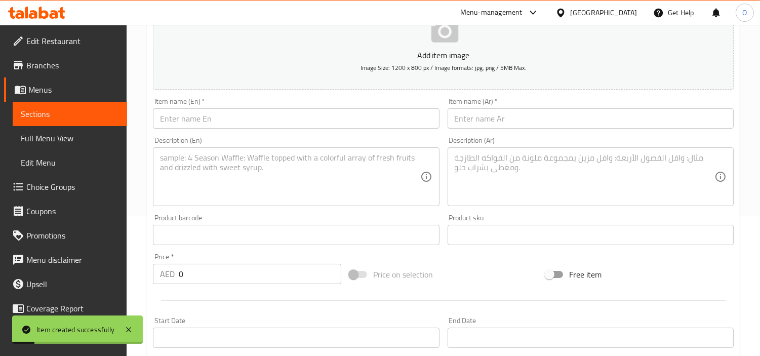
scroll to position [20, 0]
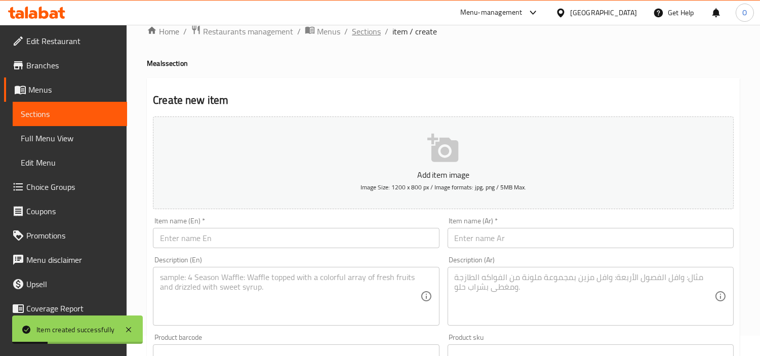
click at [373, 32] on span "Sections" at bounding box center [366, 31] width 29 height 12
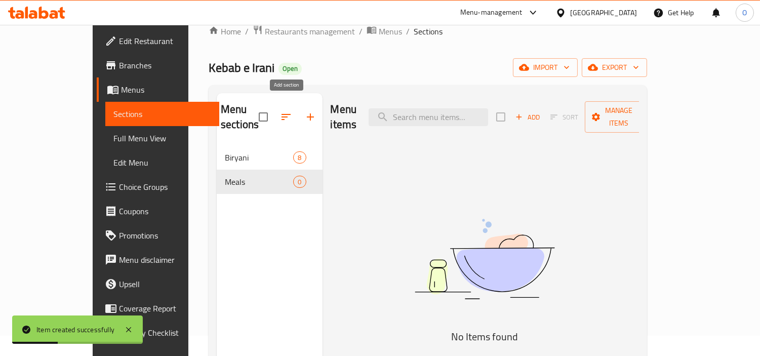
click at [304, 113] on icon "button" at bounding box center [310, 117] width 12 height 12
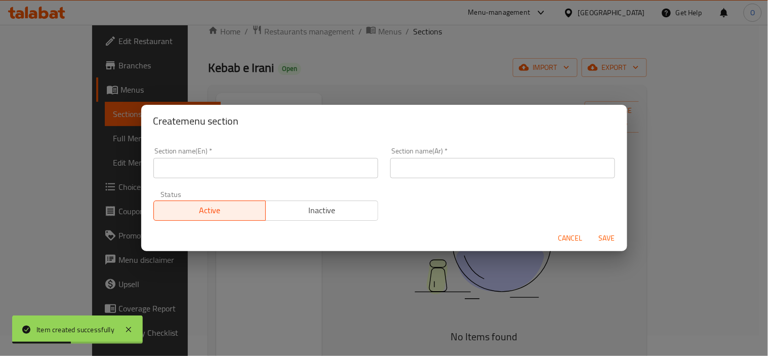
click at [193, 165] on input "text" at bounding box center [265, 168] width 225 height 20
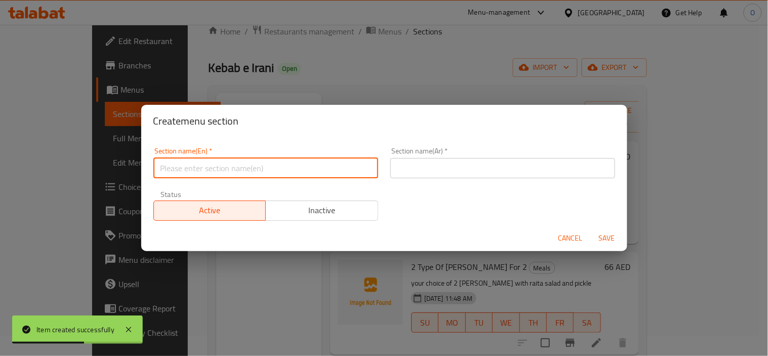
paste input "Deals"
click at [241, 170] on input "Deals" at bounding box center [265, 168] width 225 height 20
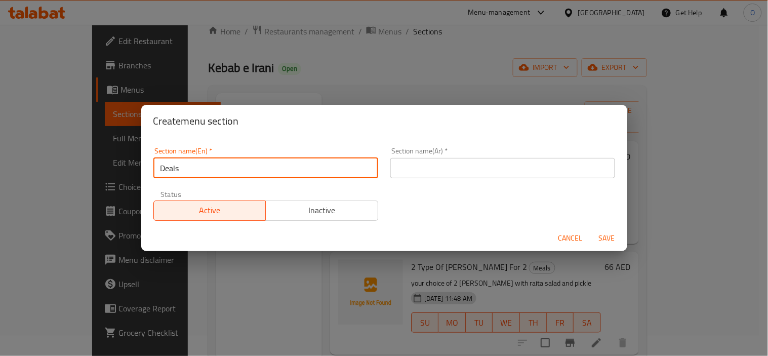
paste input "Salad & Side"
type input "Salad & Sides"
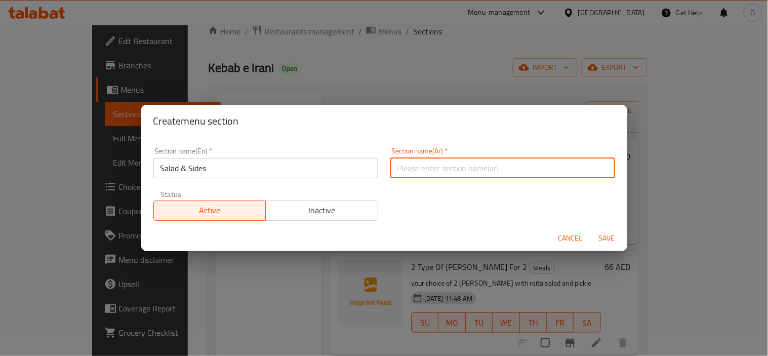
paste input "السلطة والأطباق الجانبية"
type input "السلطة والأطباق الجانبية"
click at [602, 232] on span "Save" at bounding box center [607, 238] width 24 height 13
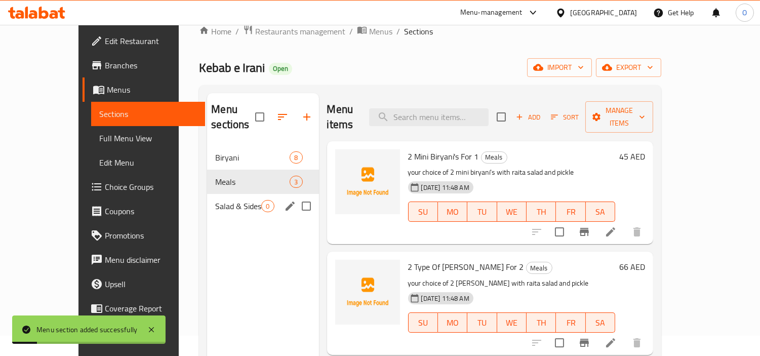
click at [231, 200] on span "Salad & Sides" at bounding box center [238, 206] width 46 height 12
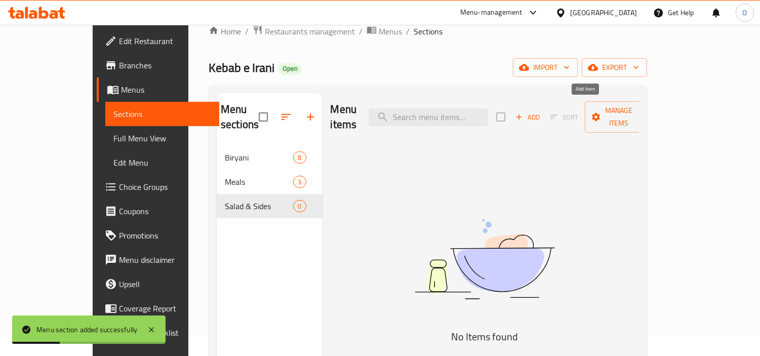
click at [541, 111] on span "Add" at bounding box center [527, 117] width 27 height 12
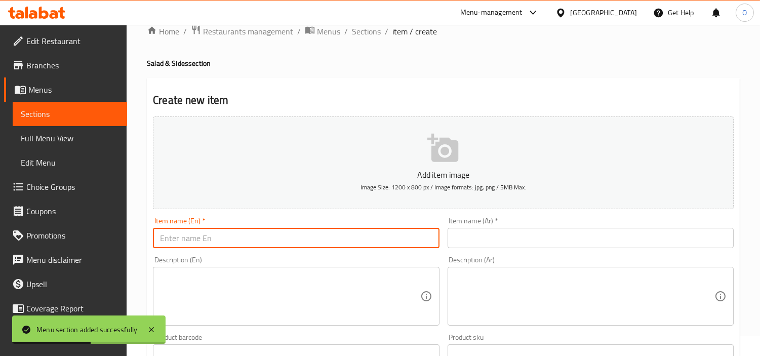
paste input "Raita"
type input "Raita"
click at [542, 237] on input "text" at bounding box center [591, 238] width 286 height 20
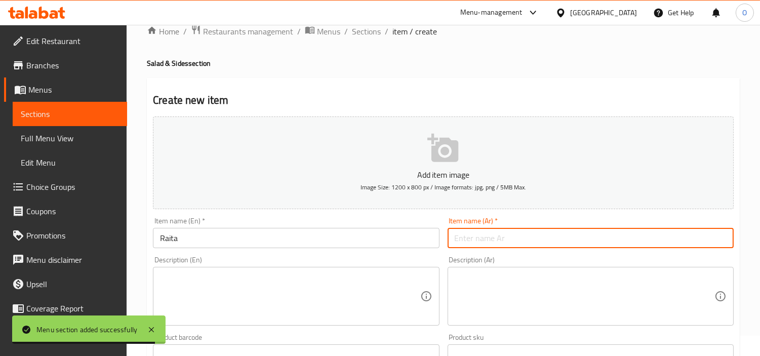
paste input "رايتا"
type input "رايتا"
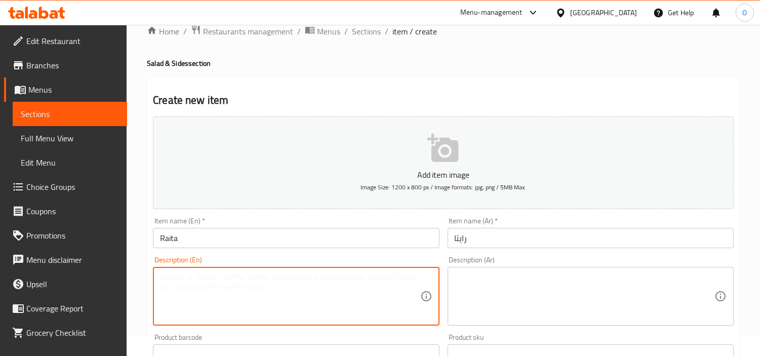
click at [214, 294] on textarea at bounding box center [290, 296] width 260 height 48
paste textarea "A refreshing raita made with sliced cucumber carrot and onion mixed in creamy y…"
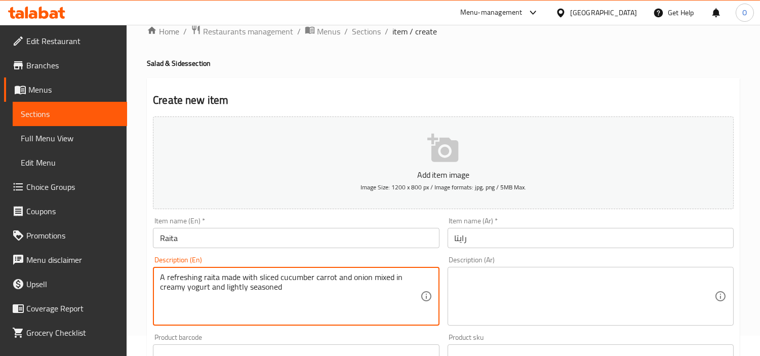
type textarea "A refreshing raita made with sliced cucumber carrot and onion mixed in creamy y…"
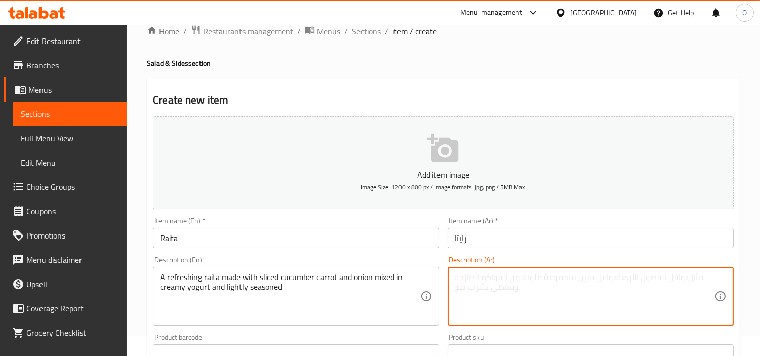
click at [498, 282] on textarea at bounding box center [585, 296] width 260 height 48
paste textarea "رايتا منعشة مصنوعة من شرائح الخيار والجزر والبصل الممزوجة بالزبادي الكريمي والم…"
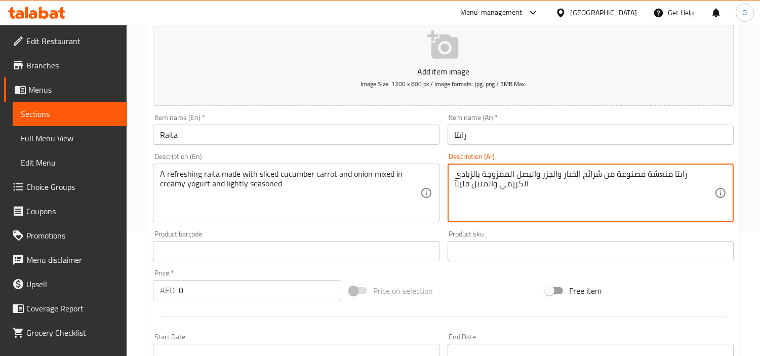
scroll to position [245, 0]
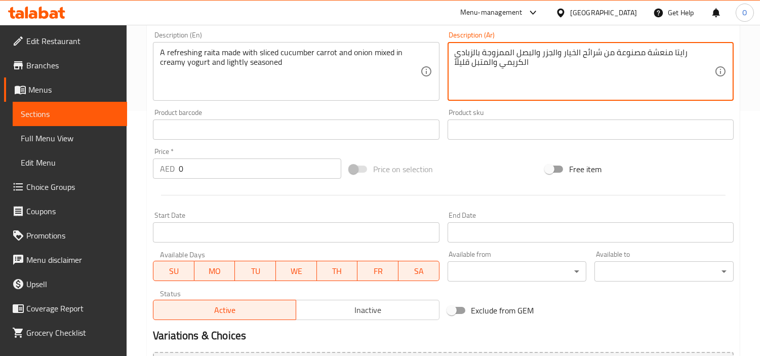
type textarea "رايتا منعشة مصنوعة من شرائح الخيار والجزر والبصل الممزوجة بالزبادي الكريمي والم…"
click at [175, 173] on div "AED 0 Price *" at bounding box center [247, 169] width 188 height 20
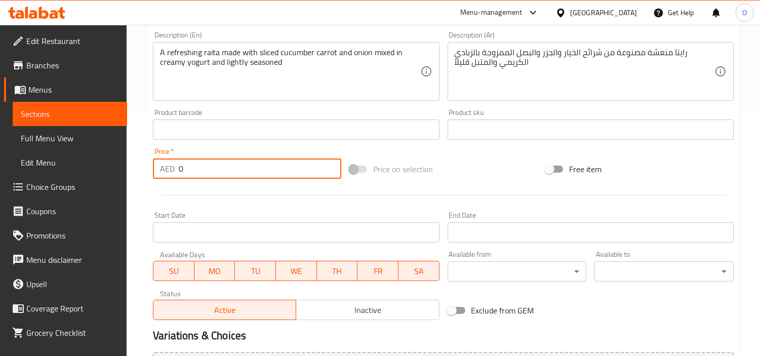
paste input "3"
type input "3"
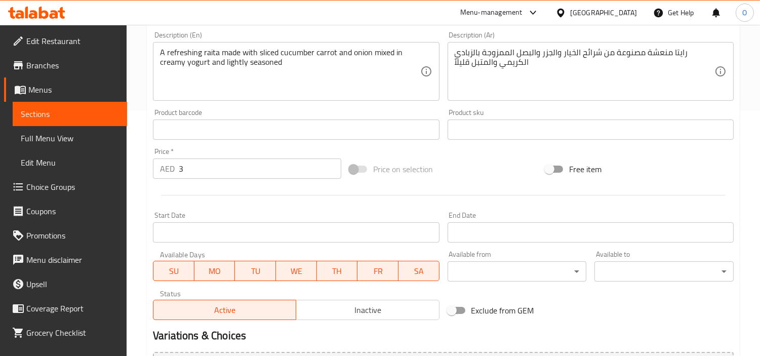
click at [192, 196] on div at bounding box center [443, 195] width 589 height 25
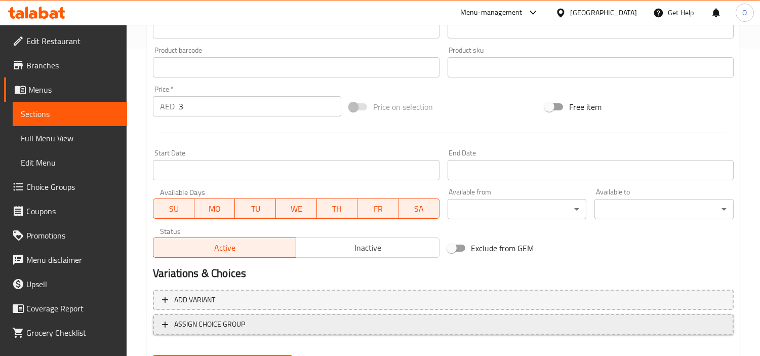
scroll to position [358, 0]
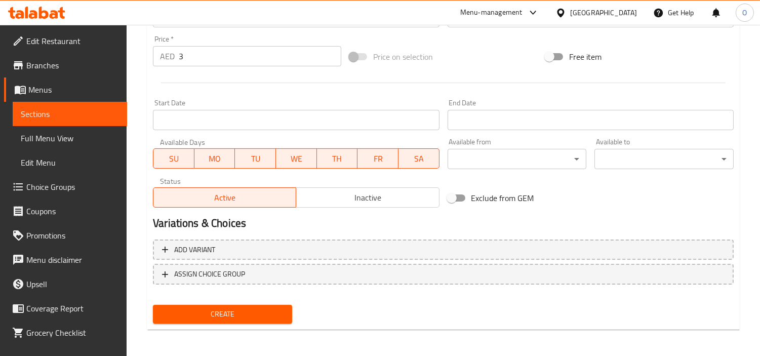
click at [213, 308] on span "Create" at bounding box center [222, 314] width 123 height 13
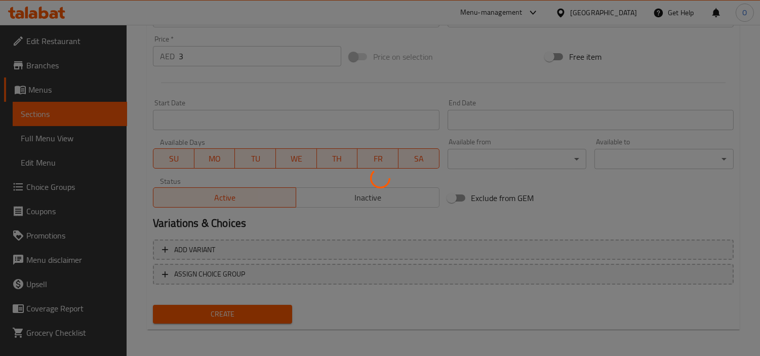
type input "0"
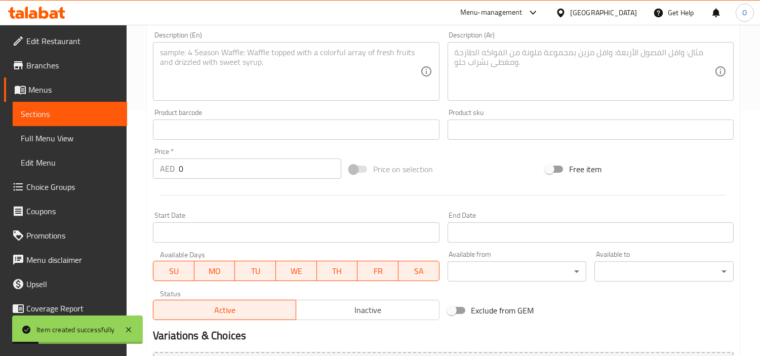
scroll to position [189, 0]
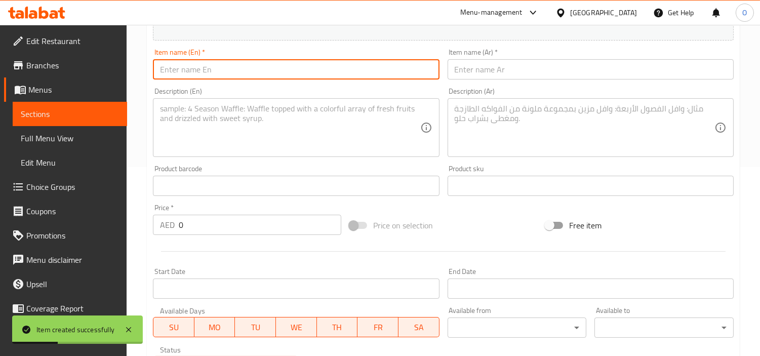
paste input "sliced salad"
click at [206, 72] on input "sliced salad" at bounding box center [296, 69] width 286 height 20
drag, startPoint x: 206, startPoint y: 72, endPoint x: 191, endPoint y: 71, distance: 15.2
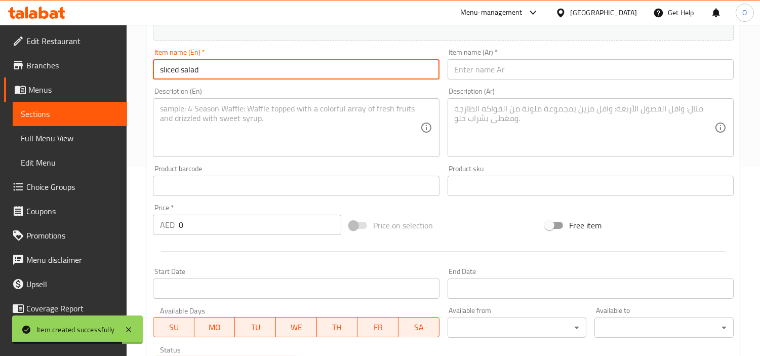
click at [191, 71] on input "sliced salad" at bounding box center [296, 69] width 286 height 20
paste input "Sliced S"
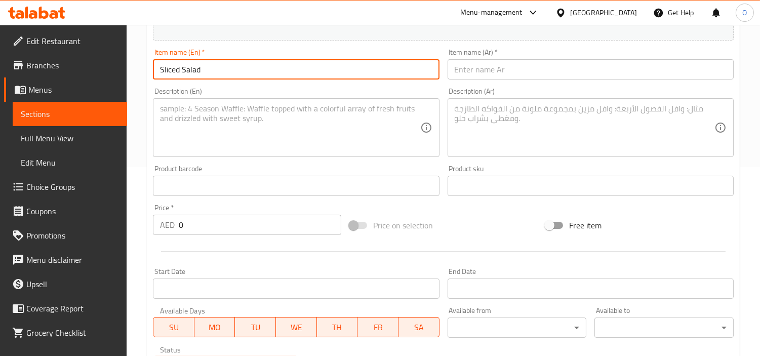
type input "Sliced Salad"
click at [533, 77] on input "text" at bounding box center [591, 69] width 286 height 20
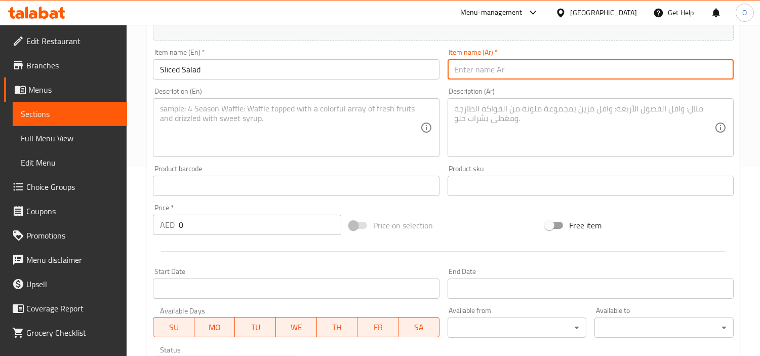
paste input "سلطة مقطعة"
type input "سلطة مقطعة"
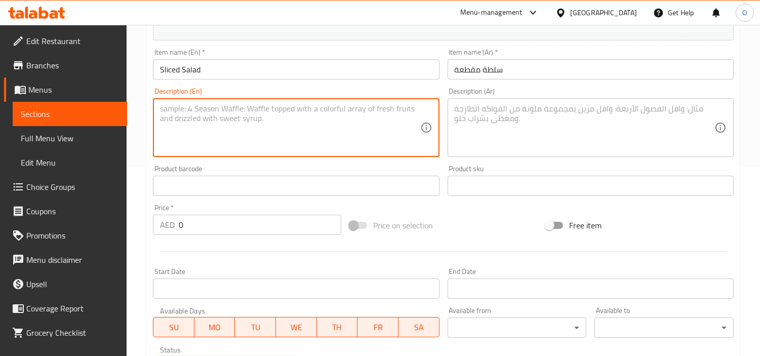
click at [209, 124] on textarea at bounding box center [290, 128] width 260 height 48
paste textarea "A simple sliced salad of cucumber carrot tomato and onion"
type textarea "A simple sliced salad of cucumber carrot tomato and onion"
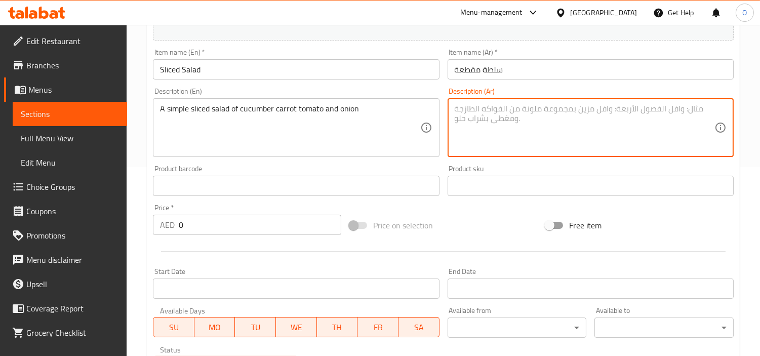
click at [499, 139] on textarea at bounding box center [585, 128] width 260 height 48
paste textarea "سلطة بسيطة مقطعة من الخيار والجزر والطماطم والبصل"
type textarea "سلطة بسيطة مقطعة من الخيار والجزر والطماطم والبصل"
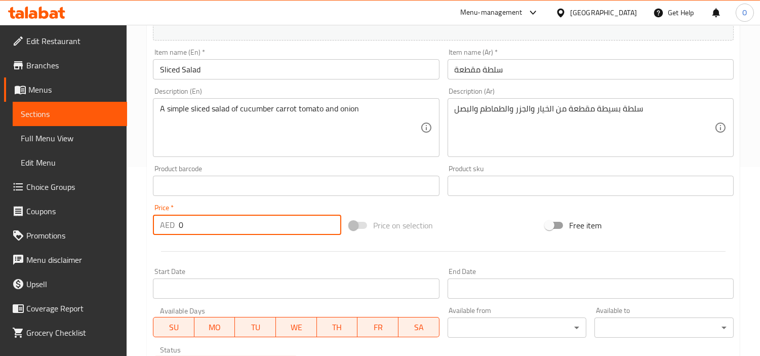
drag, startPoint x: 181, startPoint y: 220, endPoint x: 174, endPoint y: 225, distance: 8.4
click at [174, 225] on div "AED 0 Price *" at bounding box center [247, 225] width 188 height 20
paste input "6"
type input "6"
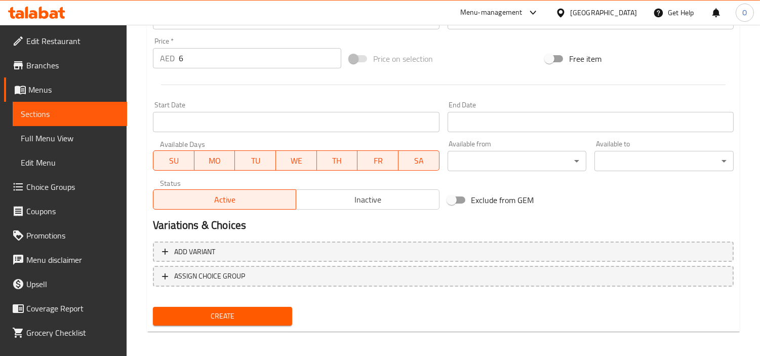
scroll to position [358, 0]
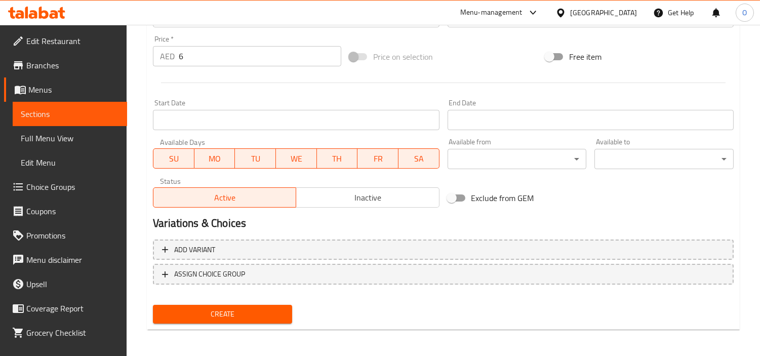
click at [243, 319] on button "Create" at bounding box center [222, 314] width 139 height 19
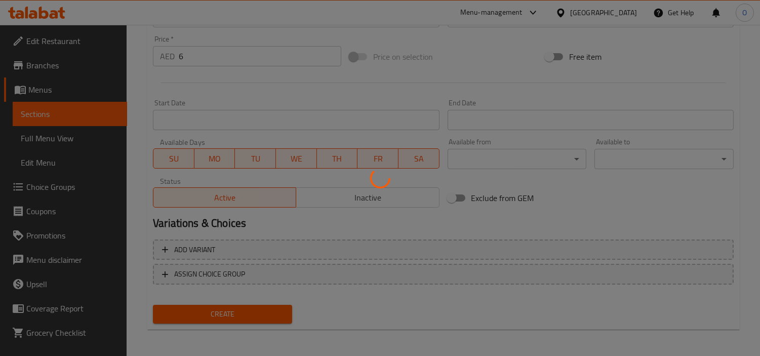
type input "0"
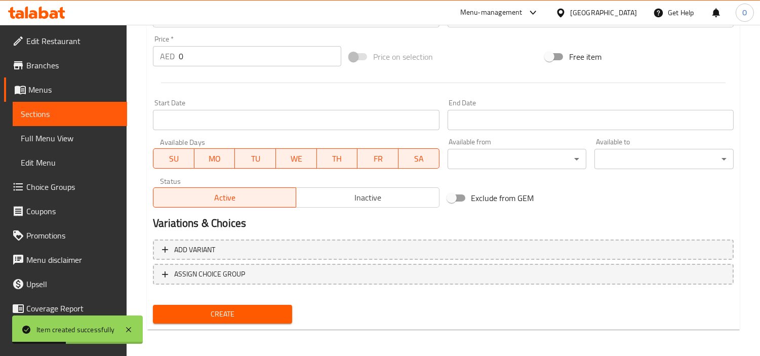
click at [276, 72] on div at bounding box center [443, 82] width 589 height 25
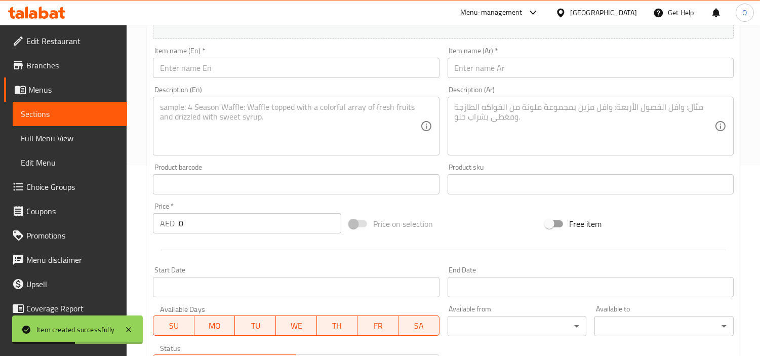
scroll to position [189, 0]
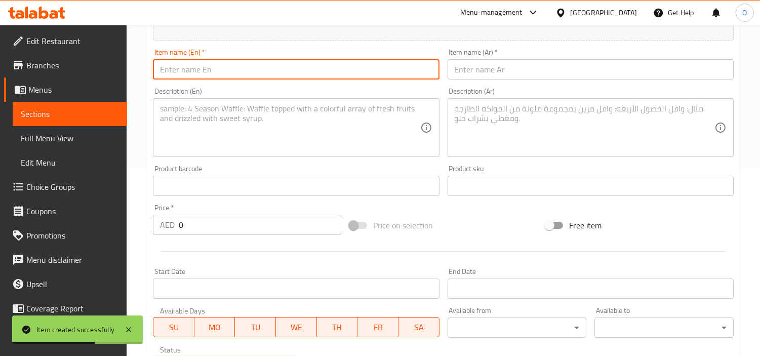
paste input "Biryani Rice"
type input "Biryani Rice"
click at [504, 80] on input "text" at bounding box center [591, 69] width 286 height 20
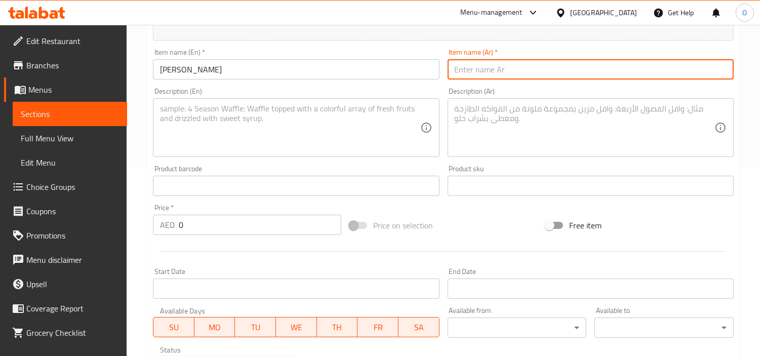
paste input "أرز برياني"
type input "أرز برياني"
click at [183, 135] on textarea at bounding box center [290, 128] width 260 height 48
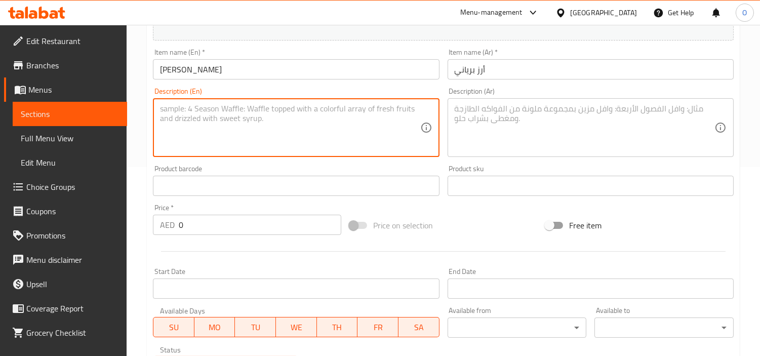
paste textarea "plain biryani rice"
type textarea "plain biryani rice"
click at [617, 133] on textarea at bounding box center [585, 128] width 260 height 48
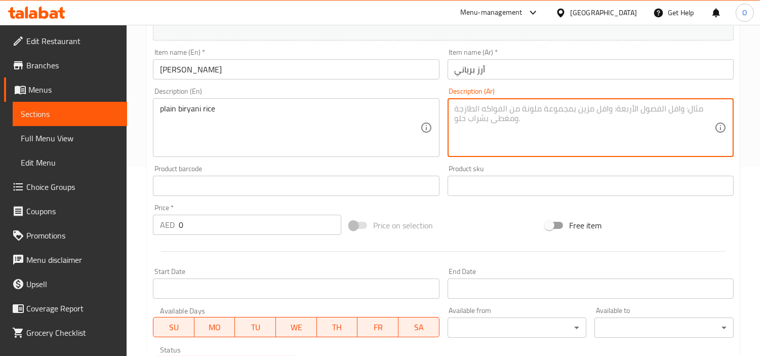
paste textarea "أرز برياني عادي"
type textarea "أرز برياني عادي"
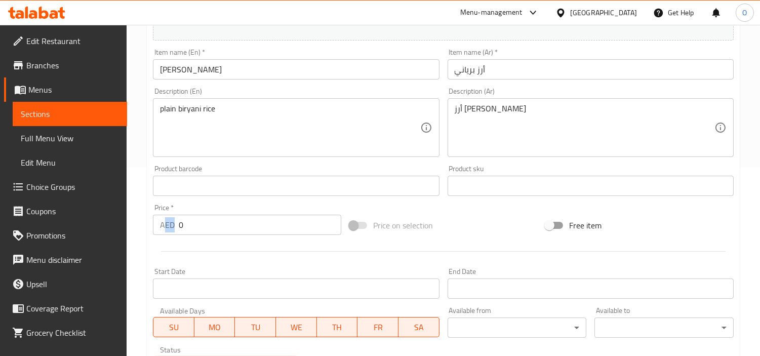
drag, startPoint x: 190, startPoint y: 236, endPoint x: 164, endPoint y: 227, distance: 28.5
click at [164, 227] on div "Price   * AED 0 Price *" at bounding box center [247, 219] width 196 height 39
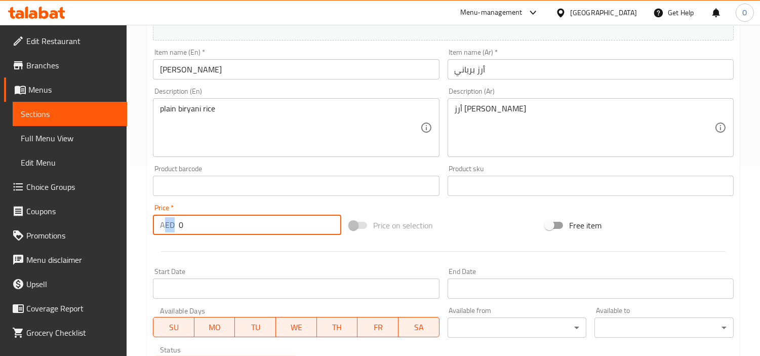
click at [189, 225] on input "0" at bounding box center [260, 225] width 163 height 20
paste input "1"
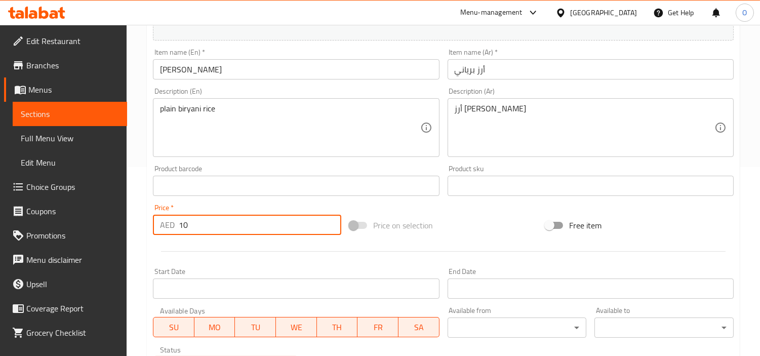
type input "10"
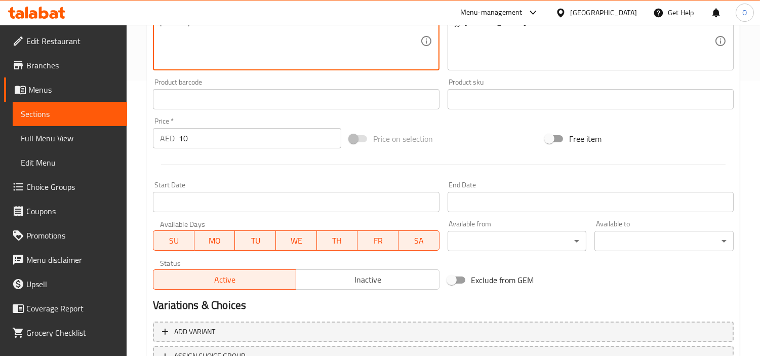
scroll to position [358, 0]
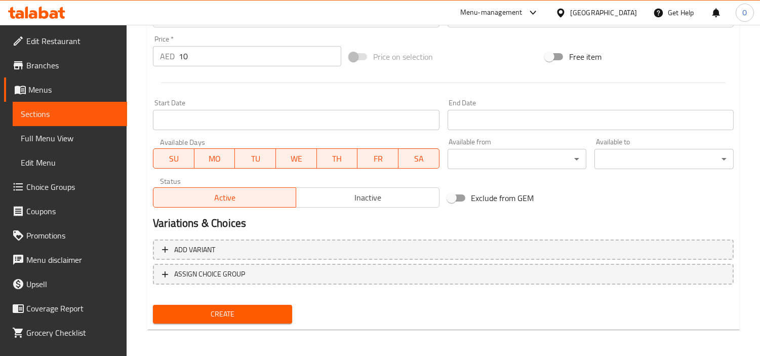
click at [229, 305] on button "Create" at bounding box center [222, 314] width 139 height 19
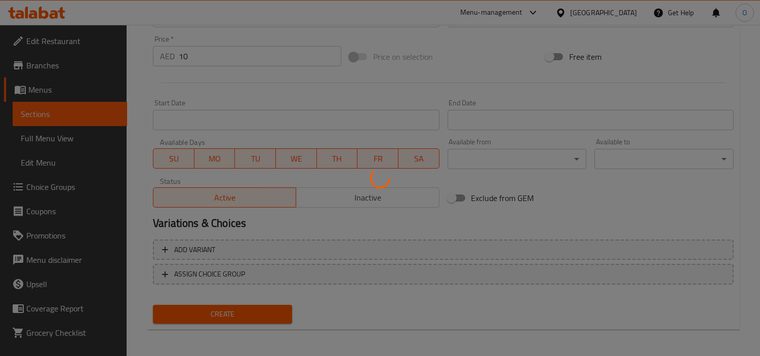
type input "0"
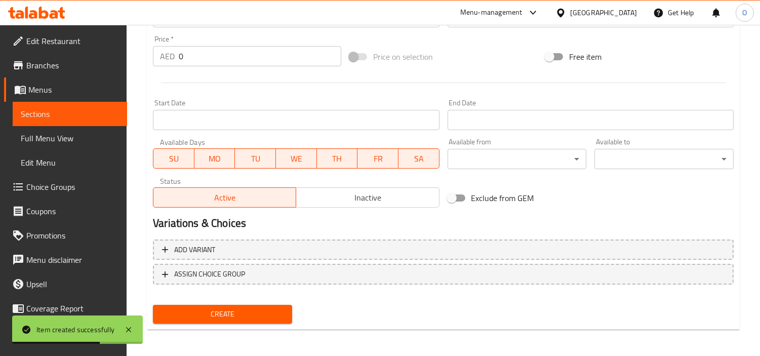
scroll to position [0, 0]
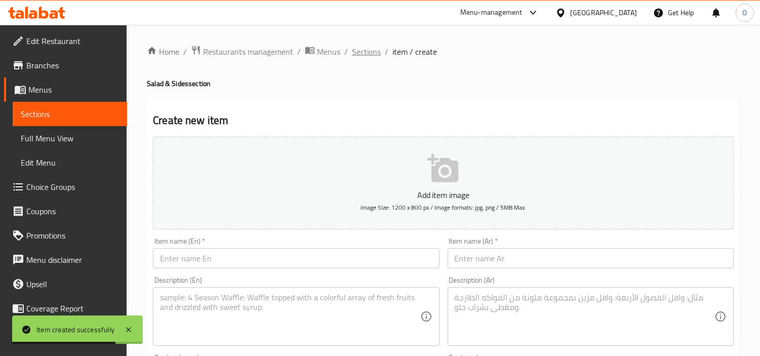
click at [370, 51] on span "Sections" at bounding box center [366, 52] width 29 height 12
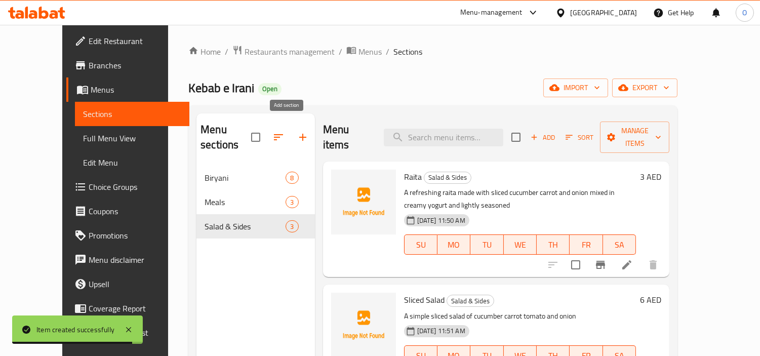
click at [291, 136] on button "button" at bounding box center [303, 137] width 24 height 24
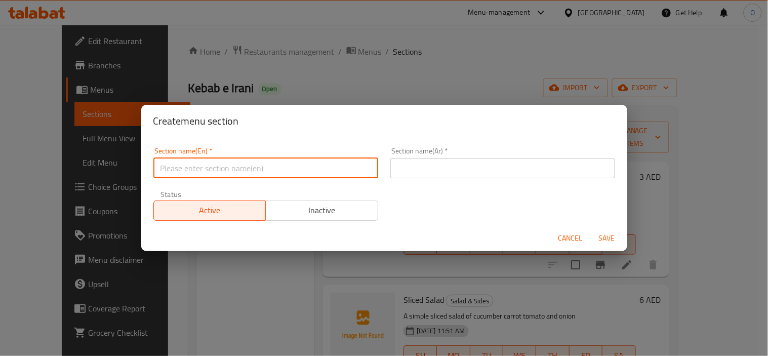
paste input "Drinks"
type input "Drinks"
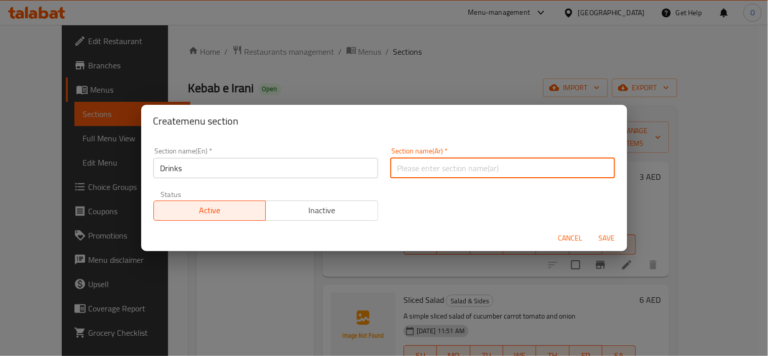
paste input "مشروبات"
type input "مشروبات"
click at [609, 237] on span "Save" at bounding box center [607, 238] width 24 height 13
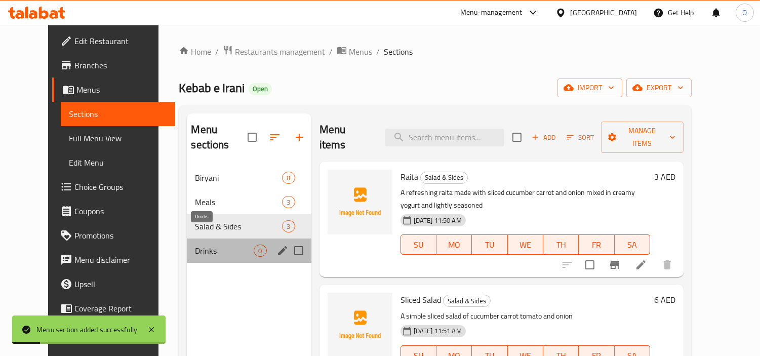
click at [195, 245] on span "Drinks" at bounding box center [224, 251] width 59 height 12
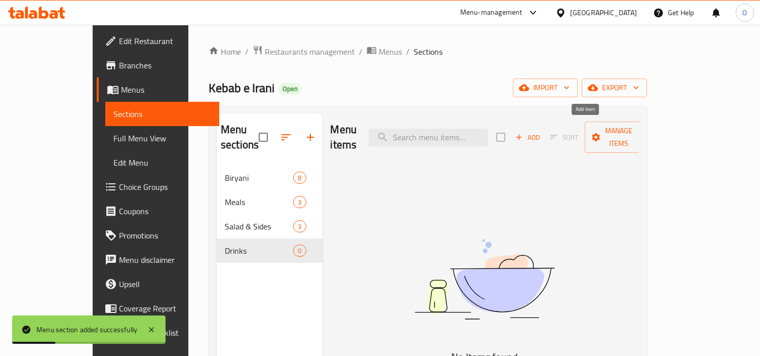
click at [541, 135] on span "Add" at bounding box center [527, 138] width 27 height 12
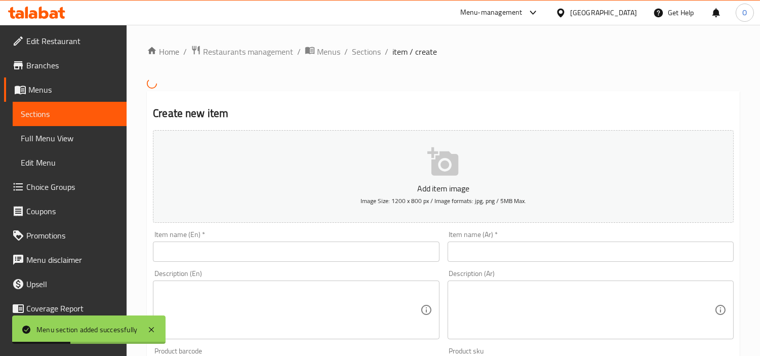
click at [256, 252] on input "text" at bounding box center [296, 252] width 286 height 20
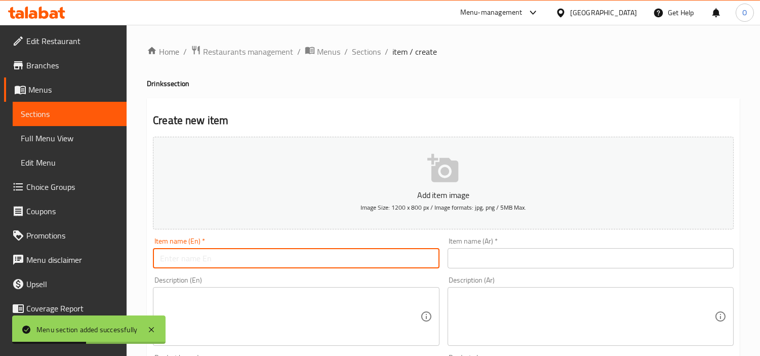
paste input "Watermelon Juice 300ml"
click at [234, 266] on input "Watermelon Juice 300ml" at bounding box center [296, 258] width 286 height 20
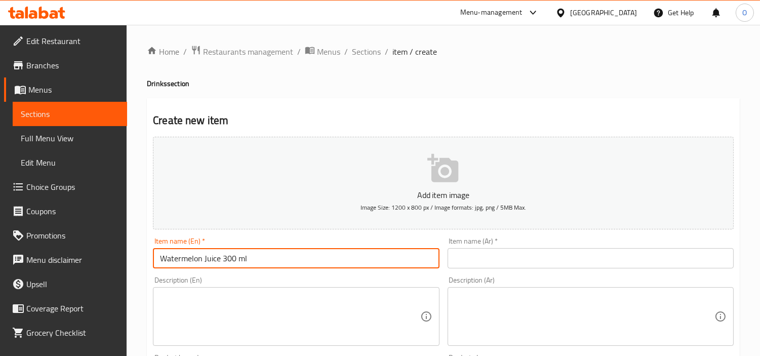
click at [242, 258] on input "Watermelon Juice 300 ml" at bounding box center [296, 258] width 286 height 20
paste input "M"
type input "Watermelon Juice 300 Ml"
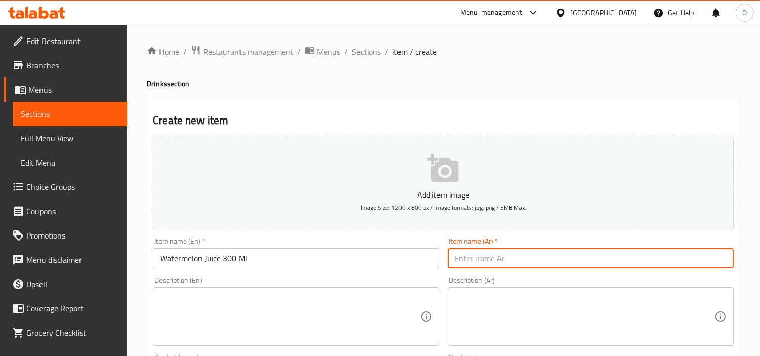
paste input "عصير البطيخ 300 مل"
type input "عصير البطيخ 300 مل"
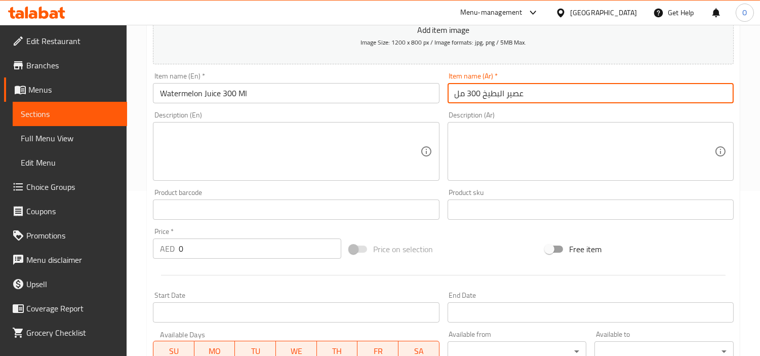
scroll to position [169, 0]
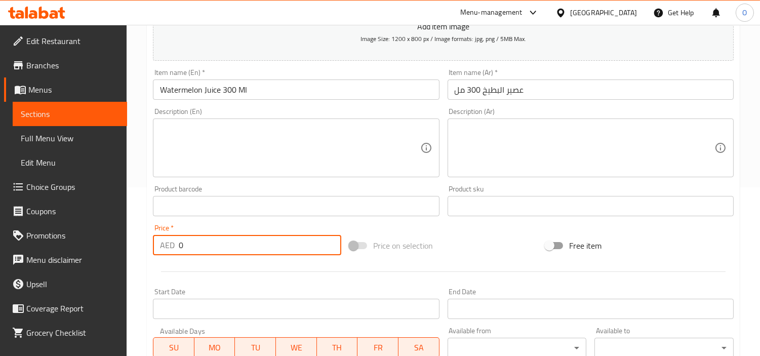
drag, startPoint x: 196, startPoint y: 247, endPoint x: 163, endPoint y: 252, distance: 33.8
click at [163, 252] on div "AED 0 Price *" at bounding box center [247, 245] width 188 height 20
paste input "18"
type input "18"
click at [191, 268] on div at bounding box center [443, 271] width 589 height 25
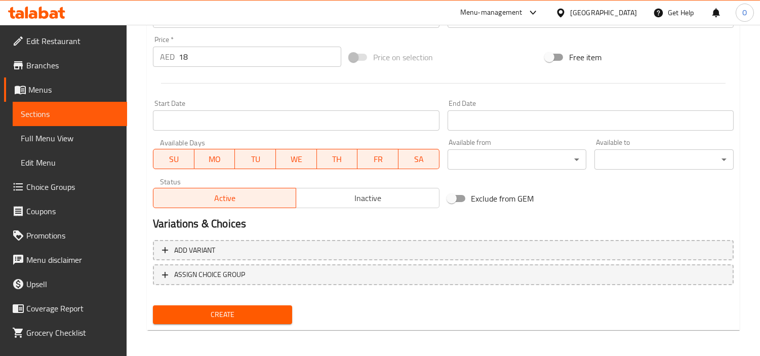
scroll to position [358, 0]
click at [224, 313] on span "Create" at bounding box center [222, 314] width 123 height 13
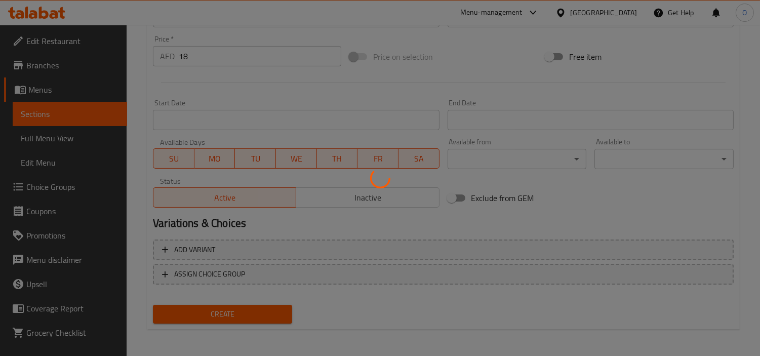
type input "0"
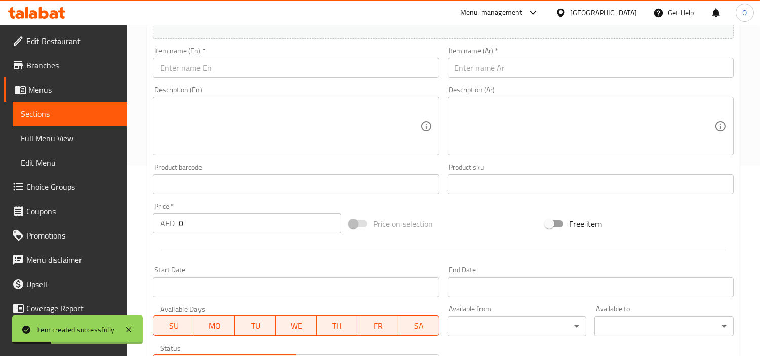
scroll to position [189, 0]
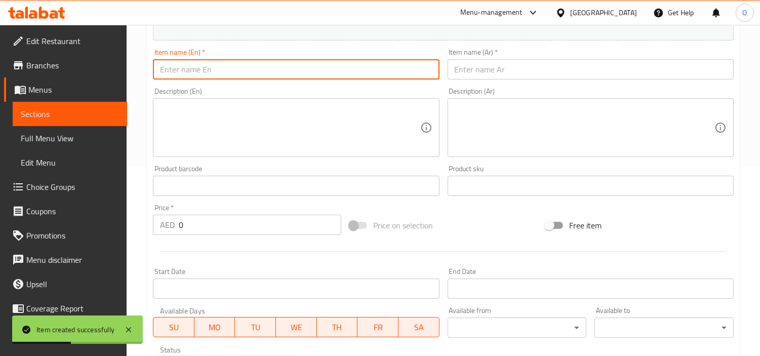
paste input "Orange Juice 300 Ml"
type input "Orange Juice 300 Ml"
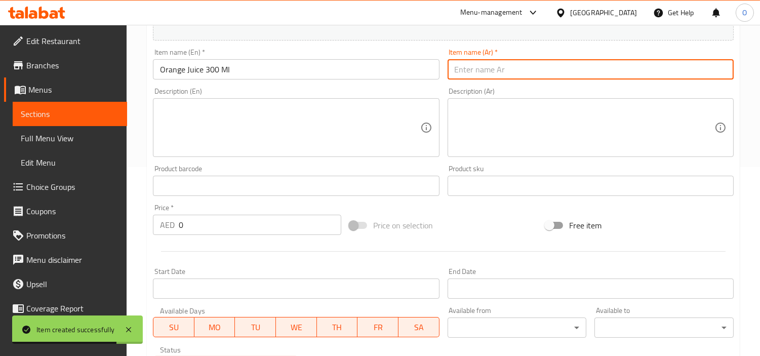
paste input "عصير برتقال 300 مل"
type input "عصير برتقال 300 مل"
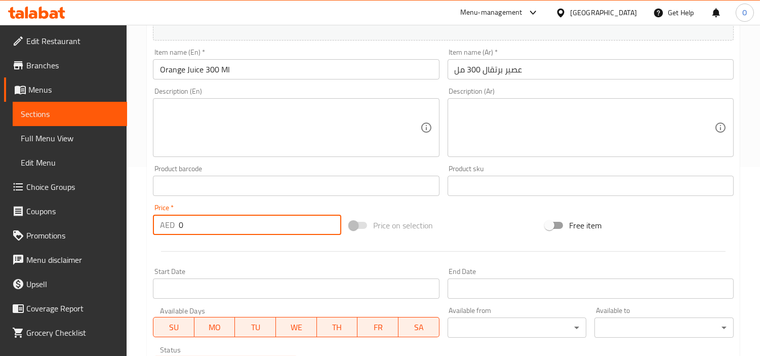
drag, startPoint x: 185, startPoint y: 229, endPoint x: 173, endPoint y: 233, distance: 13.5
click at [173, 233] on div "AED 0 Price *" at bounding box center [247, 225] width 188 height 20
paste input "18"
type input "18"
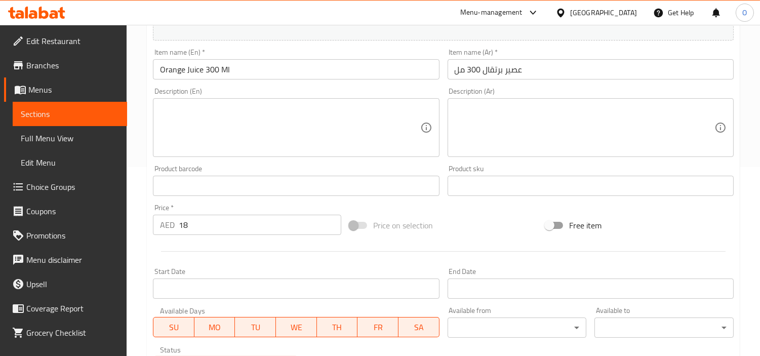
click at [203, 256] on div at bounding box center [443, 251] width 589 height 25
click at [196, 254] on div at bounding box center [443, 251] width 589 height 25
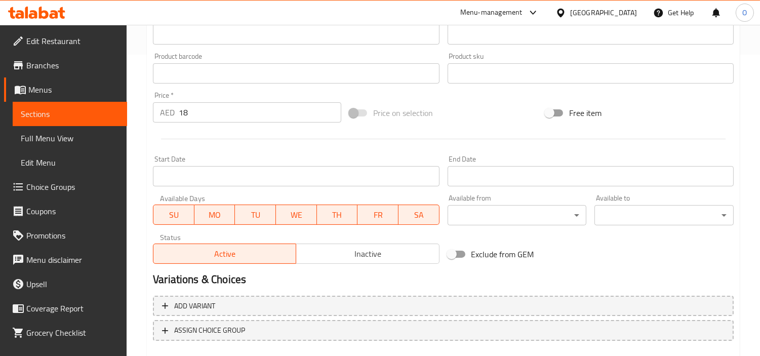
scroll to position [358, 0]
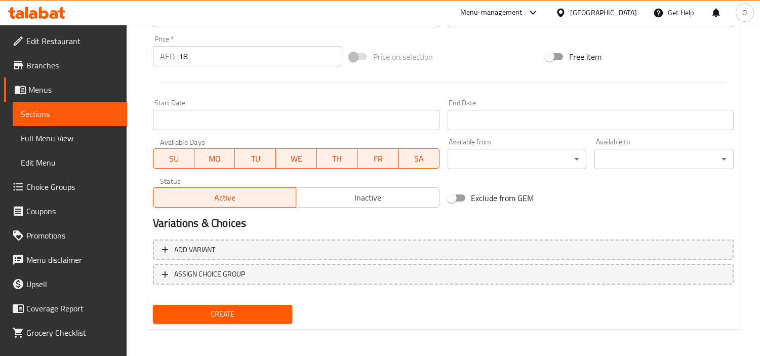
click at [234, 308] on span "Create" at bounding box center [222, 314] width 123 height 13
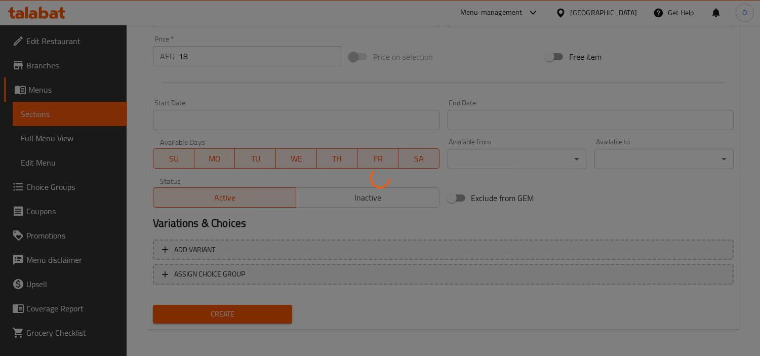
type input "0"
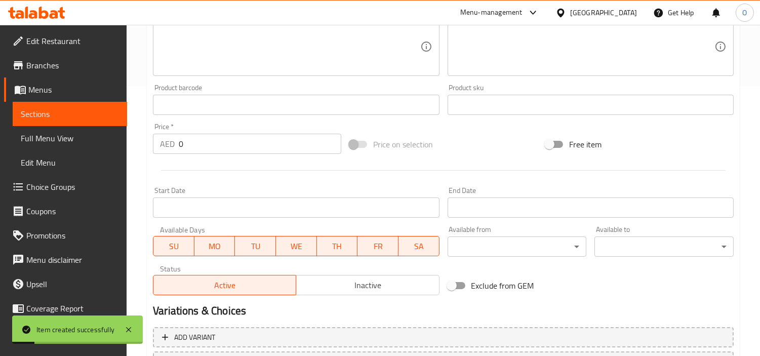
scroll to position [133, 0]
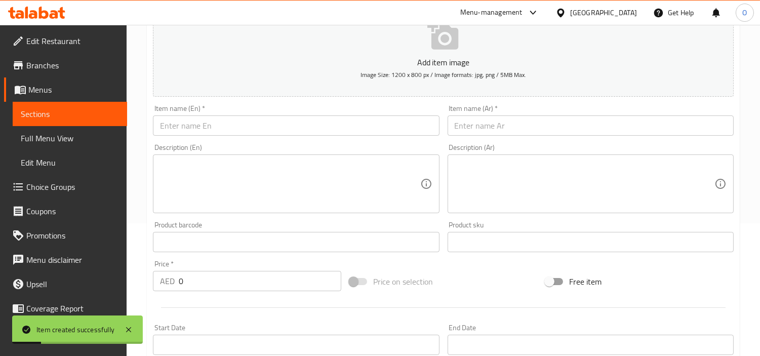
click at [221, 122] on input "text" at bounding box center [296, 125] width 286 height 20
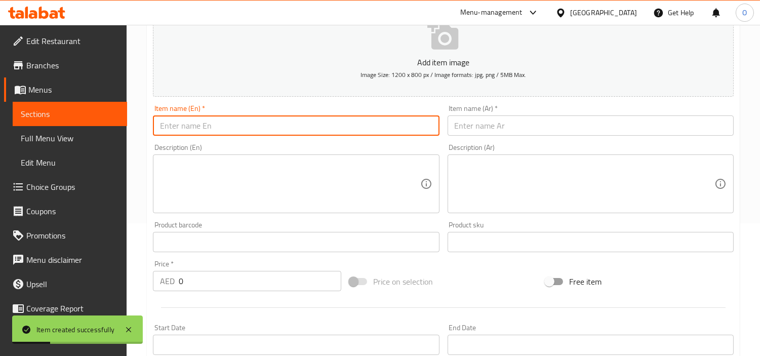
paste input "Lassi 300 Ml"
type input "Lassi 300 Ml"
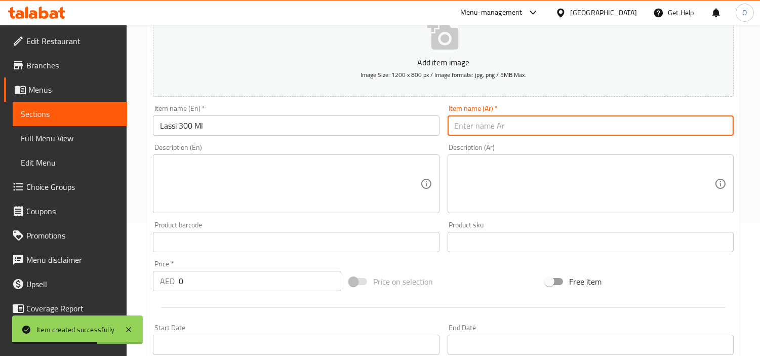
paste input "لاسي 300 مل"
type input "لاسي 300 مل"
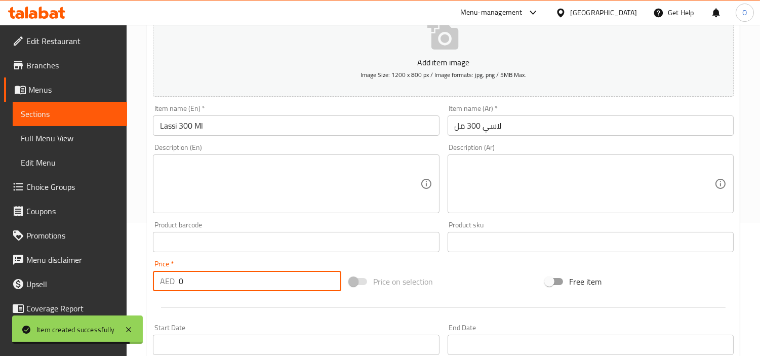
drag, startPoint x: 189, startPoint y: 281, endPoint x: 176, endPoint y: 287, distance: 15.0
click at [176, 287] on div "AED 0 Price *" at bounding box center [247, 281] width 188 height 20
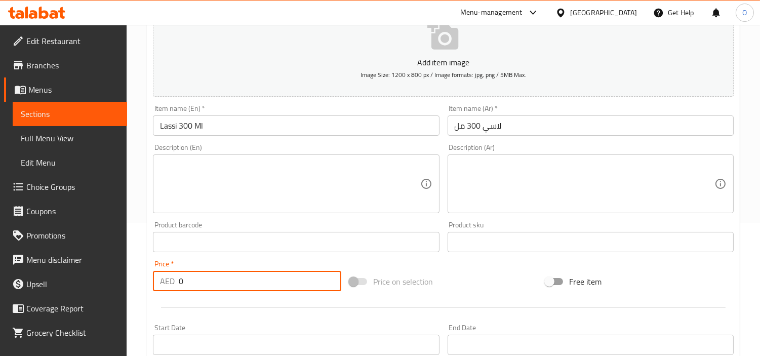
paste input "15"
type input "15"
click at [231, 186] on textarea at bounding box center [290, 184] width 260 height 48
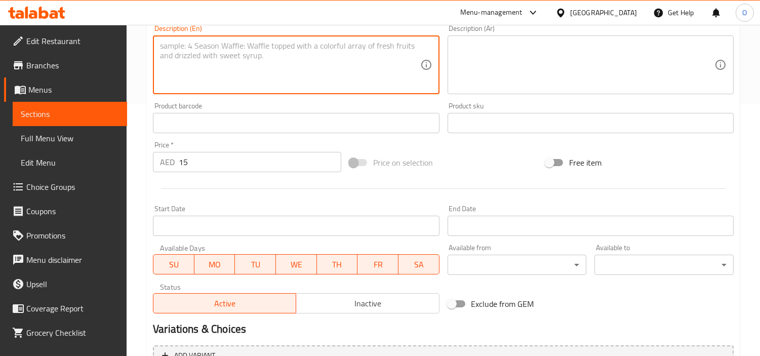
scroll to position [358, 0]
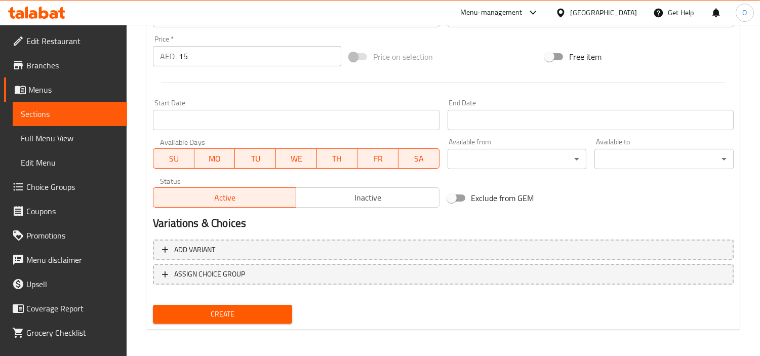
click at [188, 315] on span "Create" at bounding box center [222, 314] width 123 height 13
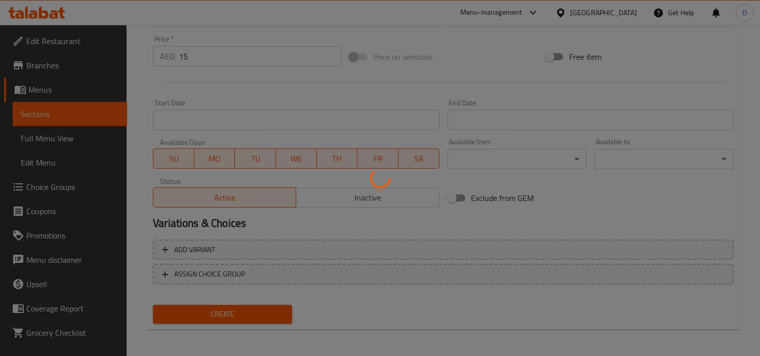
type input "0"
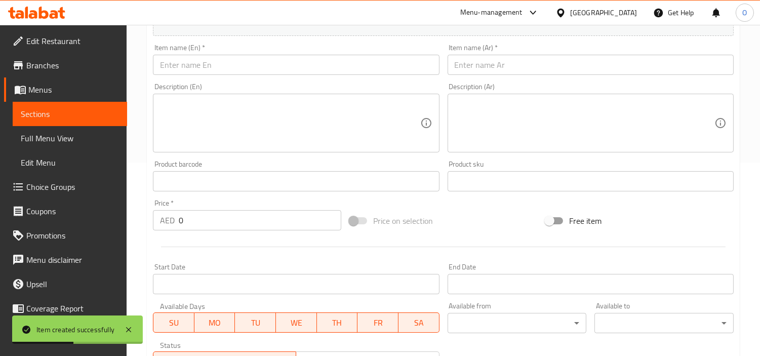
scroll to position [133, 0]
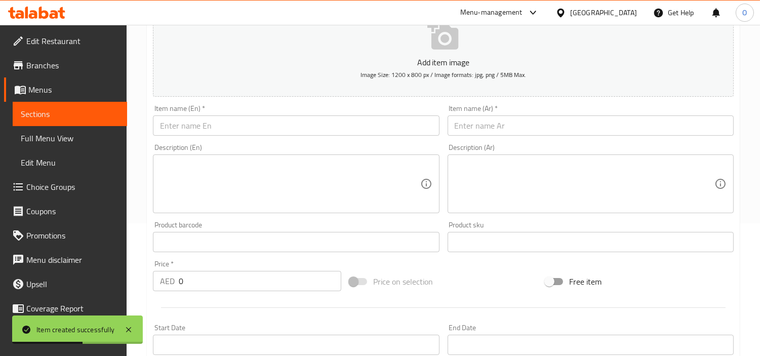
click at [197, 115] on div "Item name (En)   * Item name (En) *" at bounding box center [296, 120] width 286 height 31
drag, startPoint x: 197, startPoint y: 115, endPoint x: 172, endPoint y: 126, distance: 27.5
click at [172, 126] on input "text" at bounding box center [296, 125] width 286 height 20
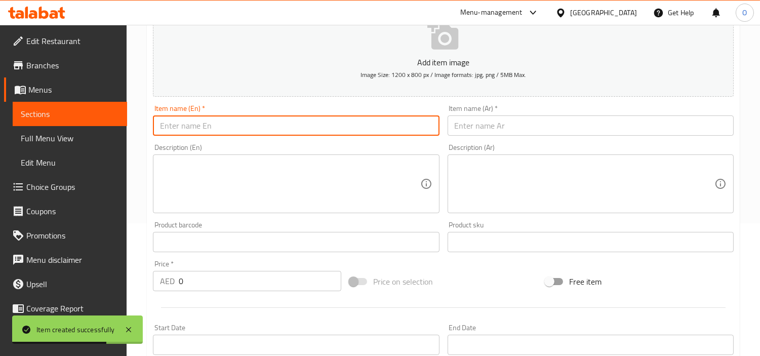
paste input "Pepsi 250 Ml"
type input "Pepsi 250 Ml"
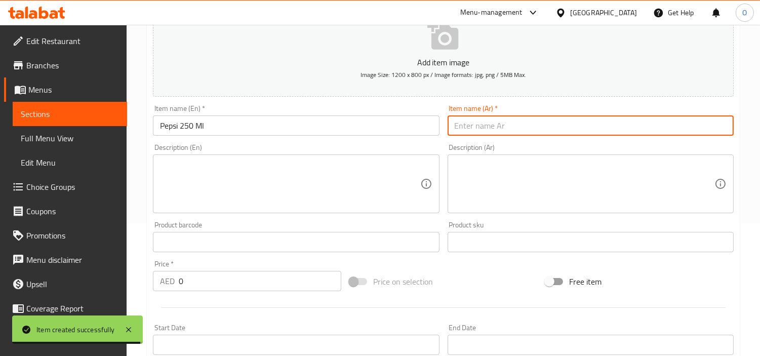
click at [487, 120] on input "text" at bounding box center [591, 125] width 286 height 20
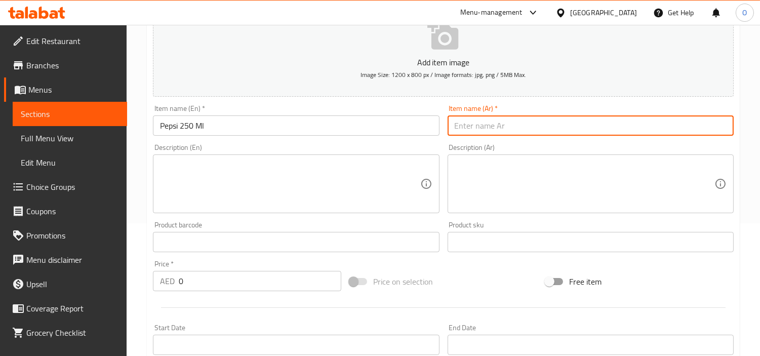
paste input "بيبسي 250 مل"
type input "بيبسي 250 مل"
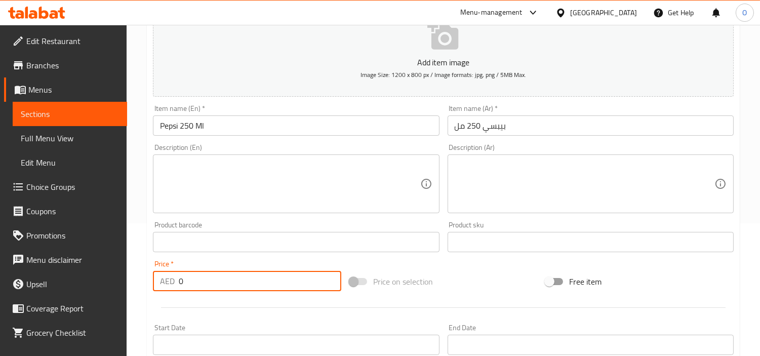
drag, startPoint x: 179, startPoint y: 280, endPoint x: 190, endPoint y: 280, distance: 11.6
click at [190, 280] on input "0" at bounding box center [260, 281] width 163 height 20
paste input "7"
type input "7"
click at [218, 210] on div "Description (En)" at bounding box center [296, 183] width 286 height 59
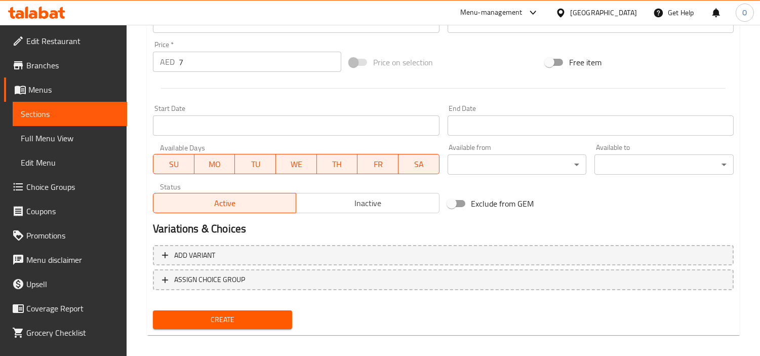
scroll to position [358, 0]
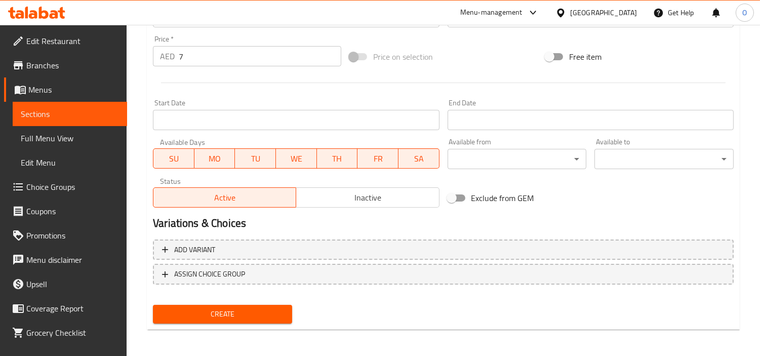
click at [200, 308] on span "Create" at bounding box center [222, 314] width 123 height 13
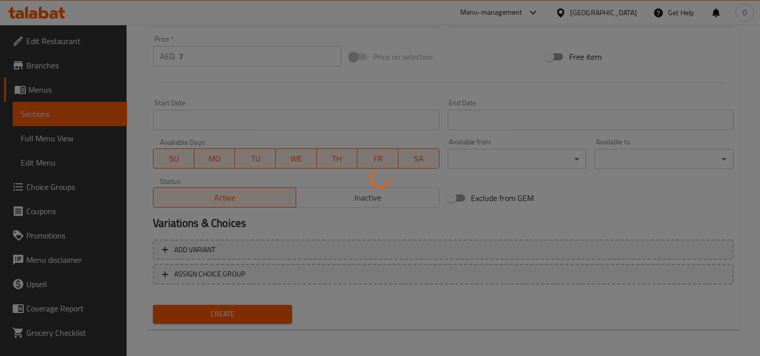
type input "0"
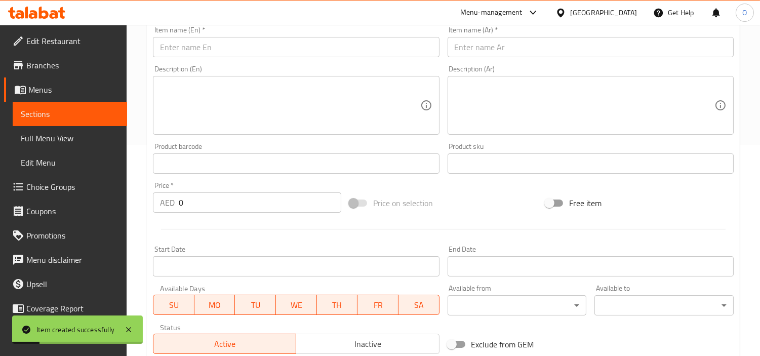
scroll to position [189, 0]
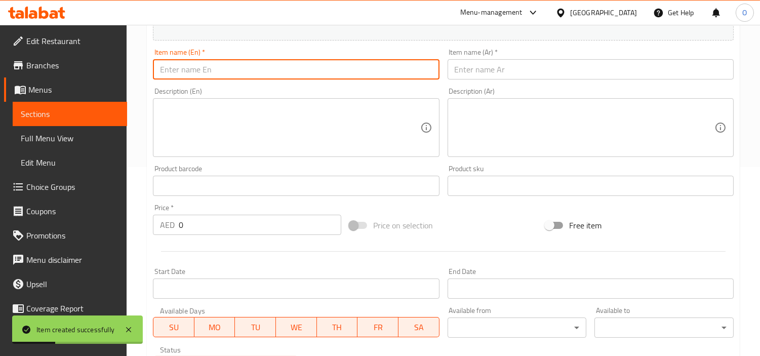
paste input "Pepsi Diet 250 Ml"
type input "Pepsi Diet 250 Ml"
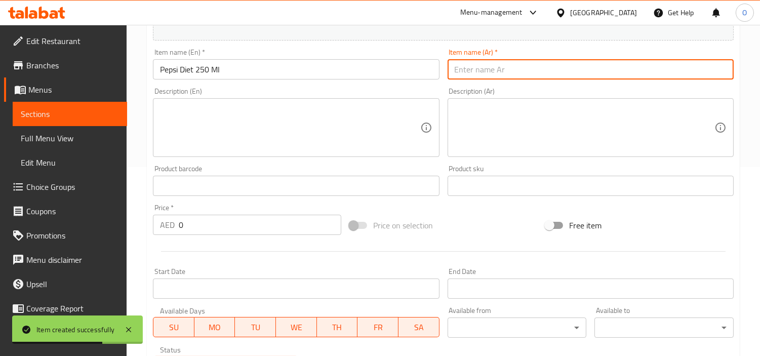
paste input "بيبسي دايت 250 مل"
type input "بيبسي دايت 250 مل"
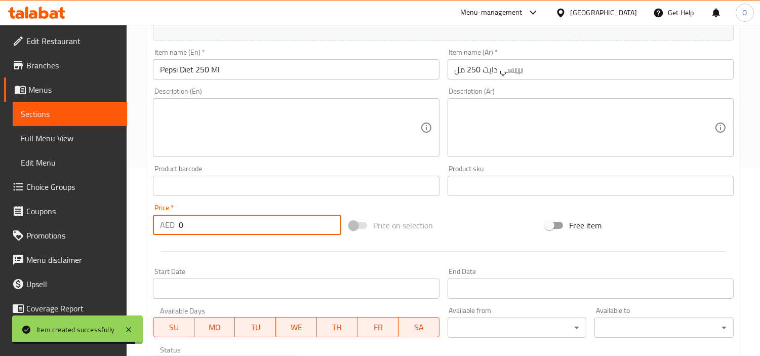
drag, startPoint x: 194, startPoint y: 231, endPoint x: 166, endPoint y: 235, distance: 29.1
click at [166, 235] on div "AED 0 Price *" at bounding box center [247, 225] width 188 height 20
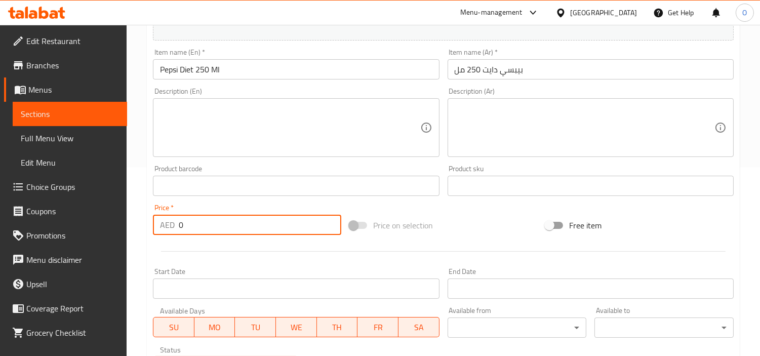
paste input "7"
type input "7"
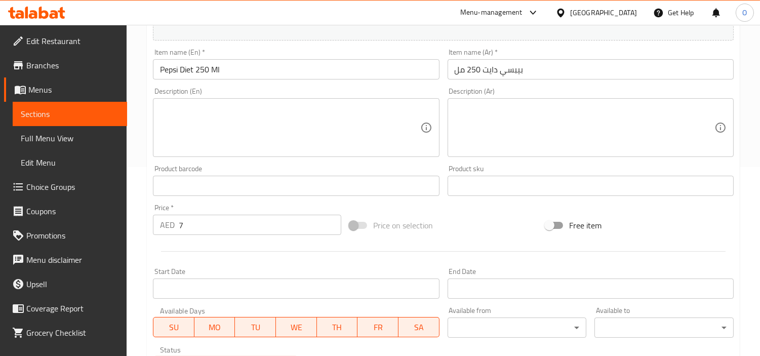
click at [219, 85] on div "Description (En) Description (En)" at bounding box center [296, 122] width 294 height 77
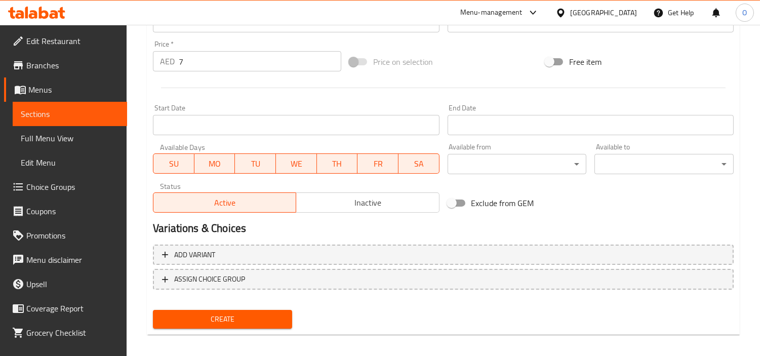
scroll to position [358, 0]
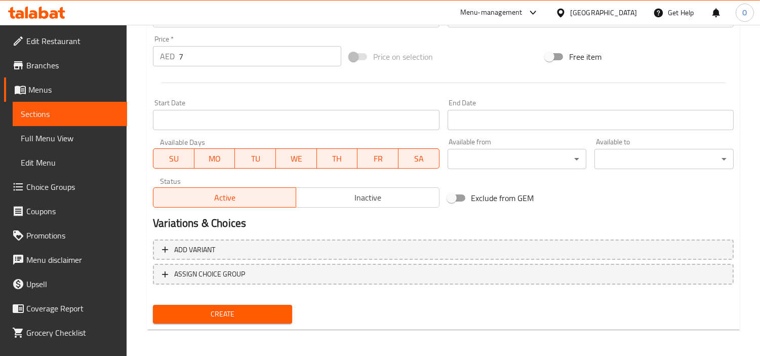
click at [220, 311] on span "Create" at bounding box center [222, 314] width 123 height 13
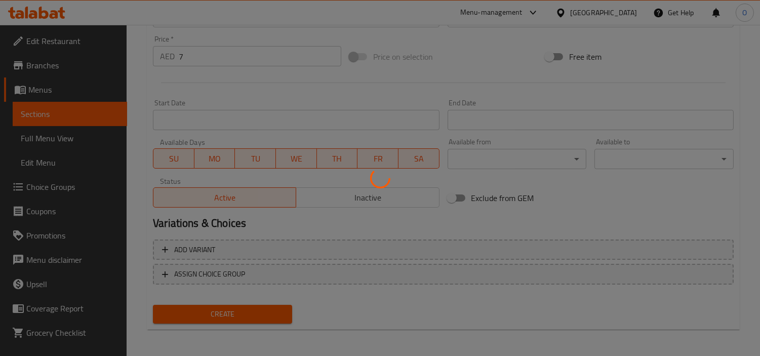
type input "0"
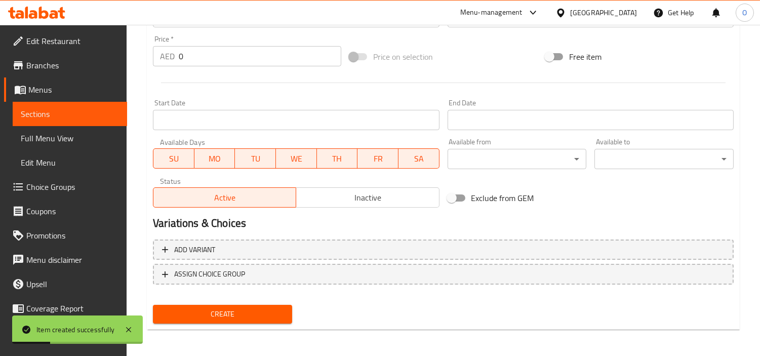
scroll to position [301, 0]
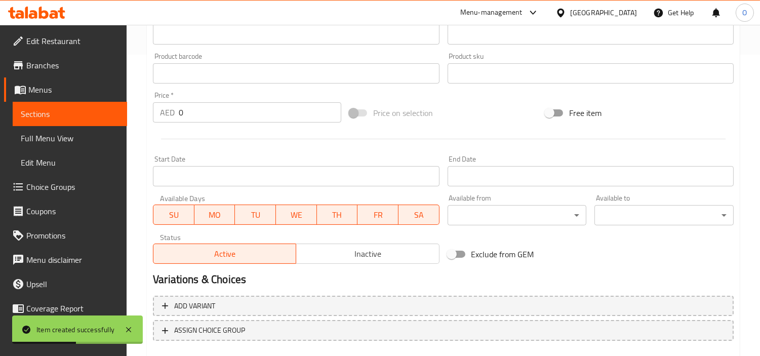
click at [215, 152] on div "Start Date Start Date" at bounding box center [296, 170] width 294 height 39
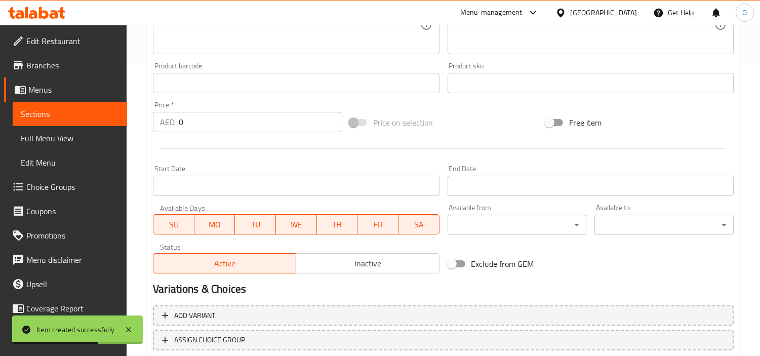
scroll to position [76, 0]
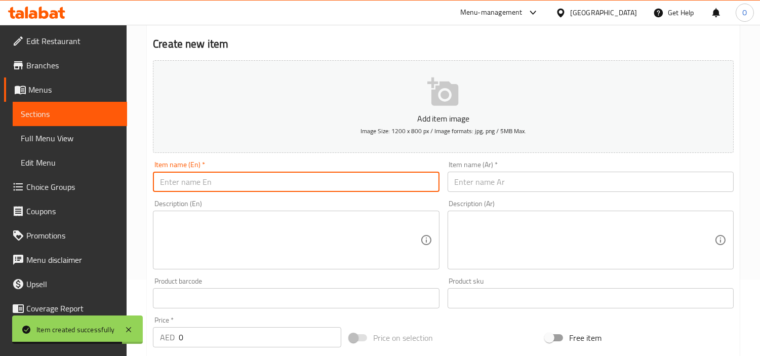
paste input "Coca Cola 250 Ml"
type input "Coca Cola 250 Ml"
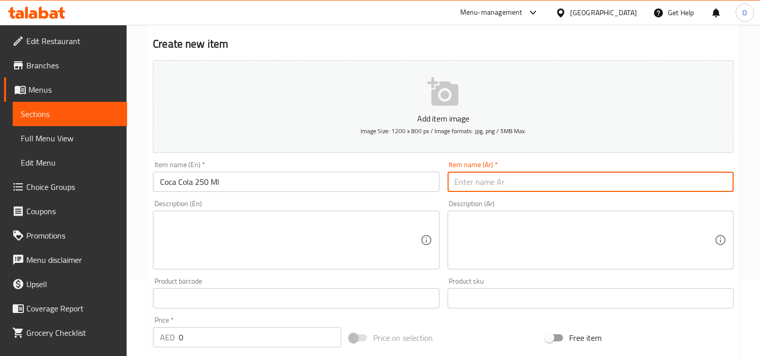
paste input "كوكاكولا 250 مل"
type input "كوكاكولا 250 مل"
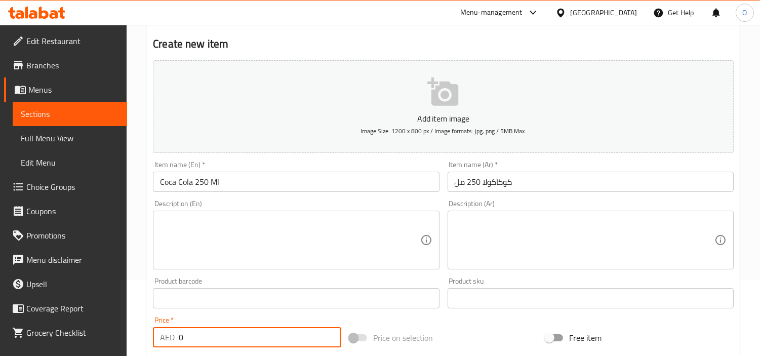
click at [179, 336] on input "0" at bounding box center [260, 337] width 163 height 20
paste
type input "7"
click at [210, 218] on textarea at bounding box center [290, 240] width 260 height 48
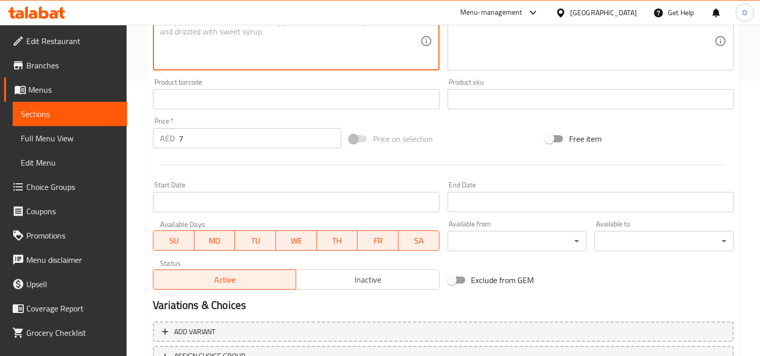
scroll to position [358, 0]
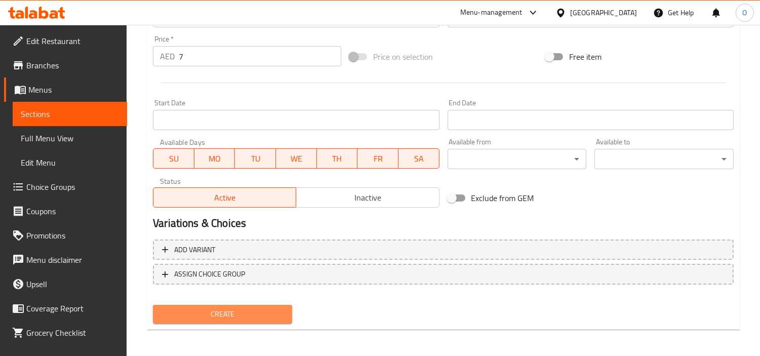
click at [205, 308] on span "Create" at bounding box center [222, 314] width 123 height 13
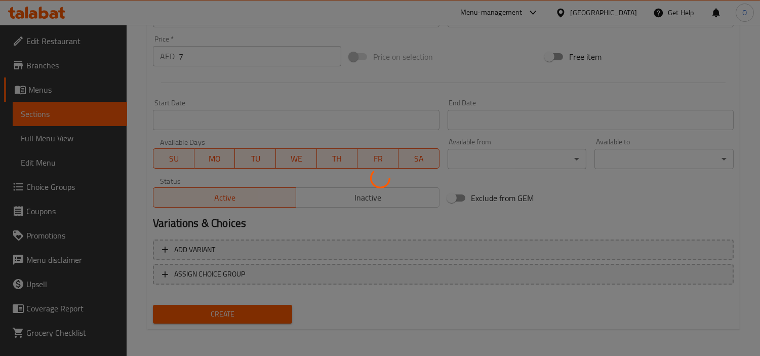
type input "0"
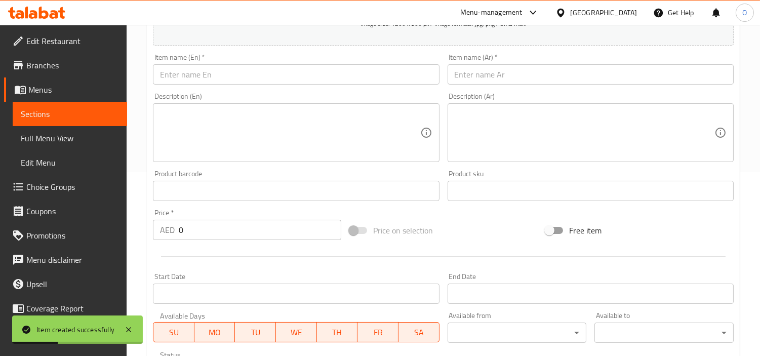
scroll to position [76, 0]
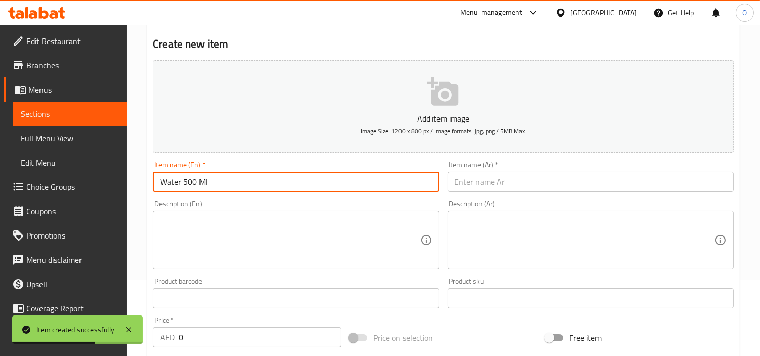
type input "Water 500 Ml"
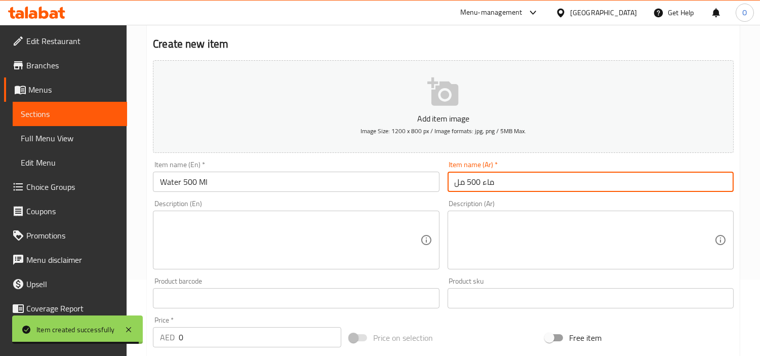
type input "ماء 500 مل"
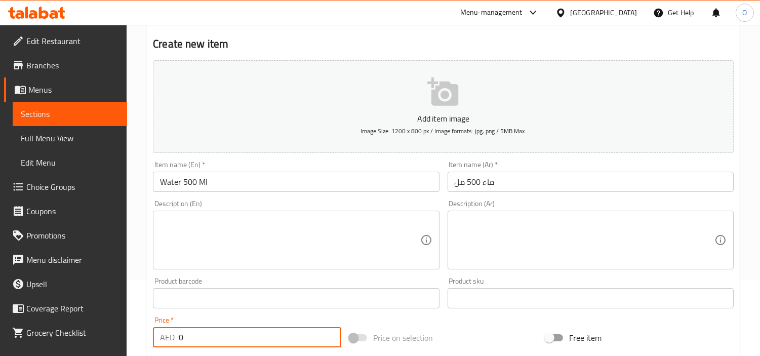
drag, startPoint x: 185, startPoint y: 342, endPoint x: 175, endPoint y: 341, distance: 10.7
click at [176, 343] on div "AED 0 Price *" at bounding box center [247, 337] width 188 height 20
type input "4"
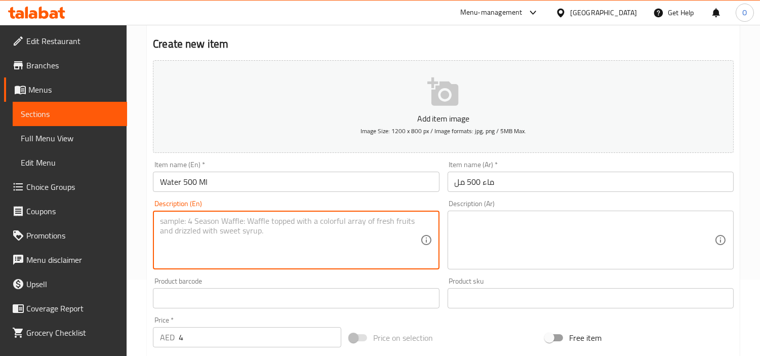
click at [207, 236] on textarea at bounding box center [290, 240] width 260 height 48
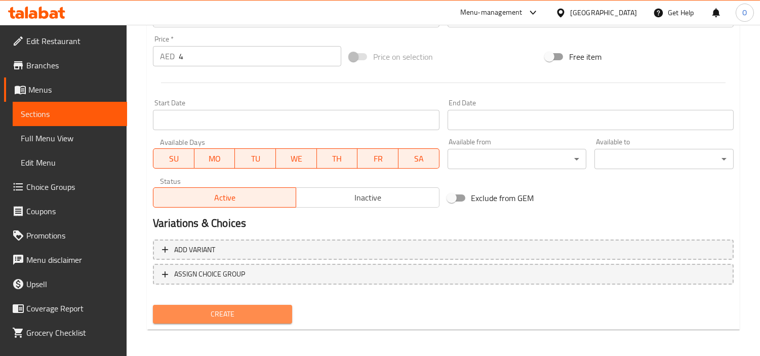
click at [237, 315] on span "Create" at bounding box center [222, 314] width 123 height 13
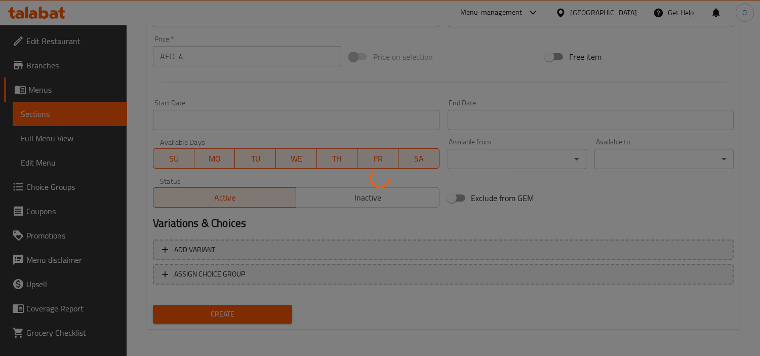
type input "0"
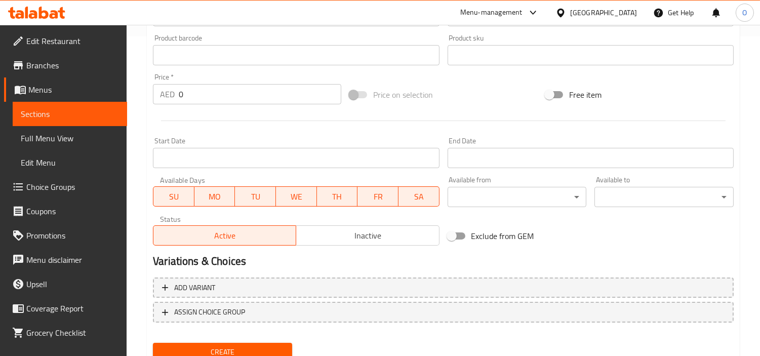
scroll to position [245, 0]
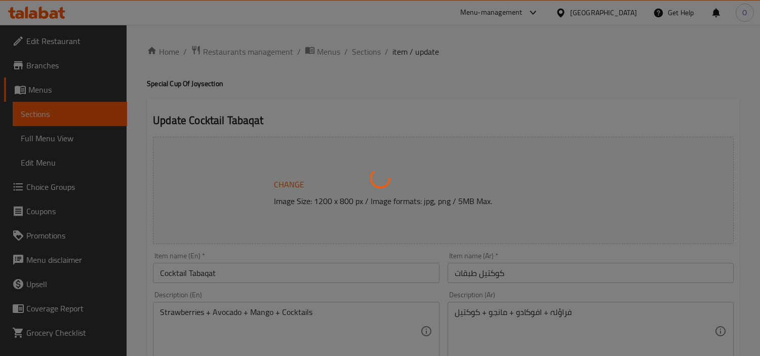
type input "عصير"
type input "0"
type input "1"
type input "عصير"
type input "0"
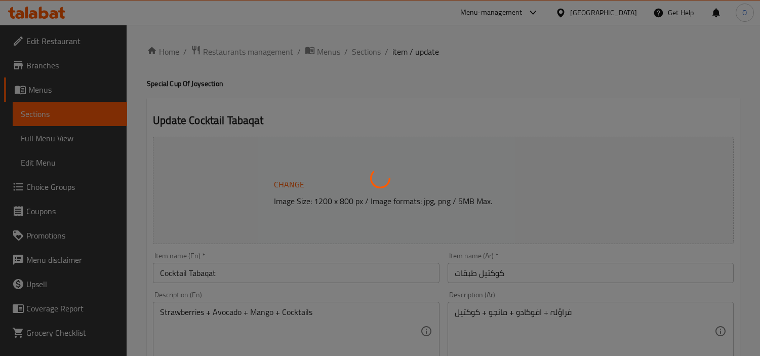
type input "1"
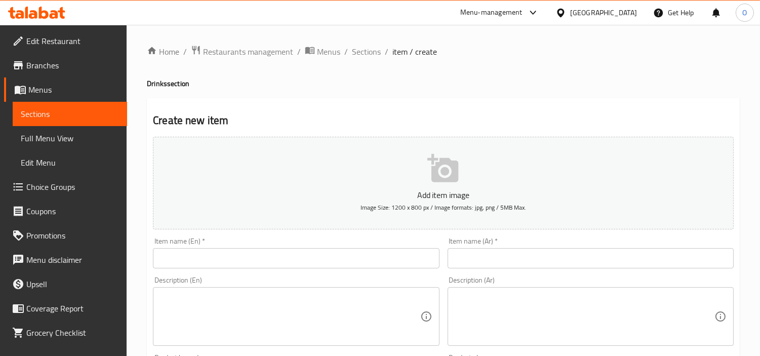
click at [58, 194] on link "Choice Groups" at bounding box center [65, 187] width 123 height 24
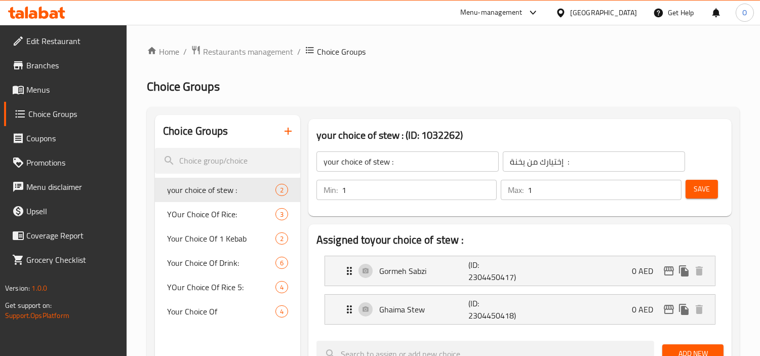
click at [284, 128] on icon "button" at bounding box center [288, 131] width 12 height 12
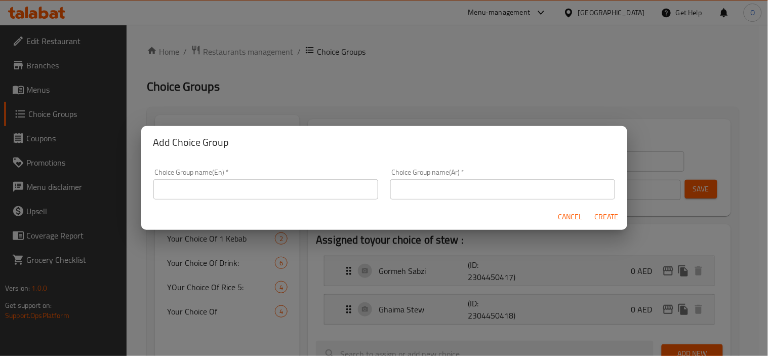
click at [255, 186] on input "text" at bounding box center [265, 189] width 225 height 20
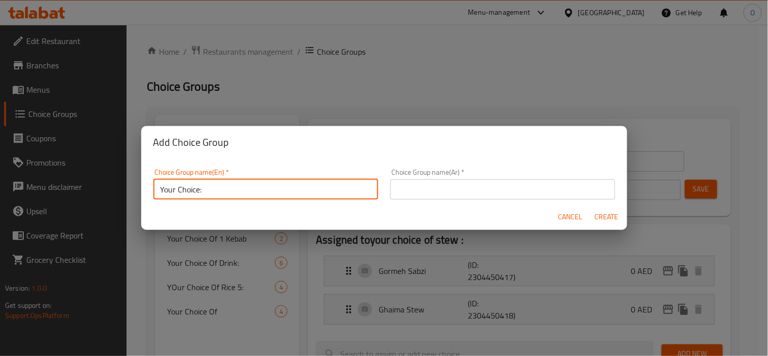
drag, startPoint x: 175, startPoint y: 189, endPoint x: 118, endPoint y: 182, distance: 56.6
click at [118, 182] on div "Add Choice Group Choice Group name(En)   * Your Choice: Choice Group name(En) *…" at bounding box center [384, 178] width 768 height 356
paste input "Servings"
click at [226, 190] on input "Servings Choice:" at bounding box center [265, 189] width 225 height 20
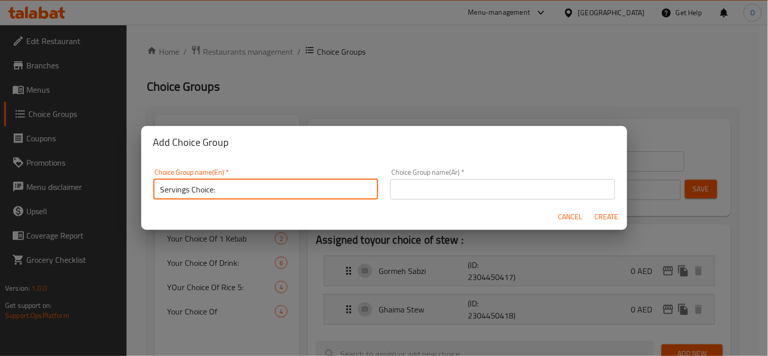
click at [226, 190] on input "Servings Choice:" at bounding box center [265, 189] width 225 height 20
type input "Servings Choice:"
click at [455, 186] on input "text" at bounding box center [502, 189] width 225 height 20
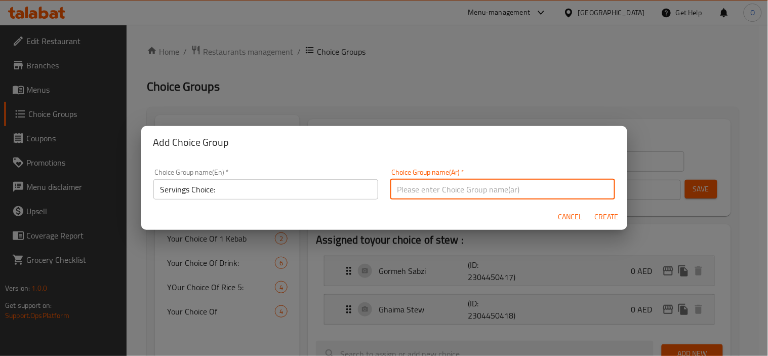
paste input "اختيار الحصص:"
type input "اختيار الحصص:"
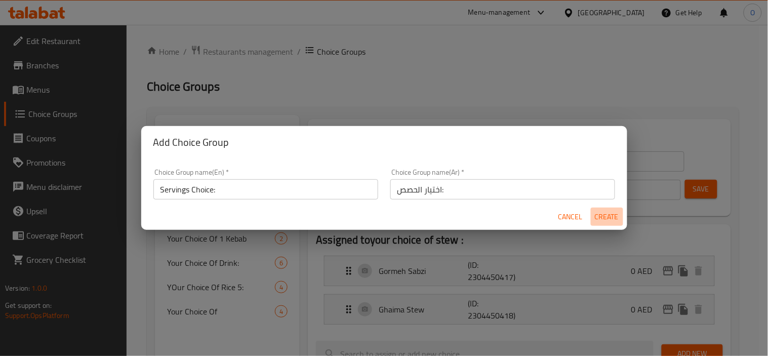
click at [606, 212] on span "Create" at bounding box center [607, 217] width 24 height 13
type input "Servings Choice:"
type input "اختيار الحصص:"
type input "0"
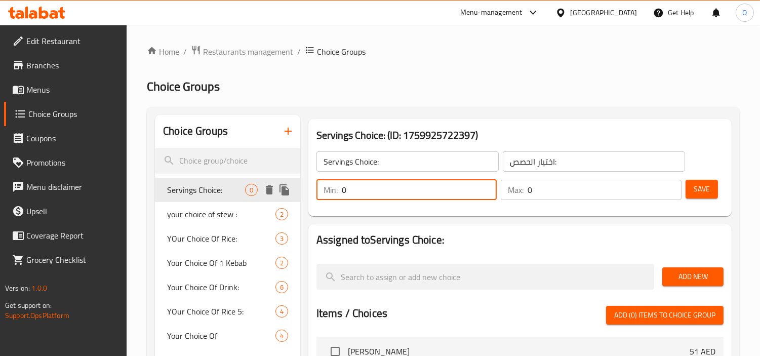
drag, startPoint x: 291, startPoint y: 193, endPoint x: 272, endPoint y: 193, distance: 19.2
type input "1"
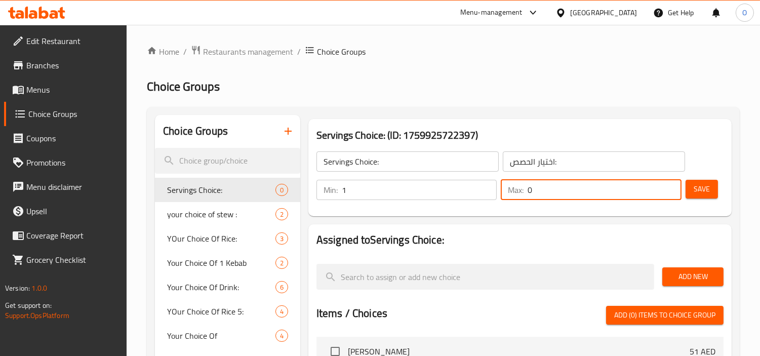
drag, startPoint x: 568, startPoint y: 192, endPoint x: 525, endPoint y: 197, distance: 43.8
click at [525, 197] on div "Max: 0 ​" at bounding box center [591, 190] width 181 height 20
type input "1"
click at [701, 184] on span "Save" at bounding box center [702, 189] width 16 height 13
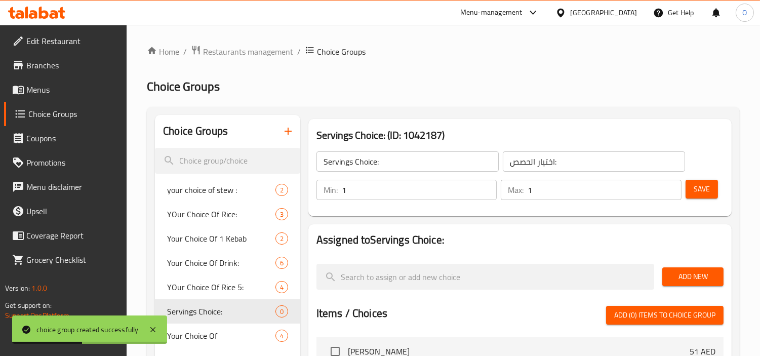
click at [690, 270] on span "Add New" at bounding box center [692, 276] width 45 height 13
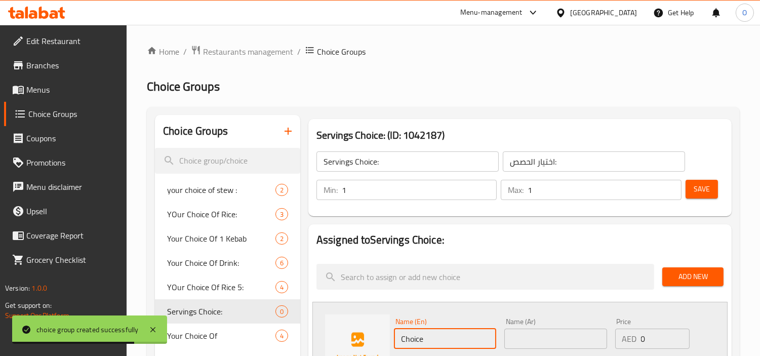
click at [448, 336] on input "Choice" at bounding box center [445, 339] width 102 height 20
paste input "For 1"
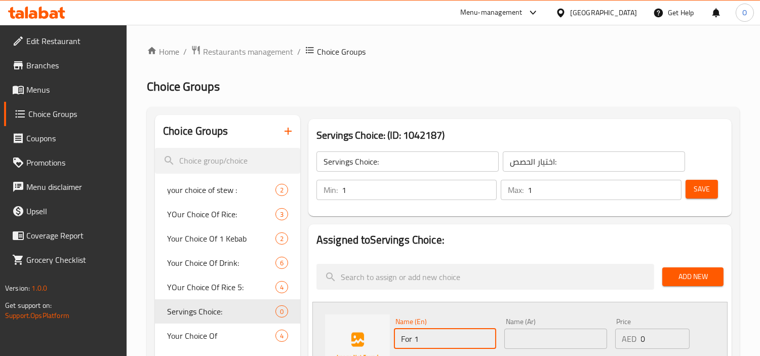
type input "For 1"
click at [527, 338] on input "text" at bounding box center [555, 339] width 102 height 20
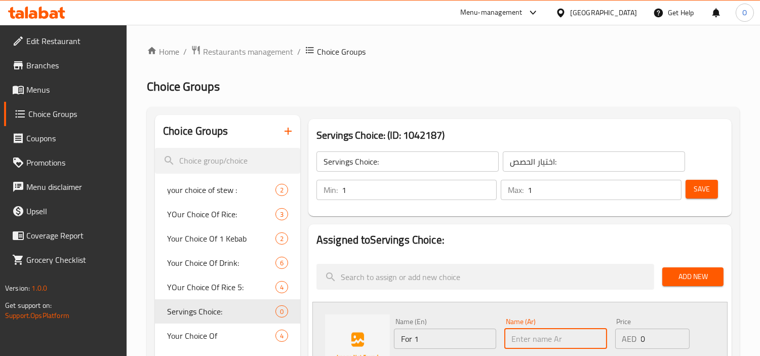
paste input "لـ 1"
click at [533, 346] on input "لـ 1" at bounding box center [555, 339] width 102 height 20
type input "g"
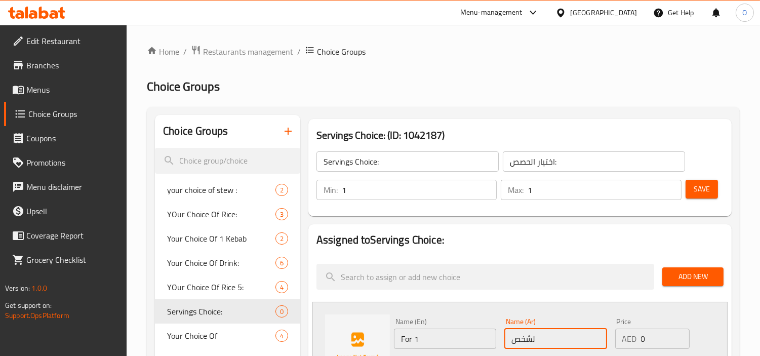
type input "لشخص"
click at [574, 245] on h2 "Assigned to Servings Choice:" at bounding box center [520, 239] width 407 height 15
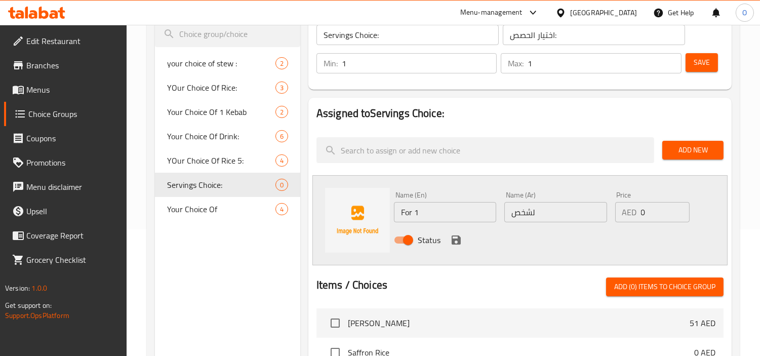
scroll to position [130, 0]
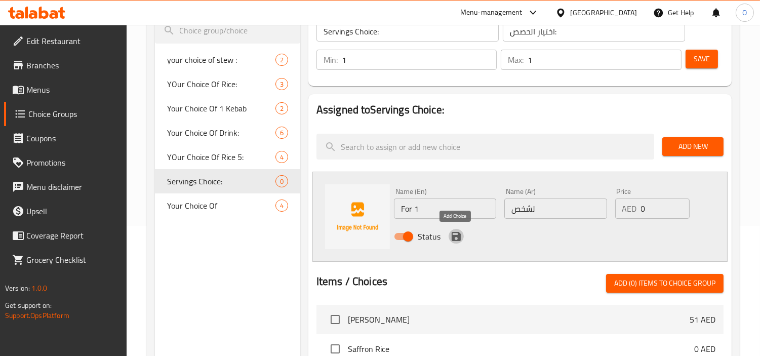
click at [461, 237] on icon "save" at bounding box center [456, 236] width 12 height 12
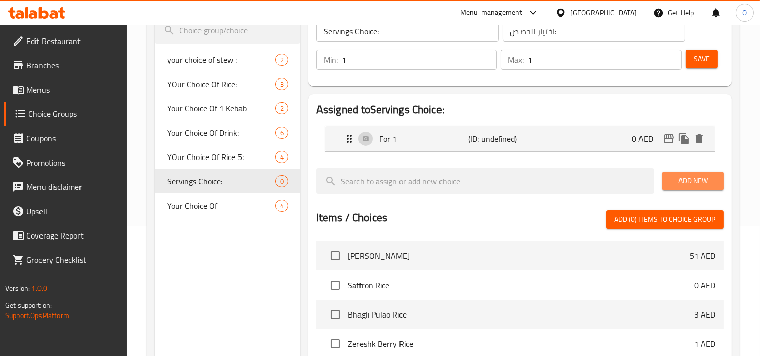
click at [679, 179] on span "Add New" at bounding box center [692, 181] width 45 height 13
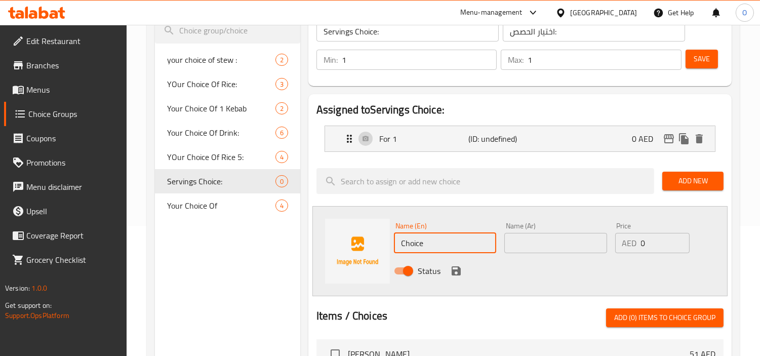
drag, startPoint x: 432, startPoint y: 244, endPoint x: 384, endPoint y: 255, distance: 50.0
click at [384, 255] on div "Name (En) Choice Name (En) Name (Ar) Name (Ar) Price AED 0 Price Status" at bounding box center [519, 251] width 415 height 90
paste input "For 2"
type input "For 2"
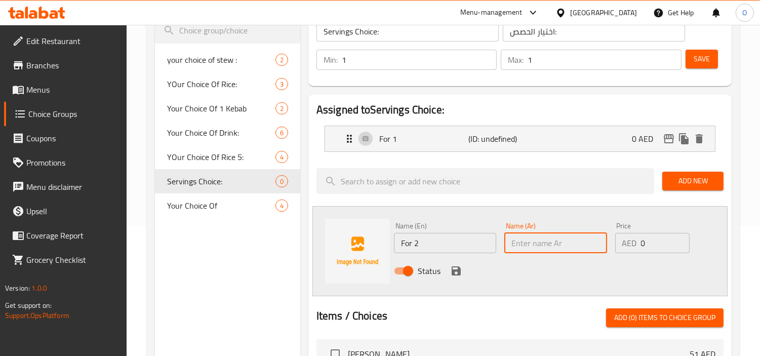
click at [560, 233] on input "text" at bounding box center [555, 243] width 102 height 20
type input "لشخصين"
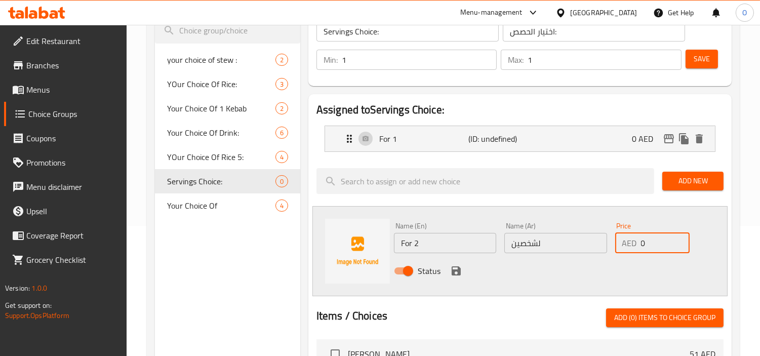
drag, startPoint x: 636, startPoint y: 249, endPoint x: 628, endPoint y: 253, distance: 8.2
click at [628, 253] on div "Price AED 0 Price" at bounding box center [652, 237] width 83 height 39
paste input "28"
type input "28"
click at [457, 265] on icon "save" at bounding box center [456, 271] width 12 height 12
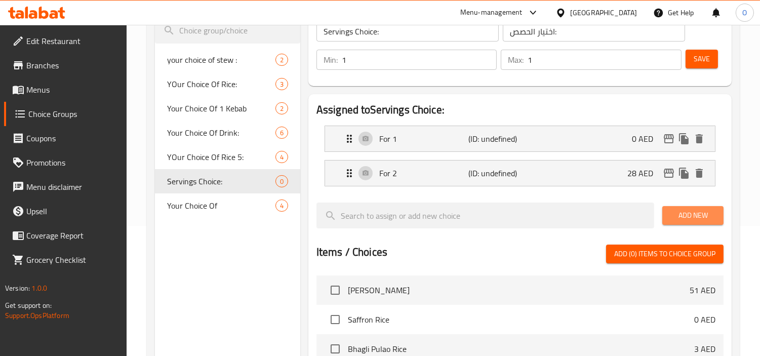
click at [709, 212] on span "Add New" at bounding box center [692, 215] width 45 height 13
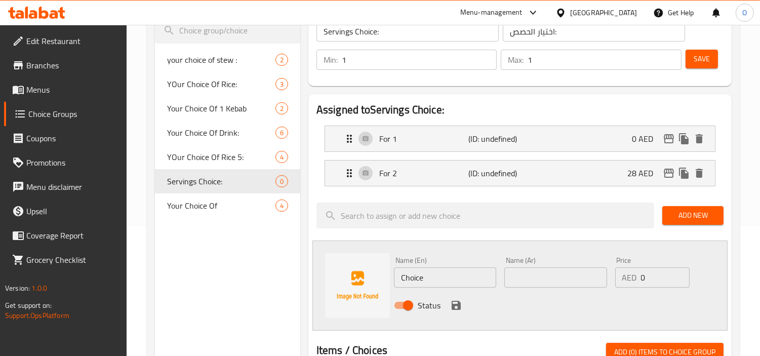
drag, startPoint x: 428, startPoint y: 281, endPoint x: 348, endPoint y: 283, distance: 80.5
click at [348, 283] on div "Name (En) Choice Name (En) Name (Ar) Name (Ar) Price AED 0 Price Status" at bounding box center [519, 286] width 415 height 90
paste input "For 3"
type input "For 3"
click at [524, 279] on input "text" at bounding box center [555, 277] width 102 height 20
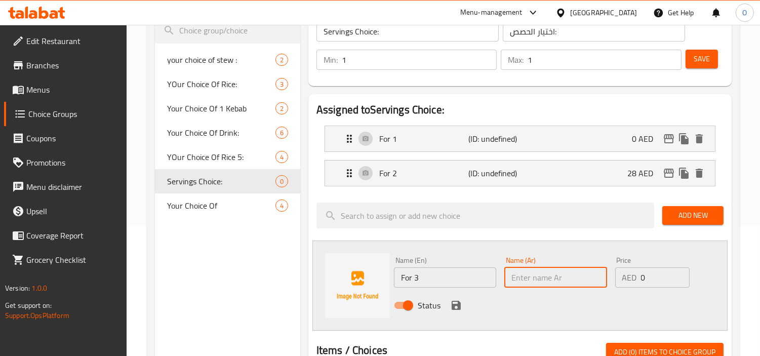
paste input "لـ 3"
type input "لـ 3 اشخاص"
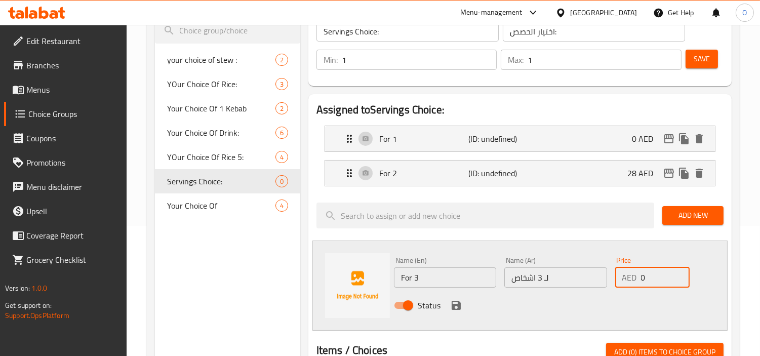
drag, startPoint x: 670, startPoint y: 284, endPoint x: 630, endPoint y: 286, distance: 40.6
click at [630, 286] on div "AED 0 Price" at bounding box center [652, 277] width 75 height 20
paste input "47"
type input "47"
click at [453, 302] on icon "save" at bounding box center [456, 305] width 12 height 12
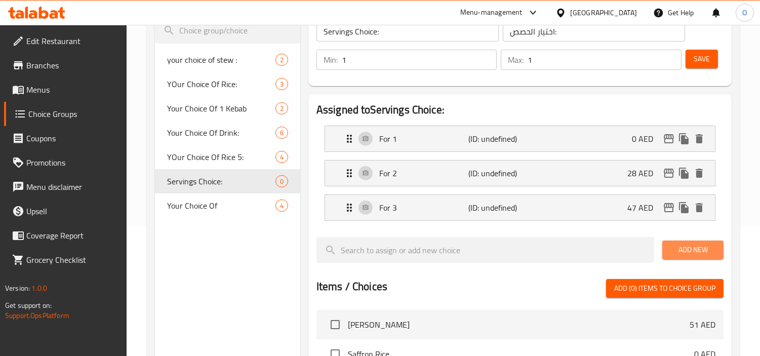
click at [700, 242] on button "Add New" at bounding box center [692, 250] width 61 height 19
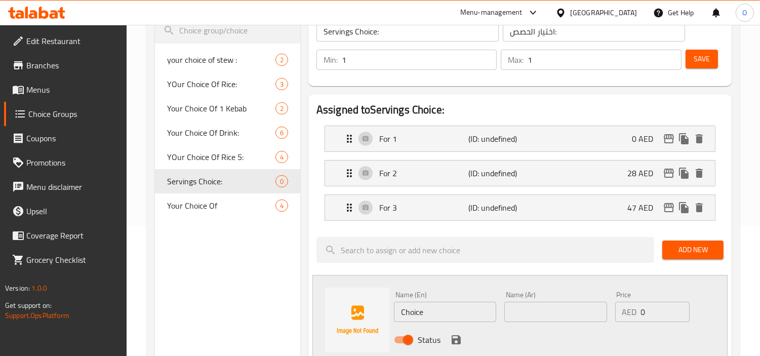
click at [447, 319] on input "Choice" at bounding box center [445, 312] width 102 height 20
paste input "Option 4"
click at [553, 314] on input "text" at bounding box center [555, 312] width 102 height 20
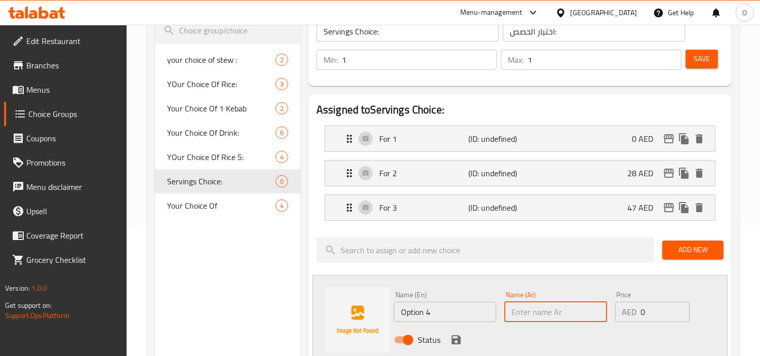
click at [439, 315] on input "Option 4" at bounding box center [445, 312] width 102 height 20
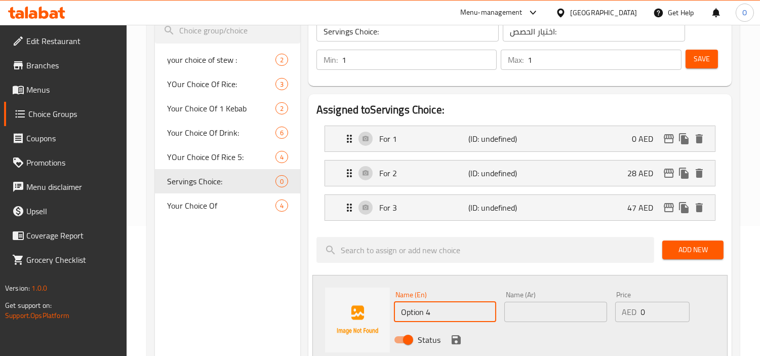
click at [439, 315] on input "Option 4" at bounding box center [445, 312] width 102 height 20
paste input "For"
type input "For 4"
